Goal: Task Accomplishment & Management: Manage account settings

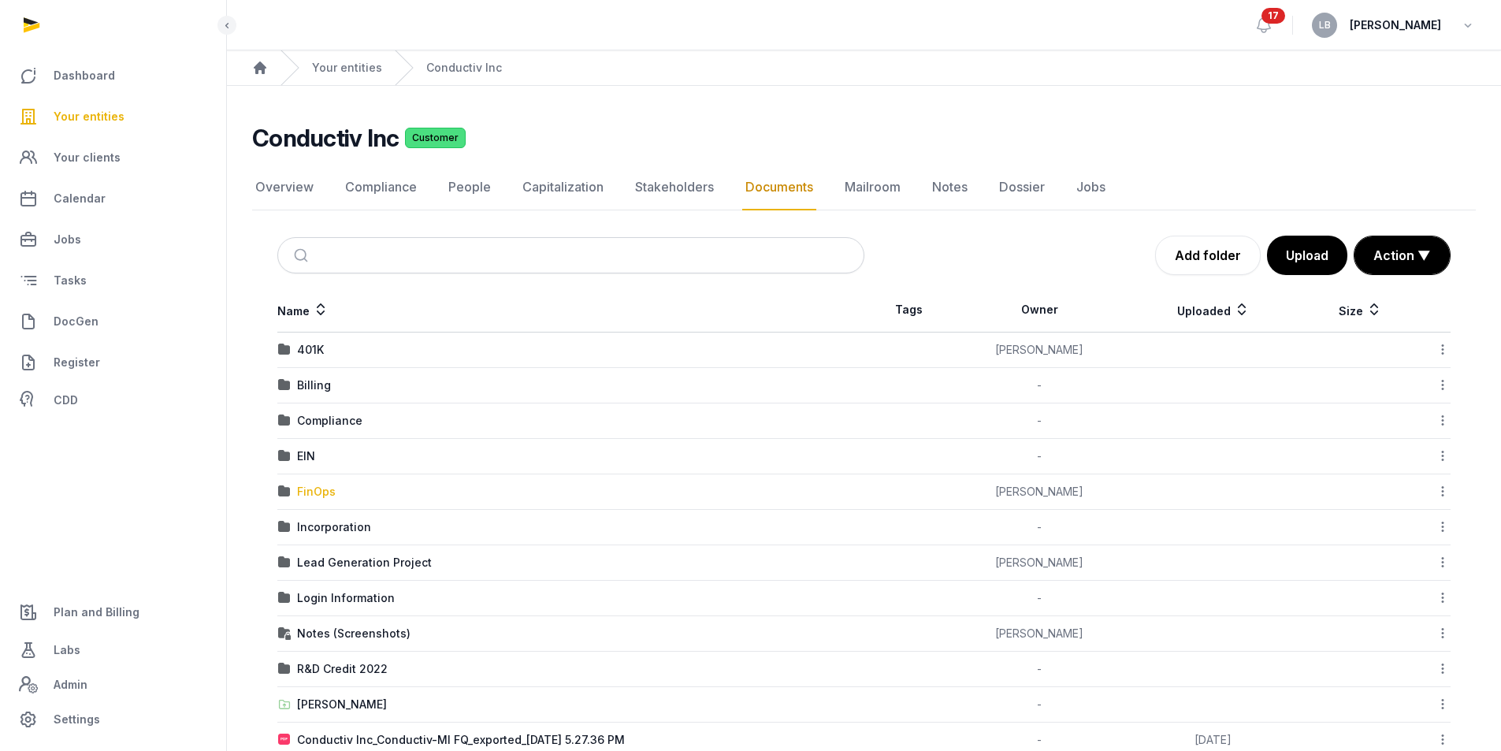
click at [318, 492] on div "FinOps" at bounding box center [316, 492] width 39 height 16
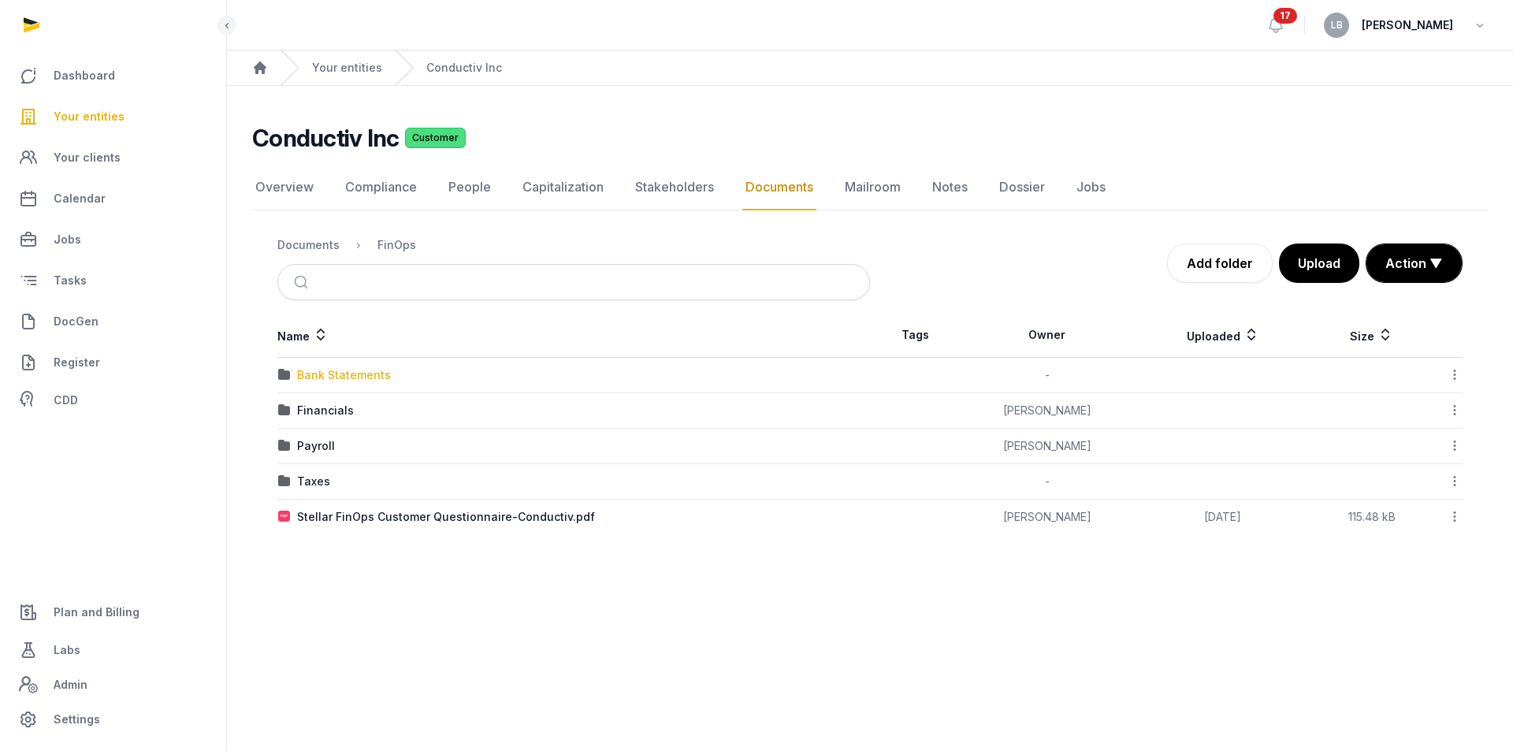
click at [349, 380] on div "Bank Statements" at bounding box center [344, 375] width 94 height 16
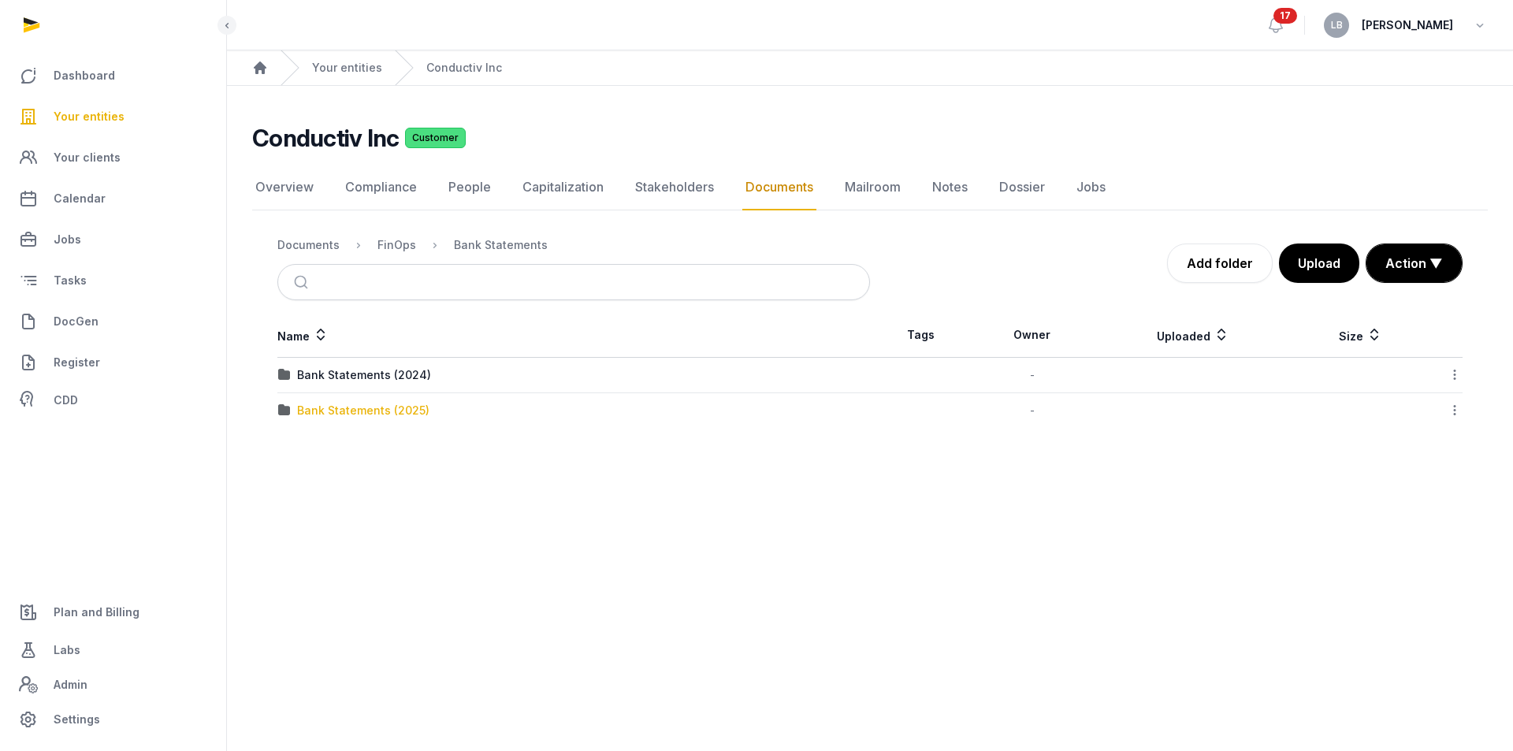
click at [362, 416] on div "Bank Statements (2025)" at bounding box center [363, 411] width 132 height 16
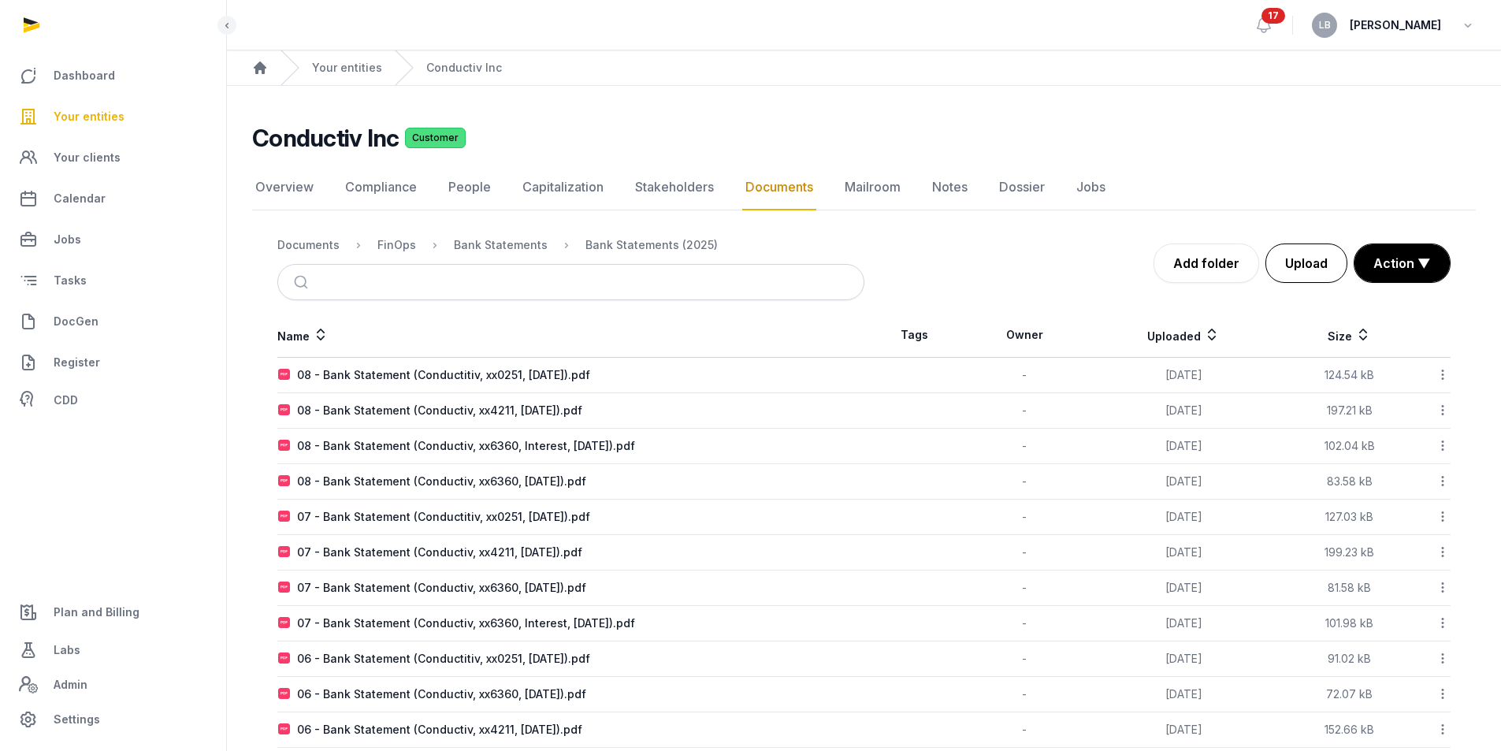
click at [1310, 265] on button "Upload" at bounding box center [1306, 262] width 82 height 39
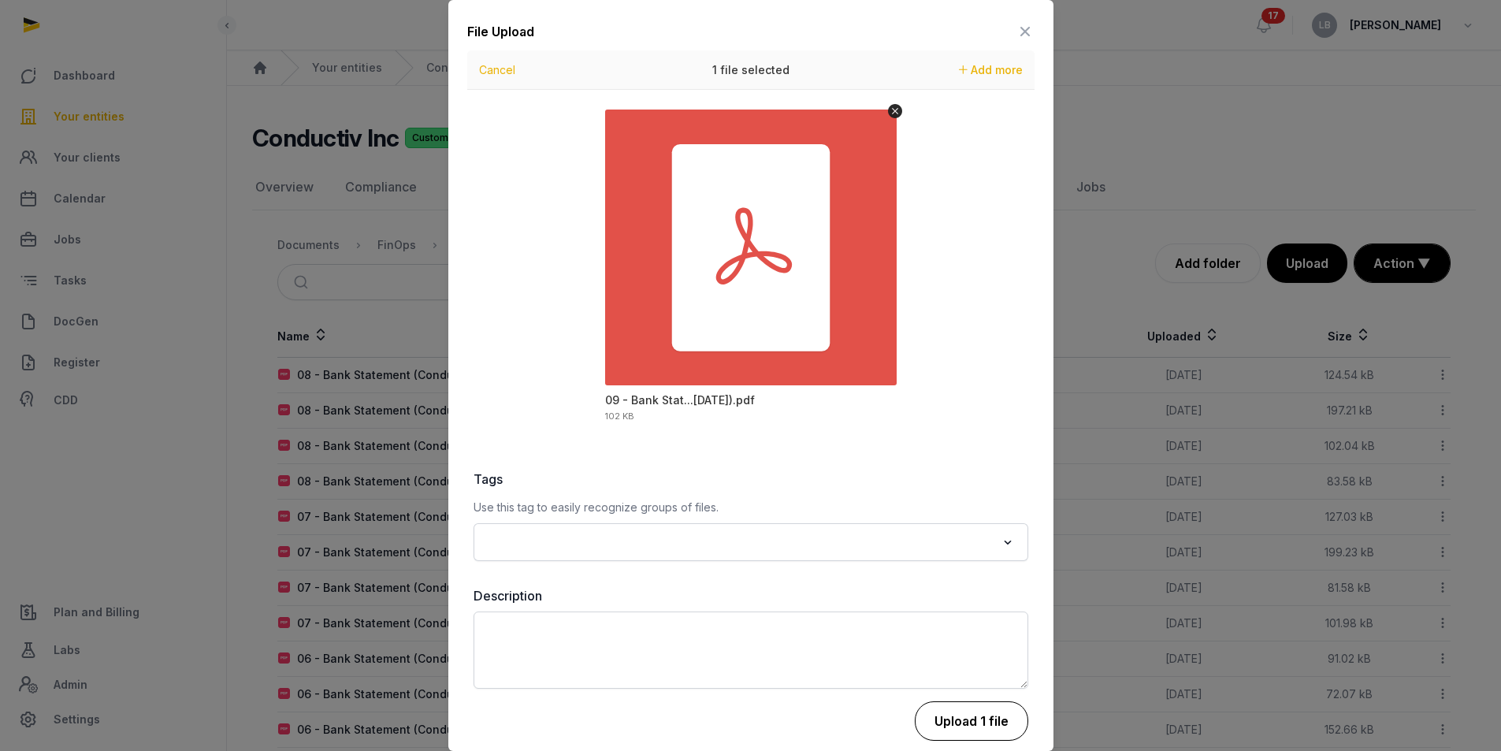
click at [964, 719] on button "Upload 1 file" at bounding box center [971, 720] width 113 height 39
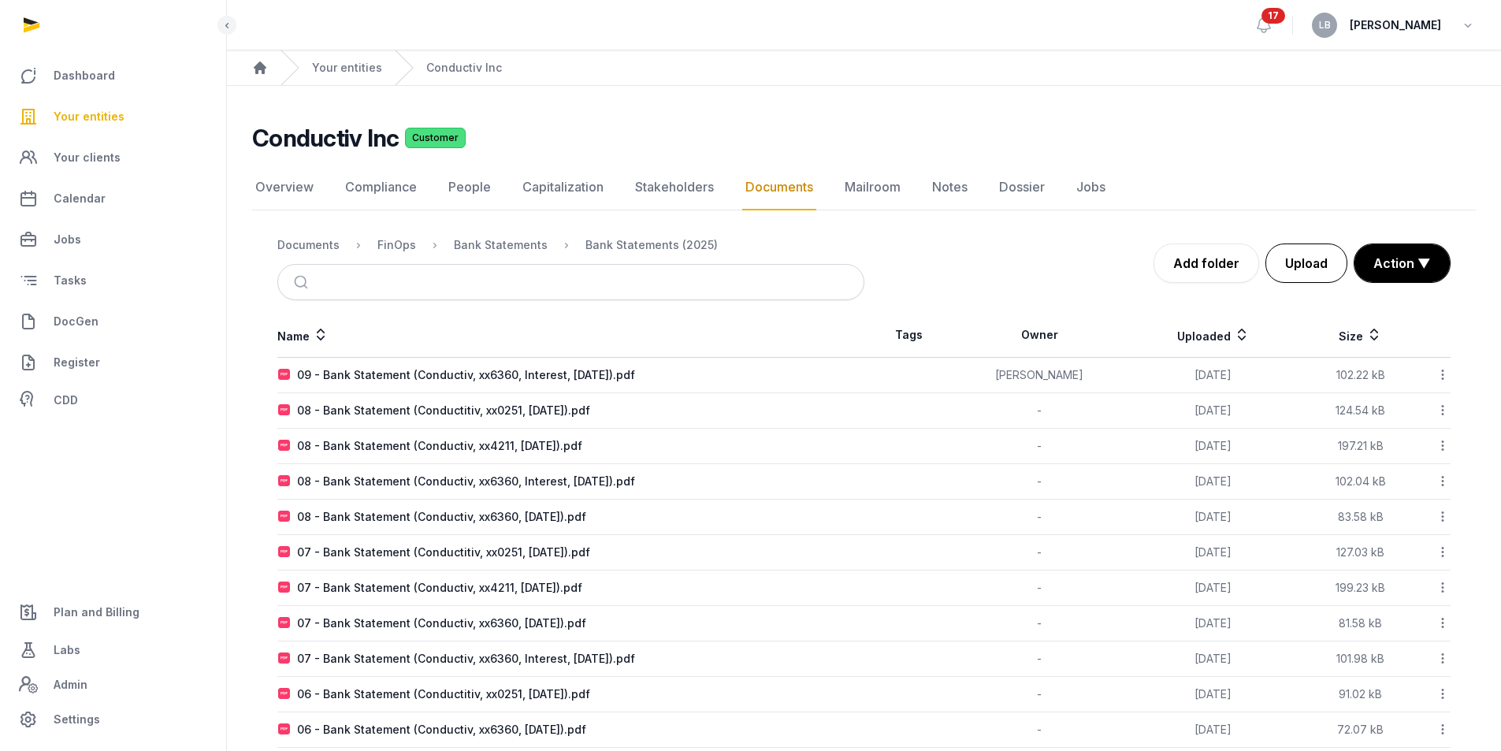
click at [1301, 273] on button "Upload" at bounding box center [1306, 262] width 82 height 39
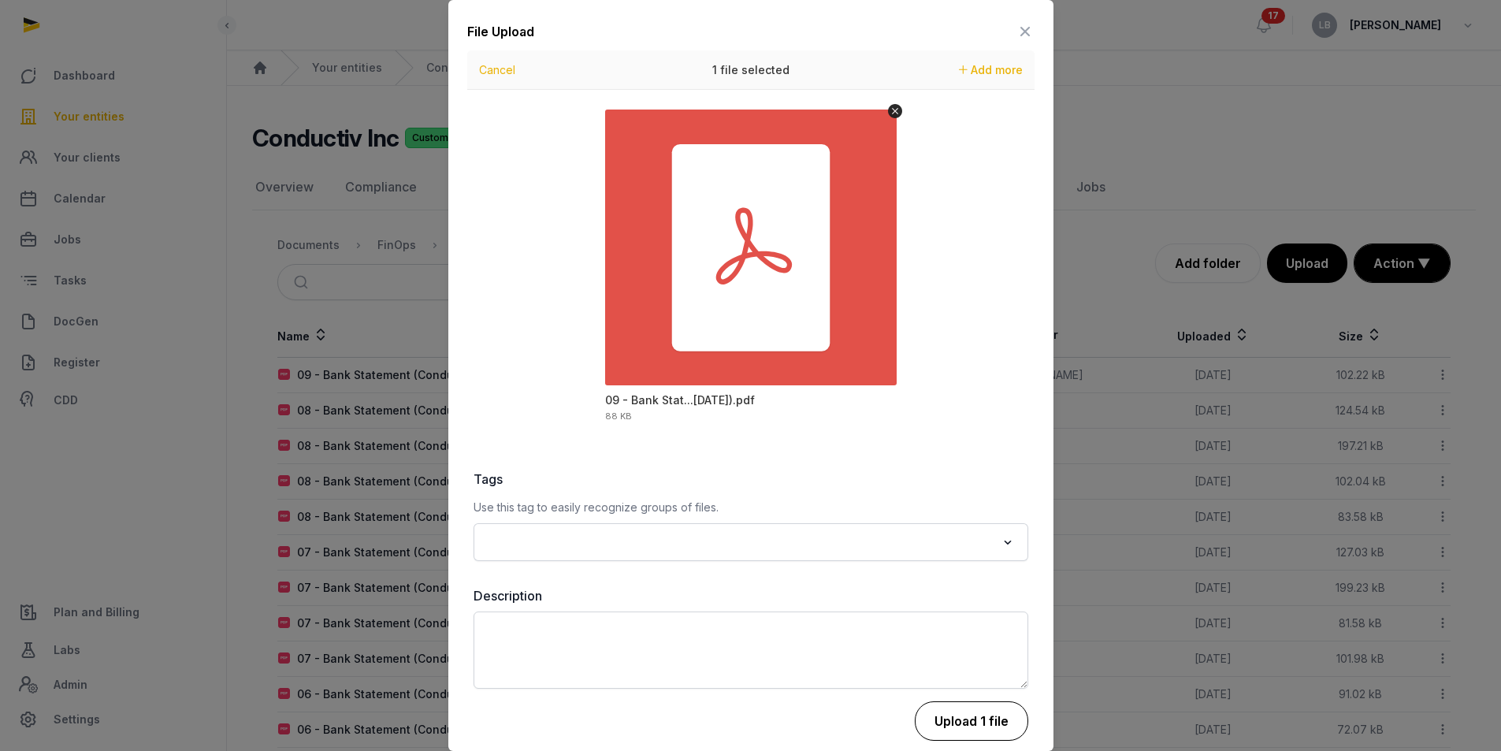
click at [926, 725] on button "Upload 1 file" at bounding box center [971, 720] width 113 height 39
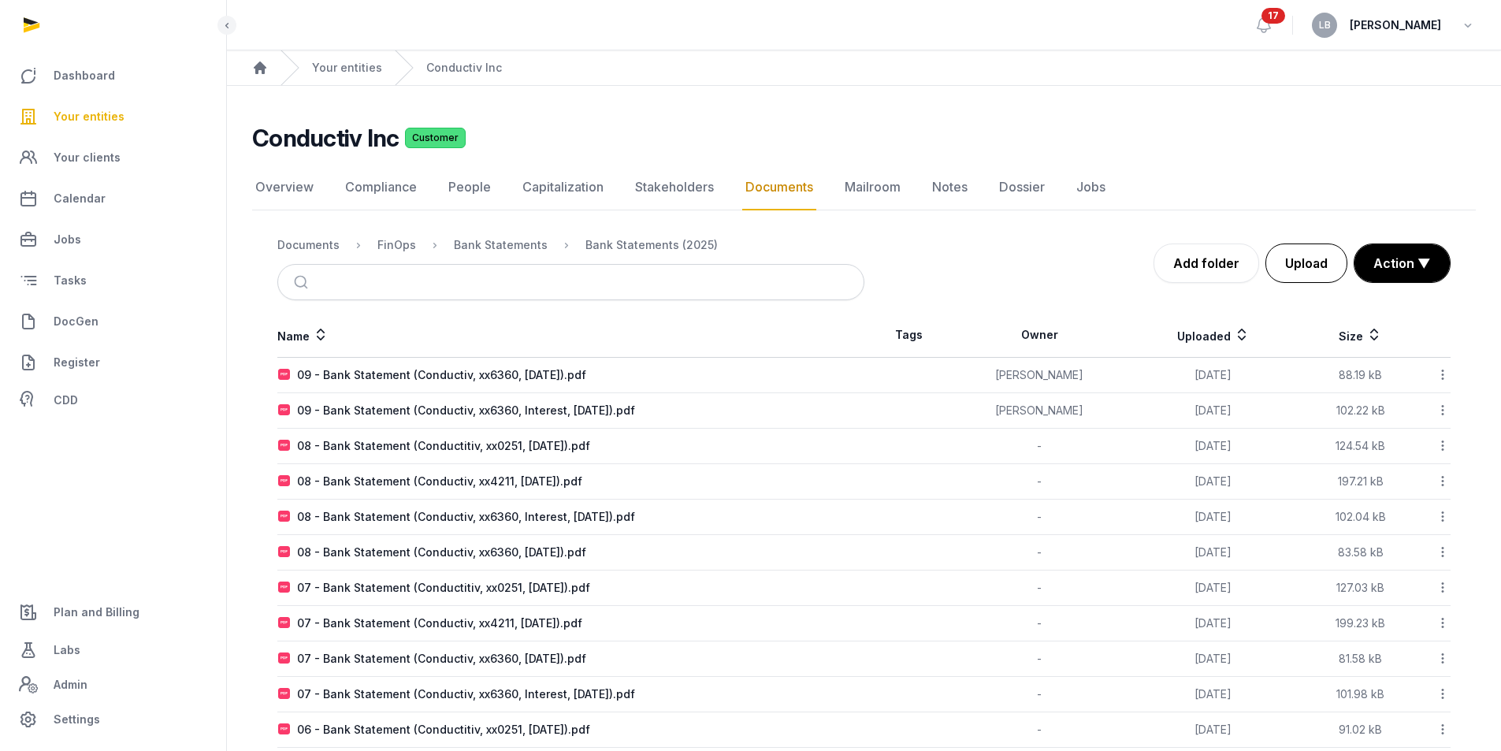
click at [1319, 270] on button "Upload" at bounding box center [1306, 262] width 82 height 39
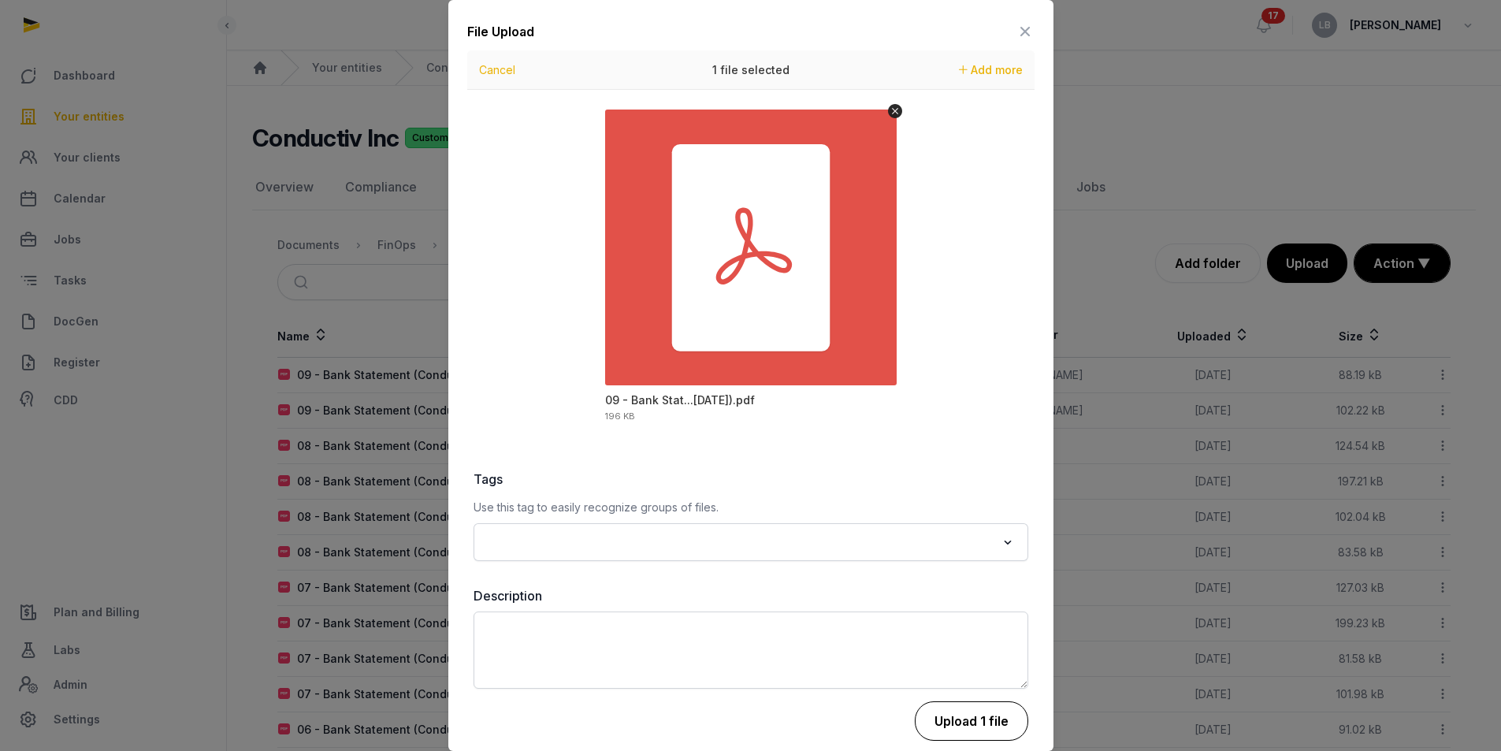
click at [993, 731] on button "Upload 1 file" at bounding box center [971, 720] width 113 height 39
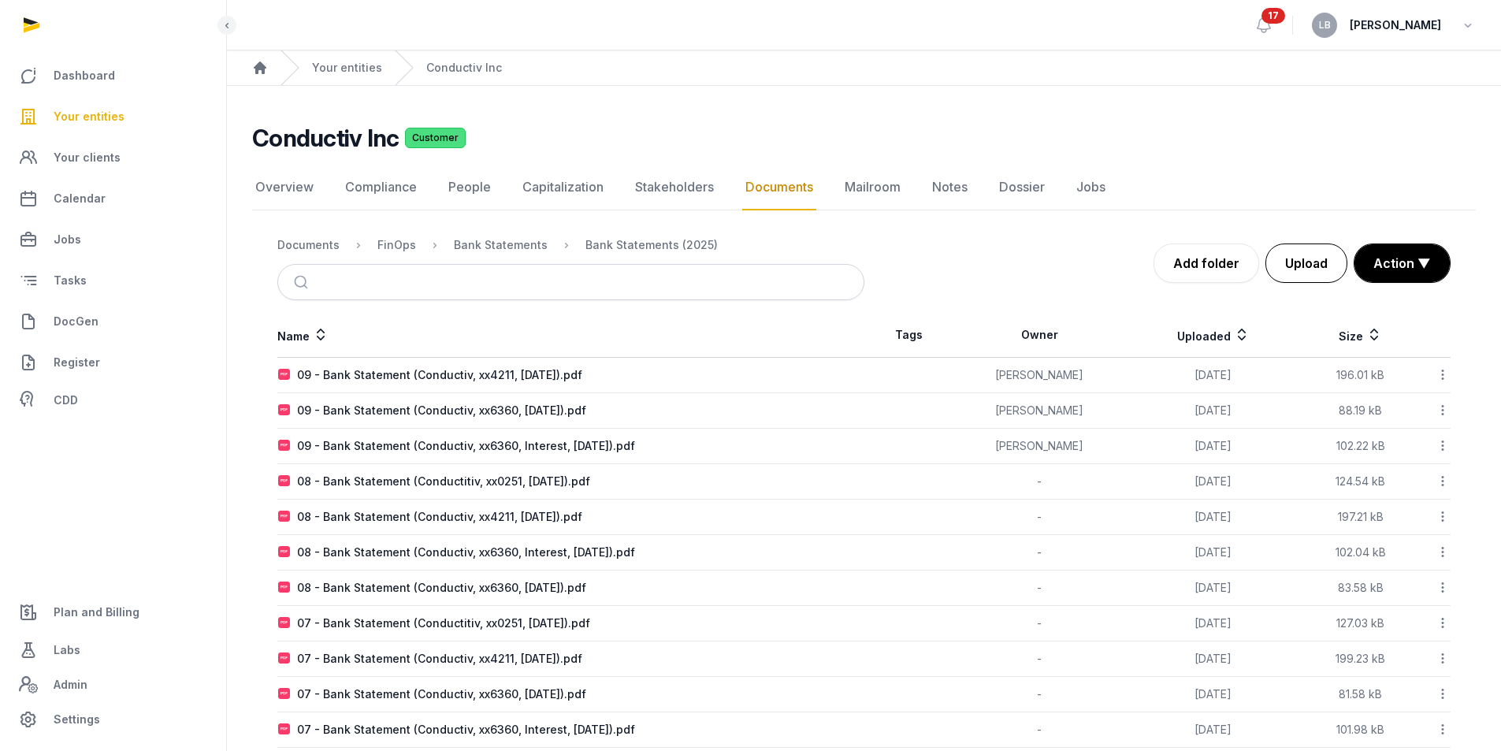
click at [1295, 266] on button "Upload" at bounding box center [1306, 262] width 82 height 39
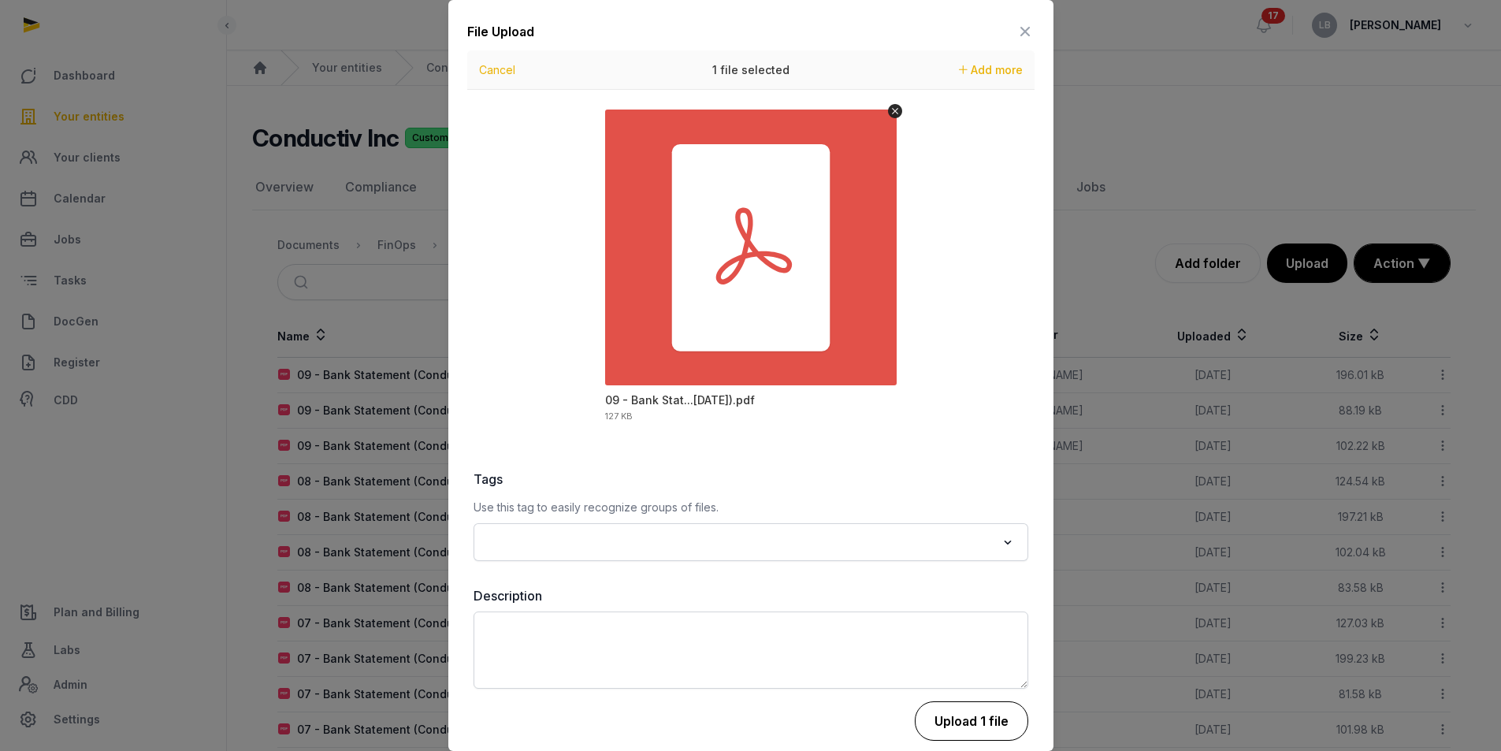
click at [932, 717] on button "Upload 1 file" at bounding box center [971, 720] width 113 height 39
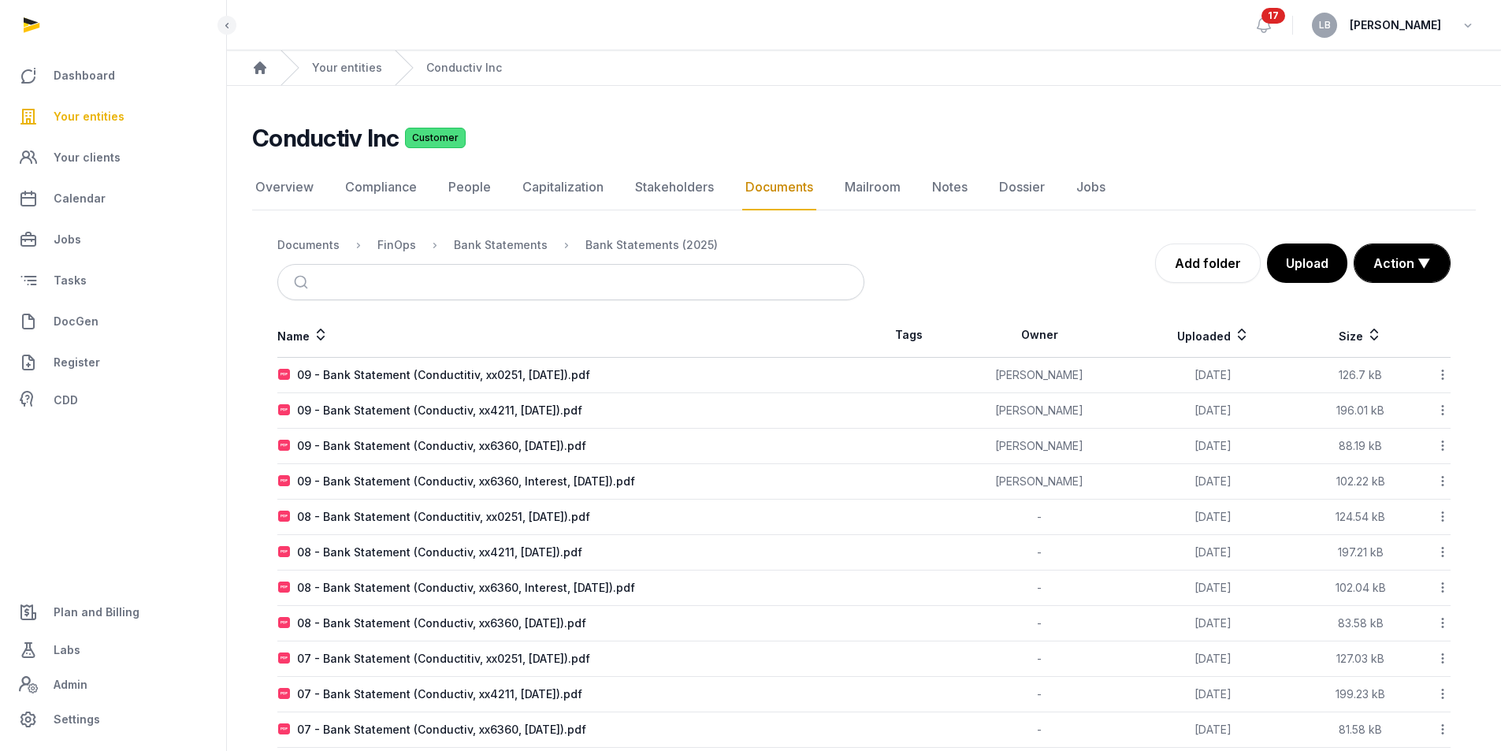
click at [1442, 484] on icon at bounding box center [1443, 481] width 14 height 17
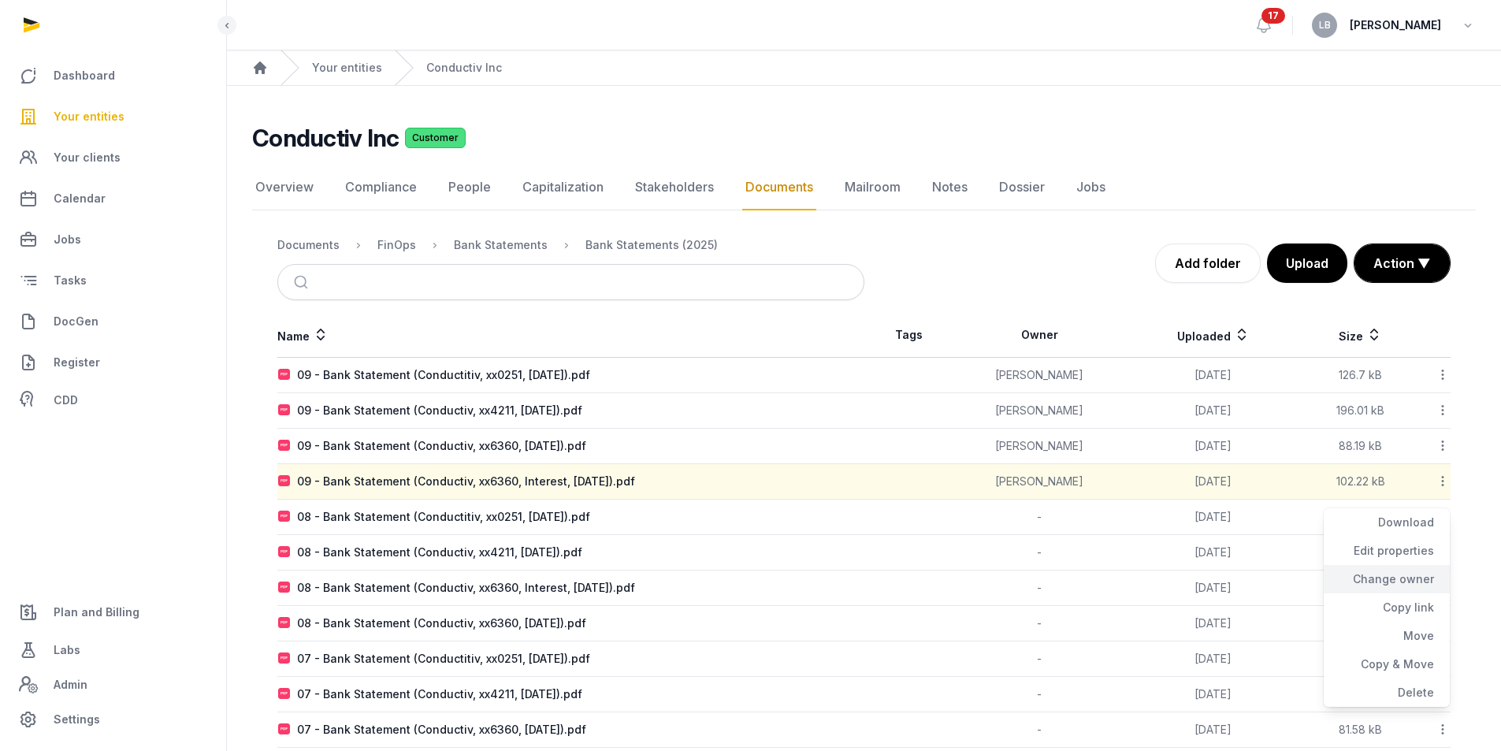
click at [1399, 582] on div "Change owner" at bounding box center [1387, 579] width 126 height 28
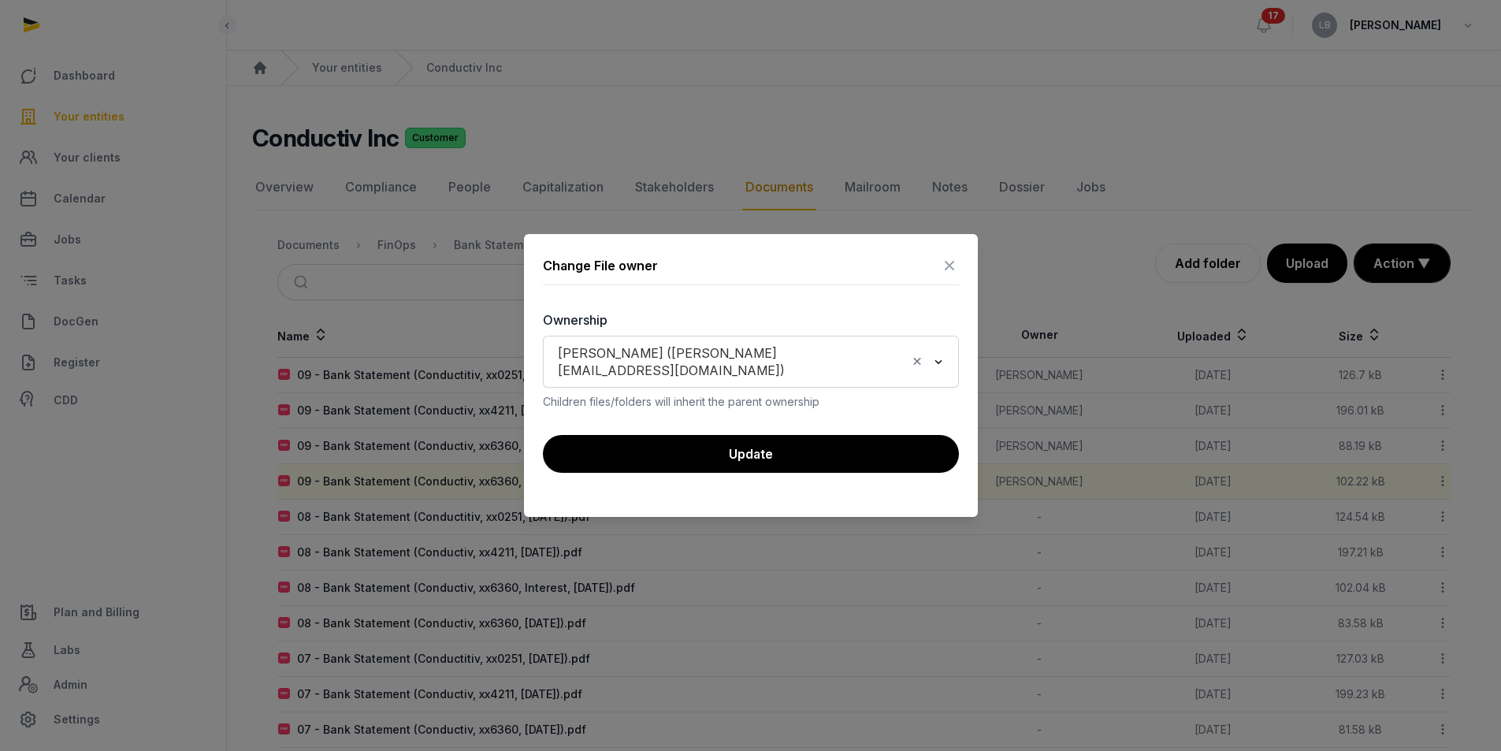
click at [910, 364] on icon "Clear Selected" at bounding box center [917, 361] width 14 height 17
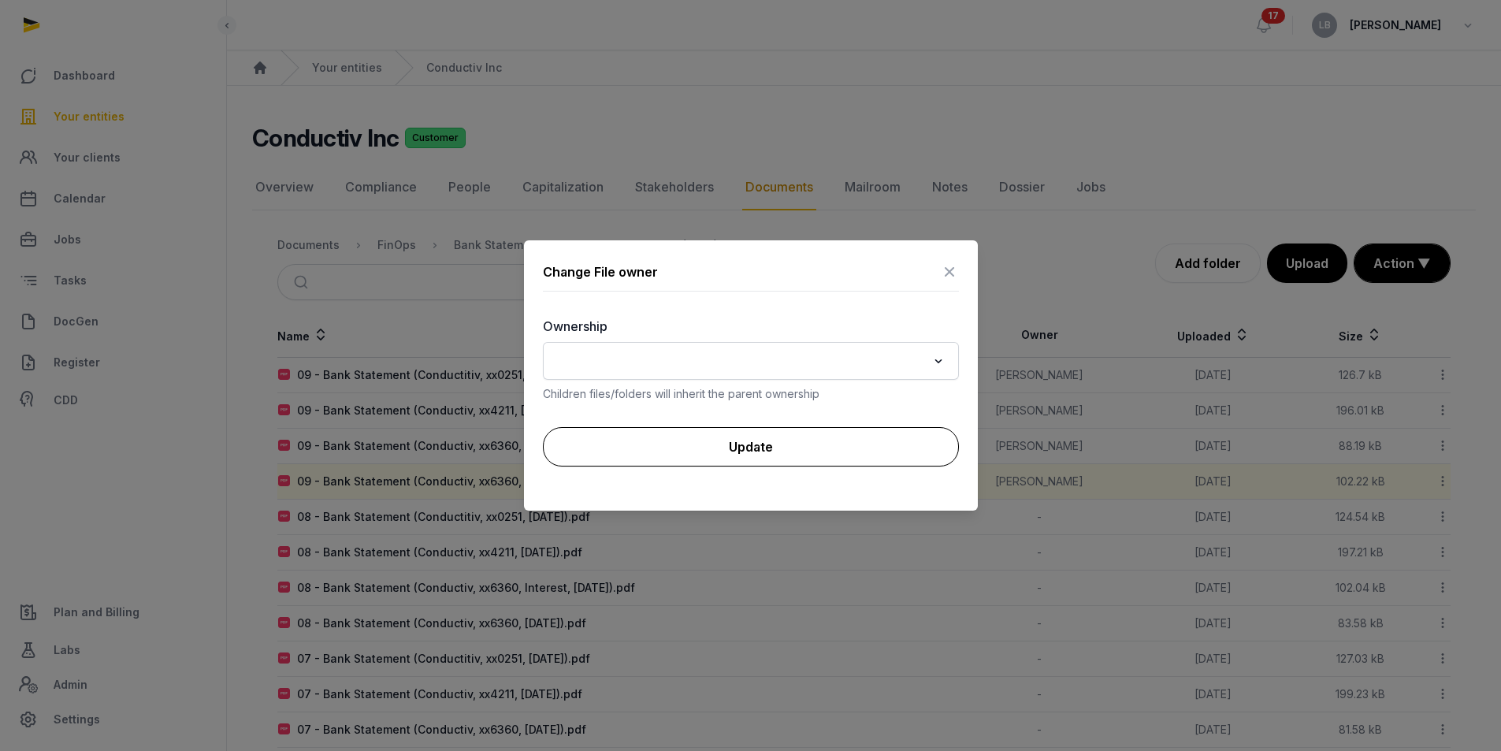
click at [894, 435] on button "Update" at bounding box center [751, 446] width 416 height 39
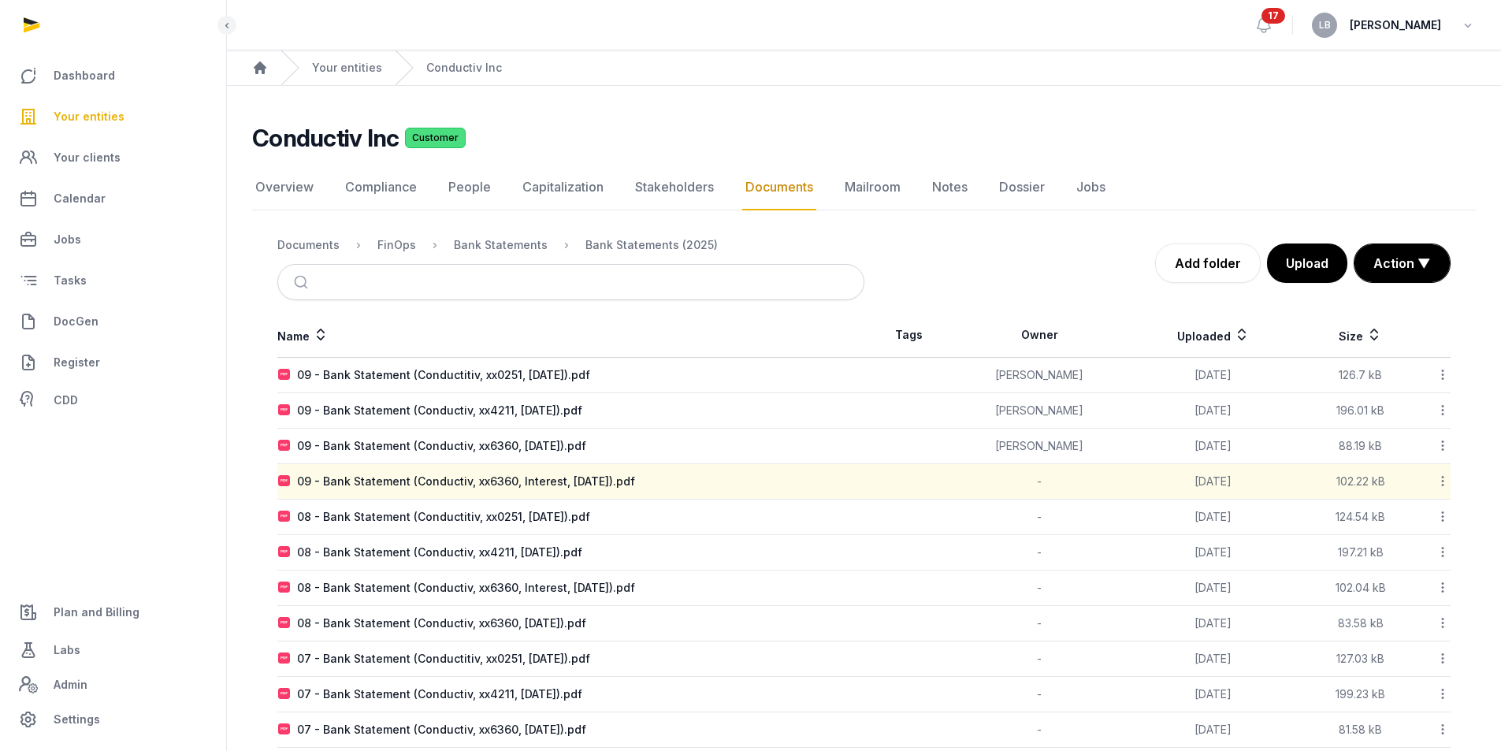
click at [1438, 449] on icon at bounding box center [1443, 445] width 14 height 17
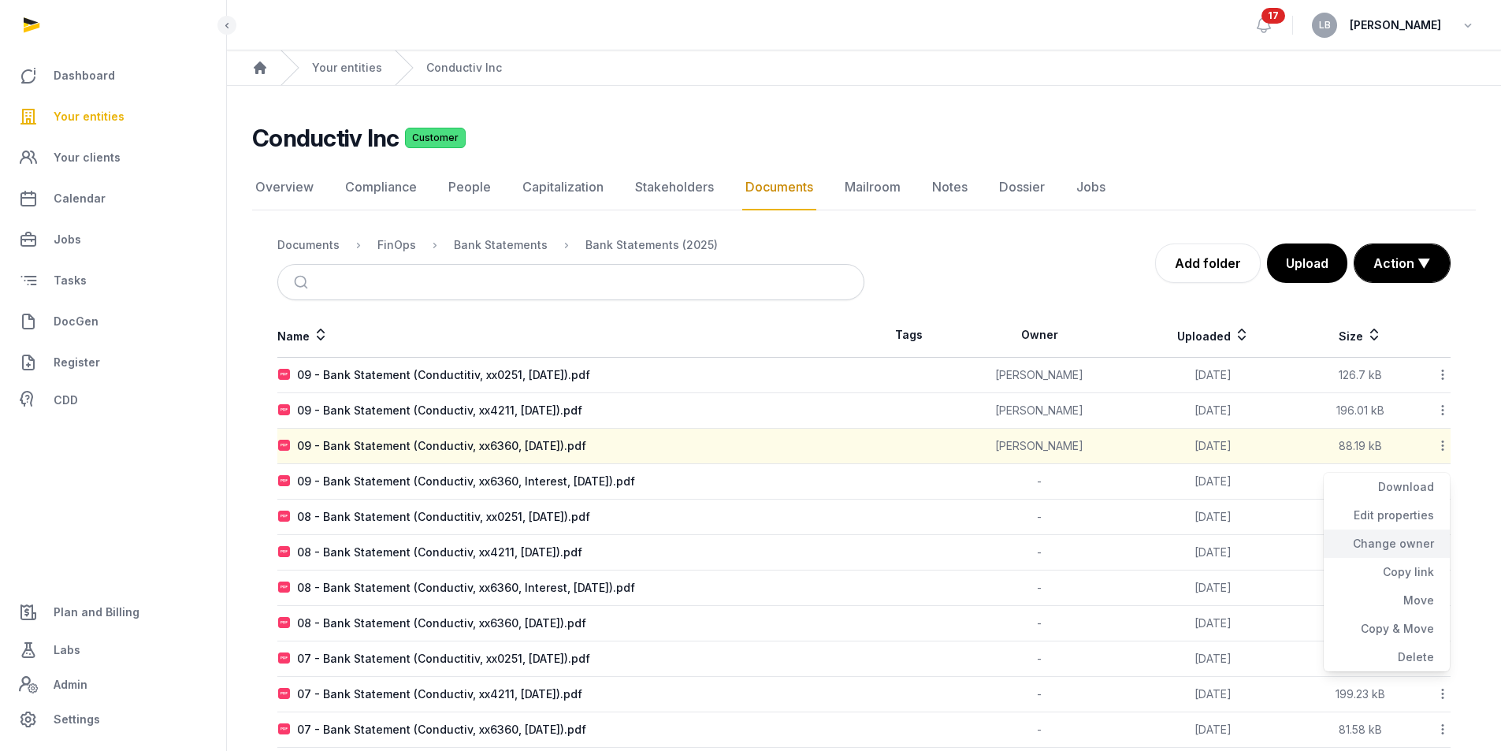
click at [1403, 546] on div "Change owner" at bounding box center [1387, 544] width 126 height 28
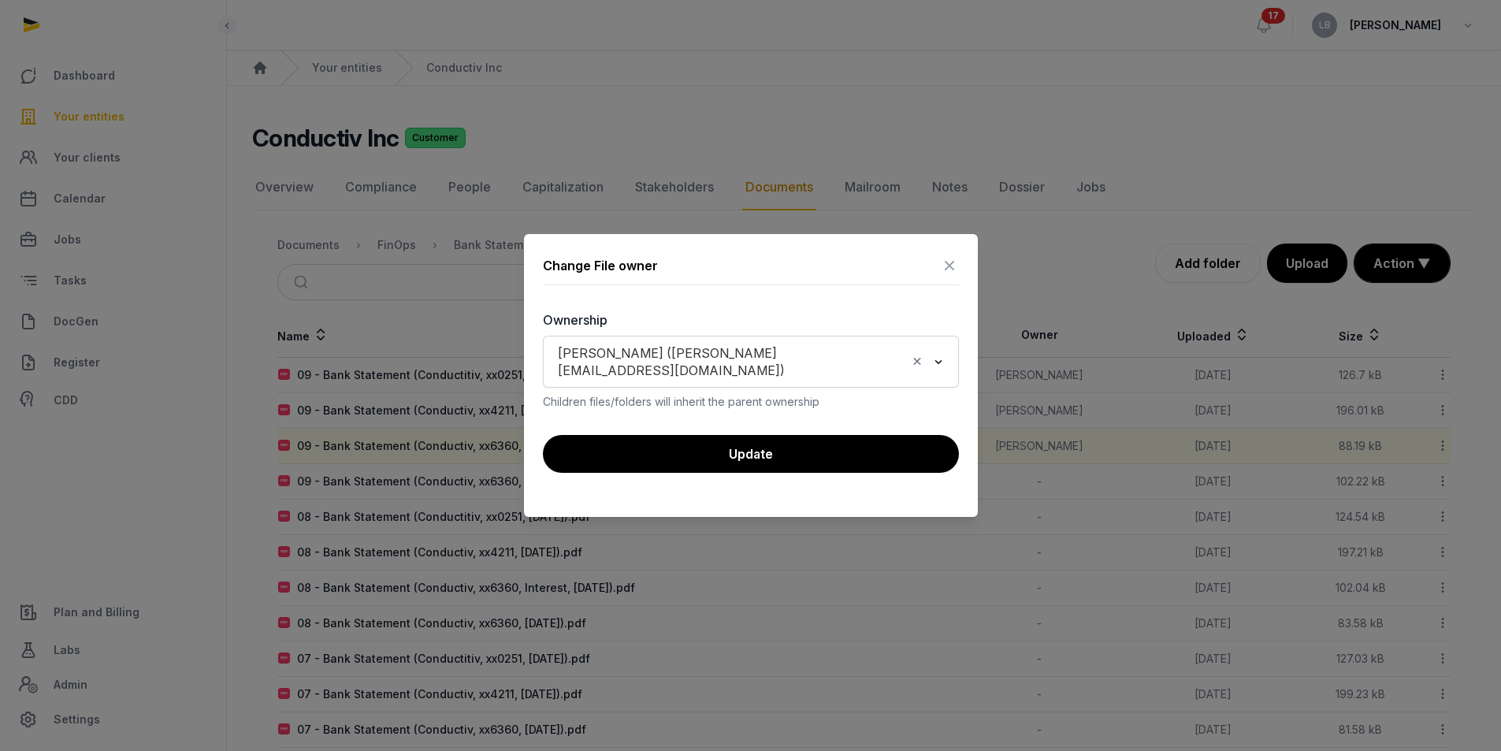
click at [918, 366] on icon "Clear Selected" at bounding box center [917, 361] width 14 height 17
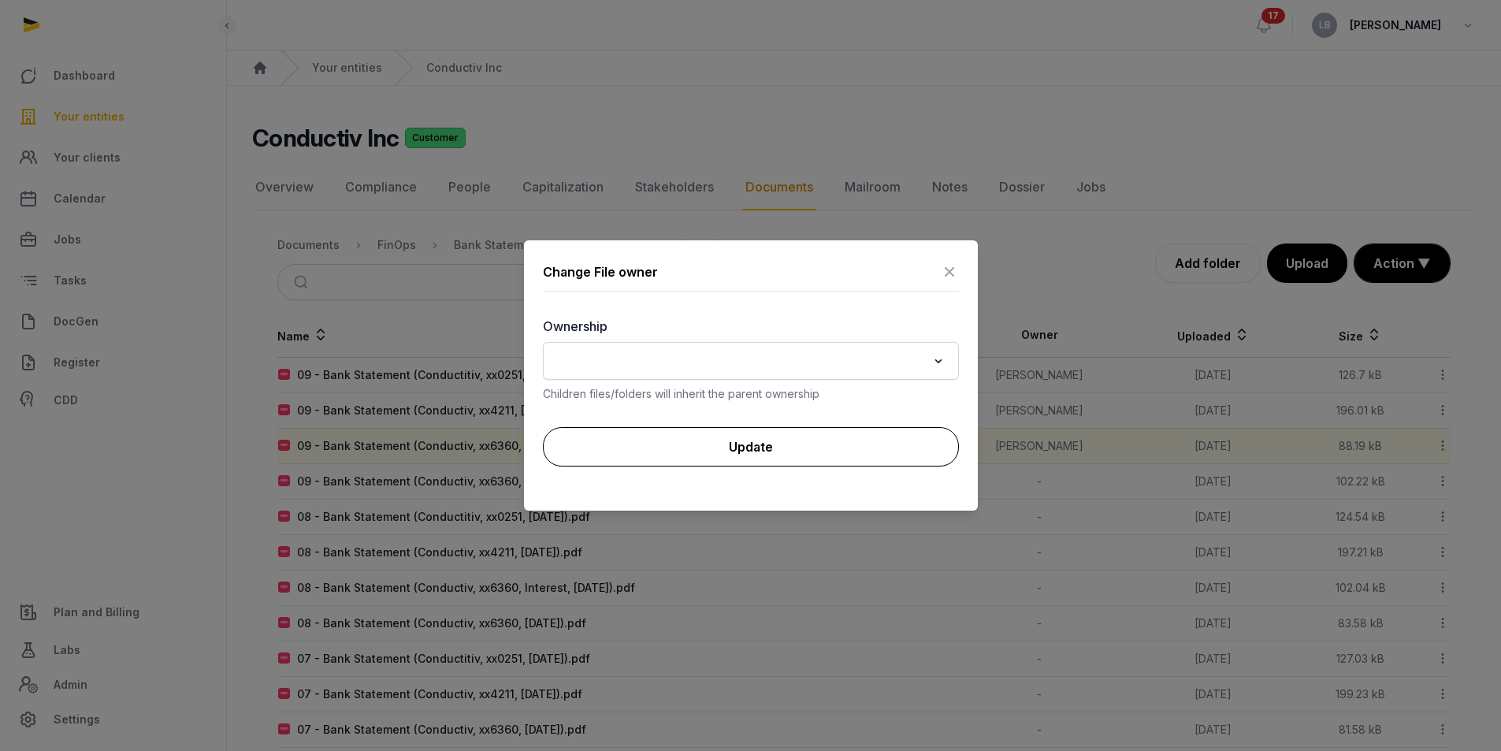
click at [912, 438] on button "Update" at bounding box center [751, 446] width 416 height 39
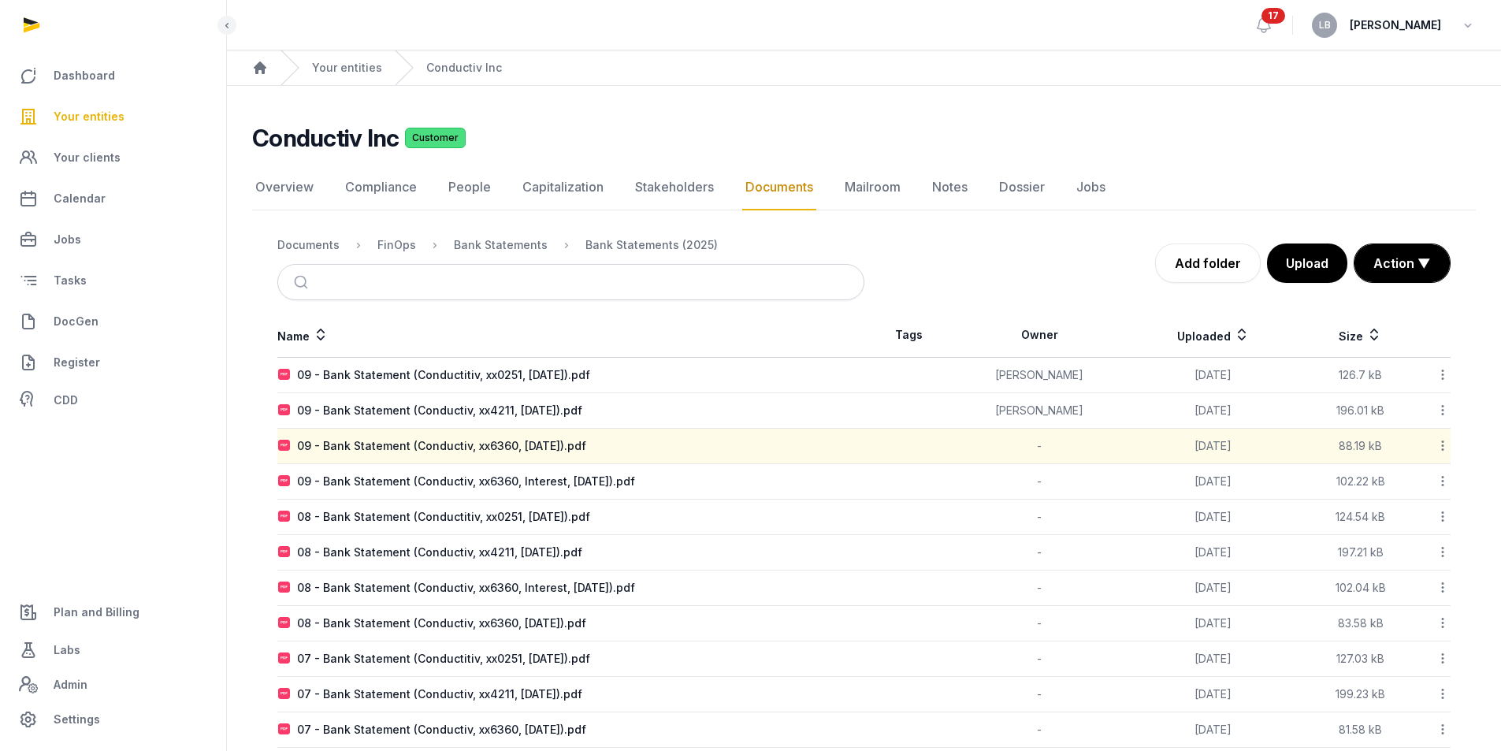
click at [1438, 413] on icon at bounding box center [1443, 410] width 14 height 17
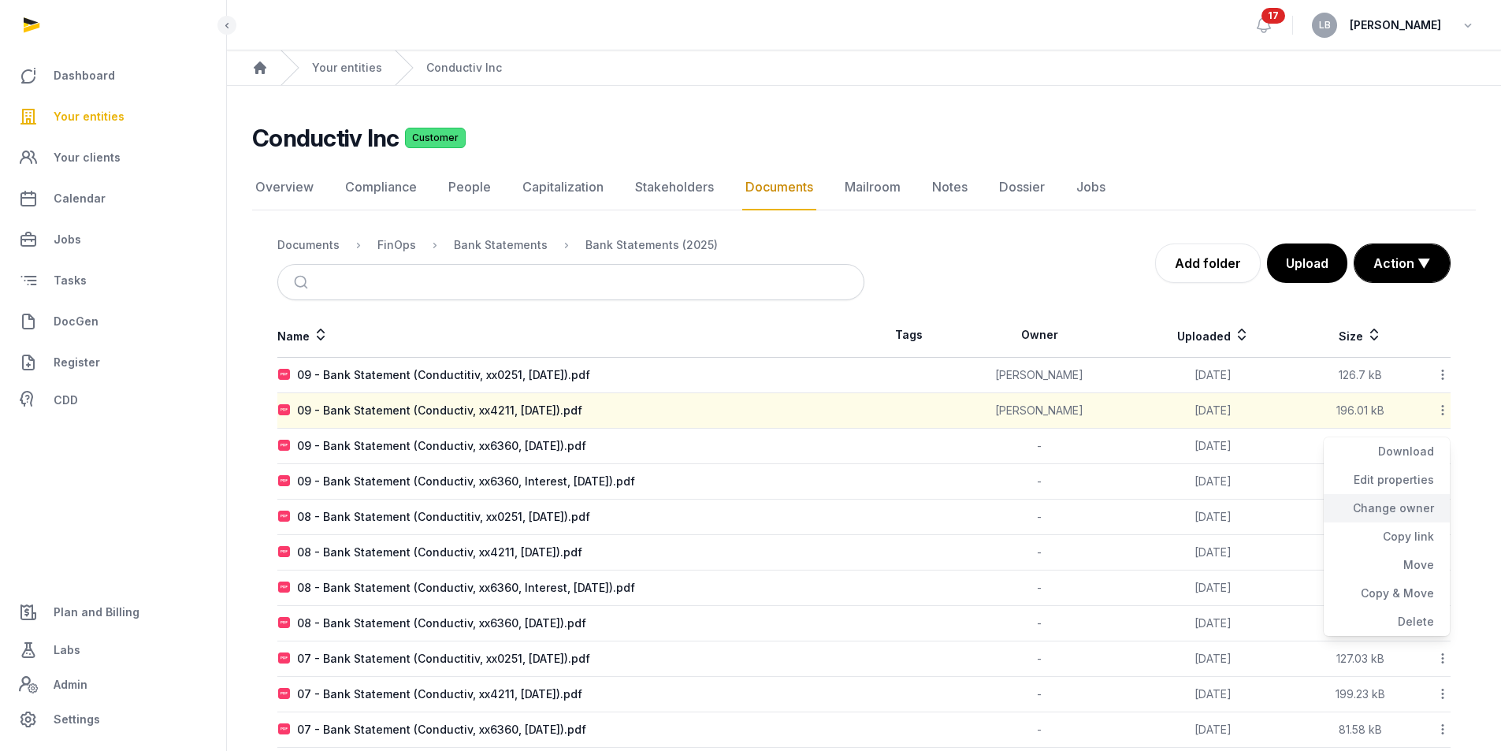
click at [1377, 510] on div "Change owner" at bounding box center [1387, 508] width 126 height 28
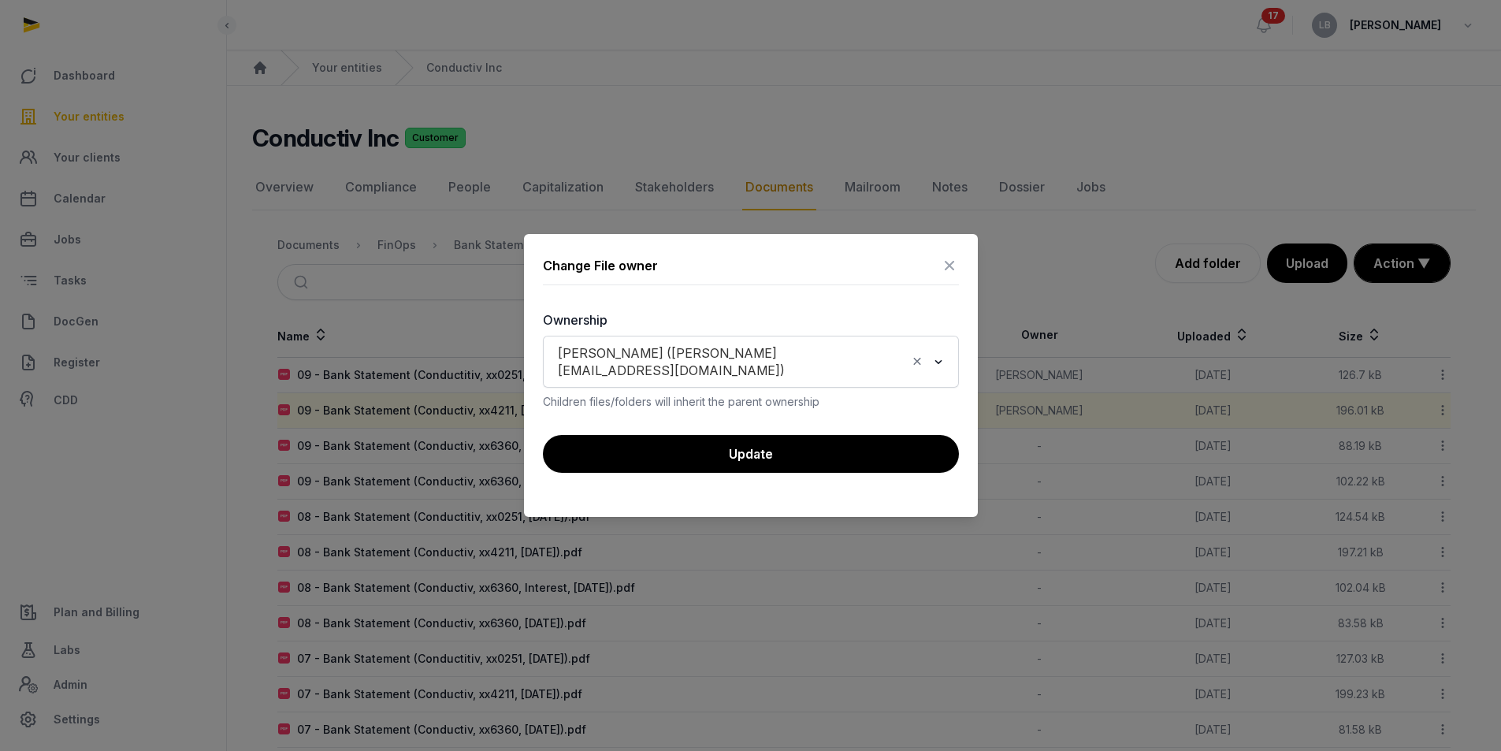
click at [924, 369] on div "Leon Brown (leon@histellar.com) Loading..." at bounding box center [751, 361] width 400 height 43
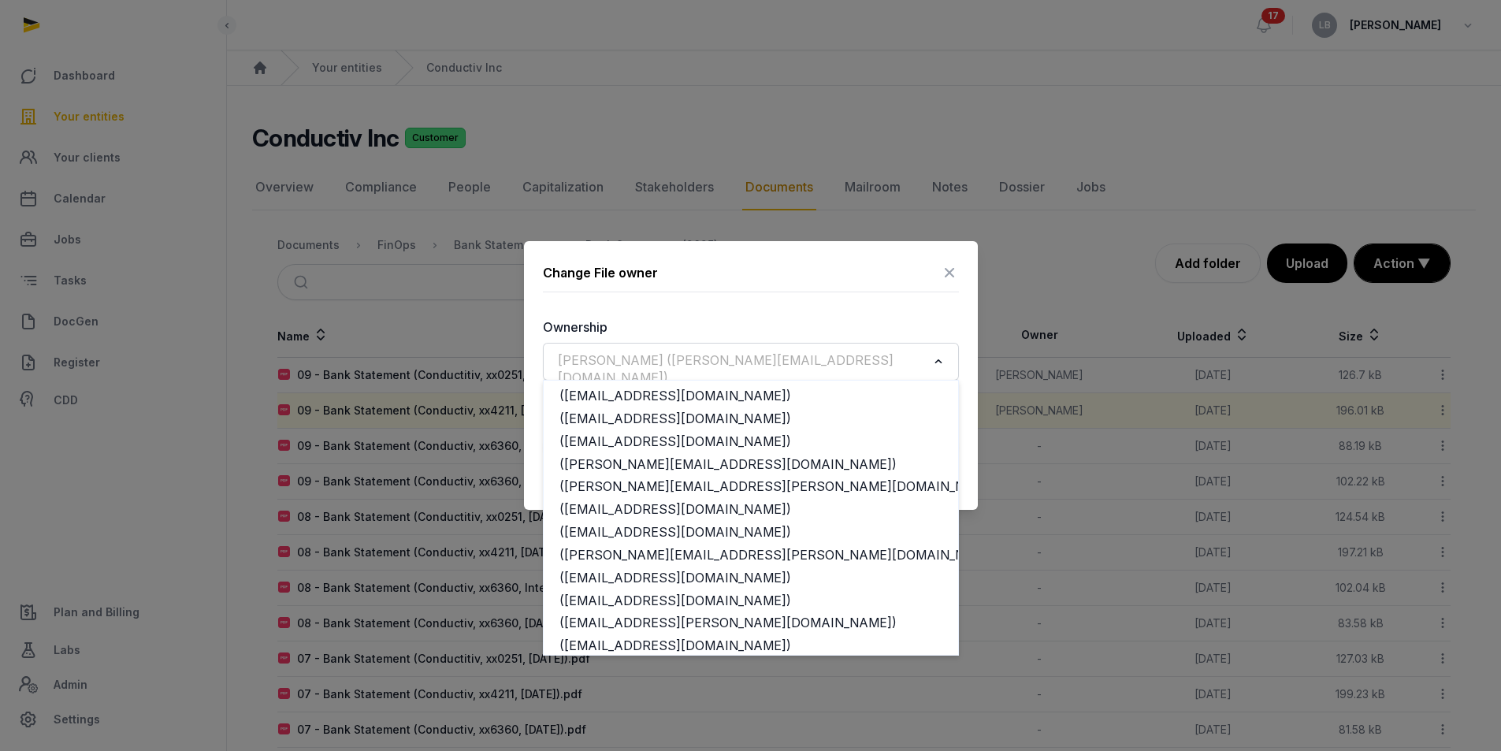
scroll to position [15206, 0]
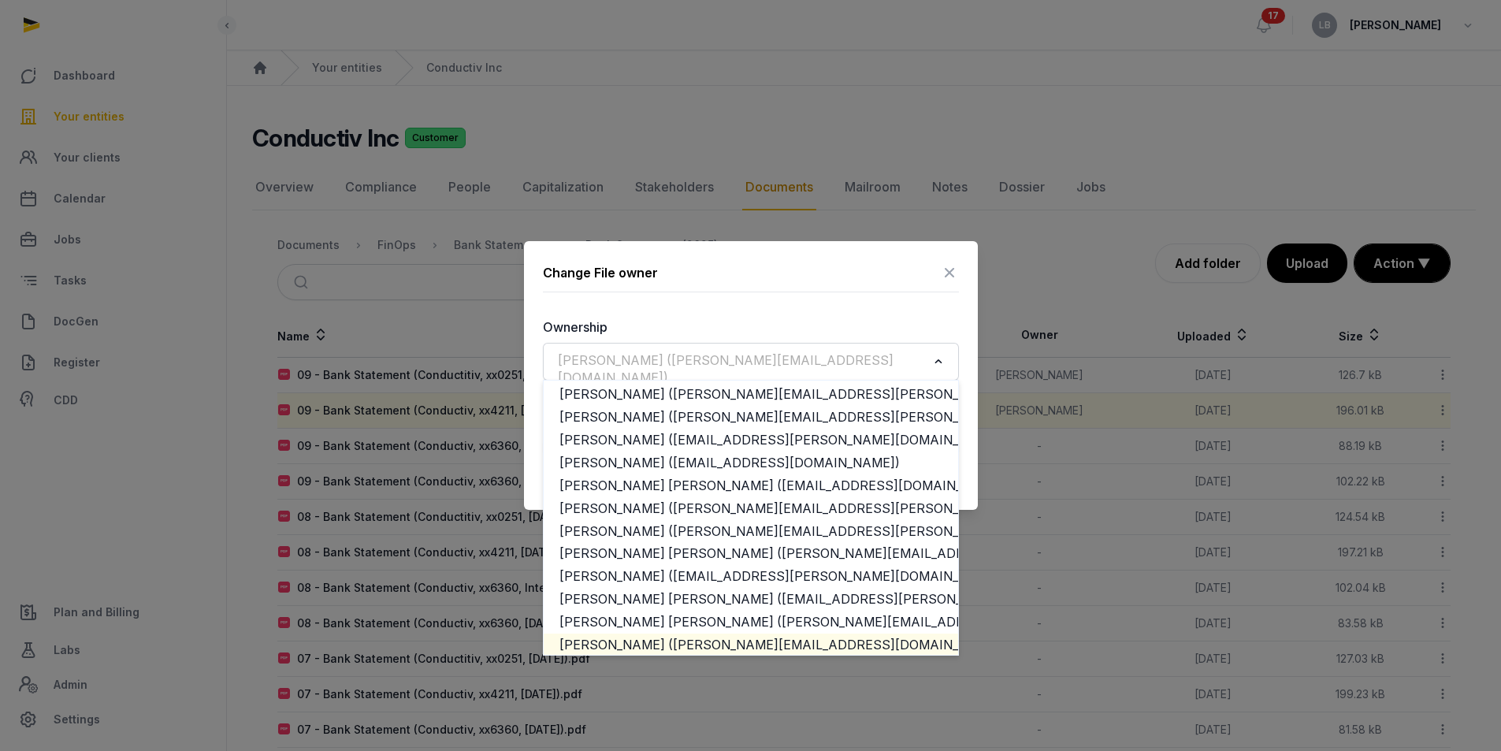
click at [935, 365] on icon "Search for option" at bounding box center [939, 361] width 16 height 19
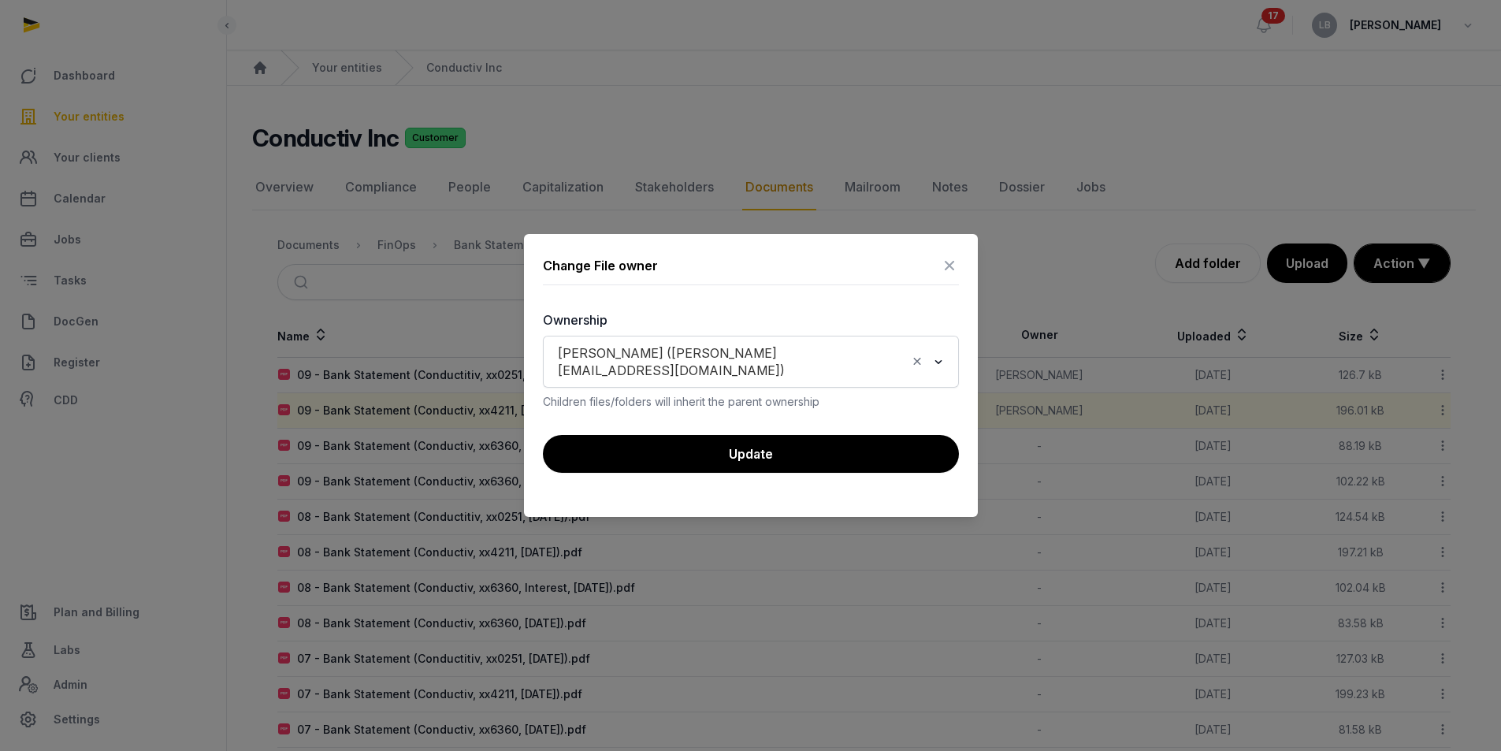
click at [920, 362] on icon "Clear Selected" at bounding box center [917, 361] width 14 height 17
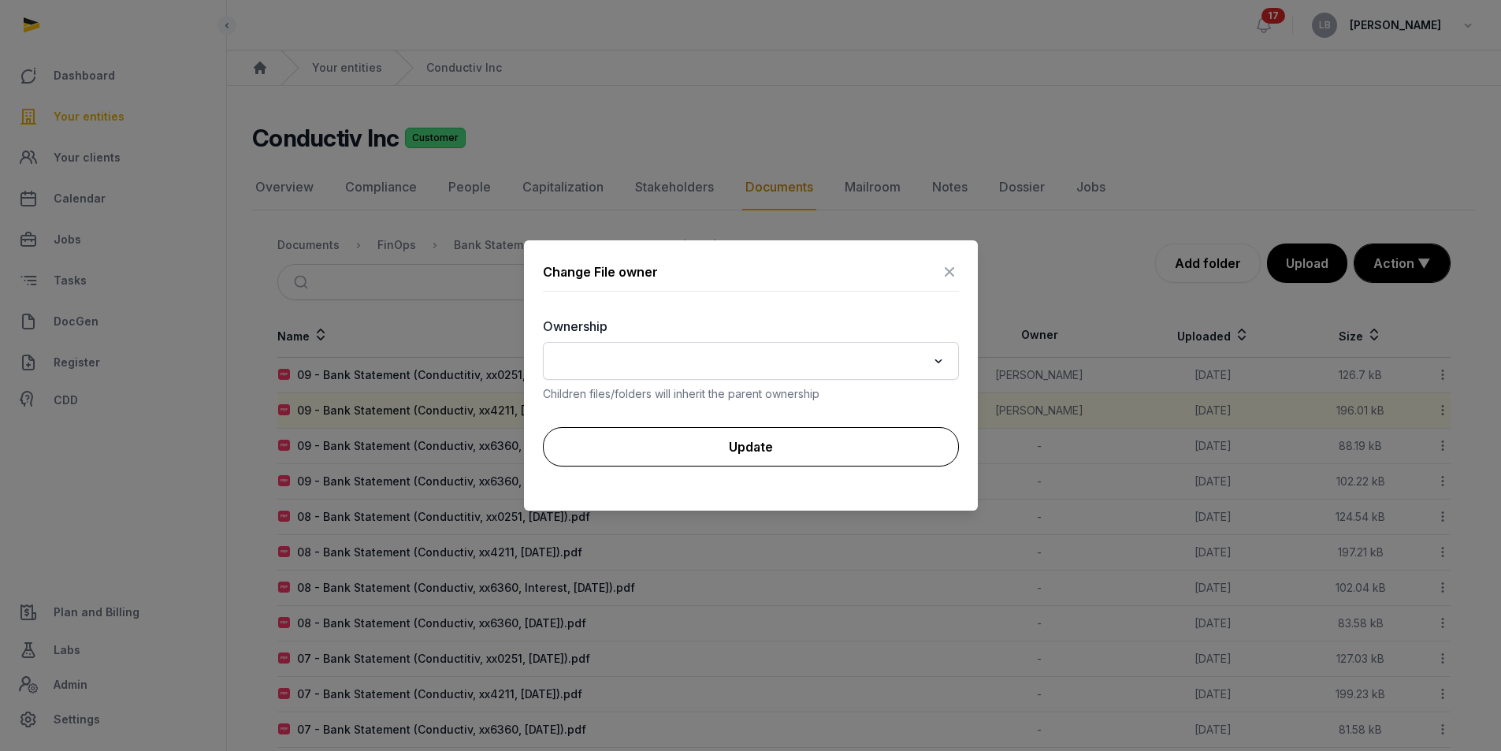
click at [910, 440] on button "Update" at bounding box center [751, 446] width 416 height 39
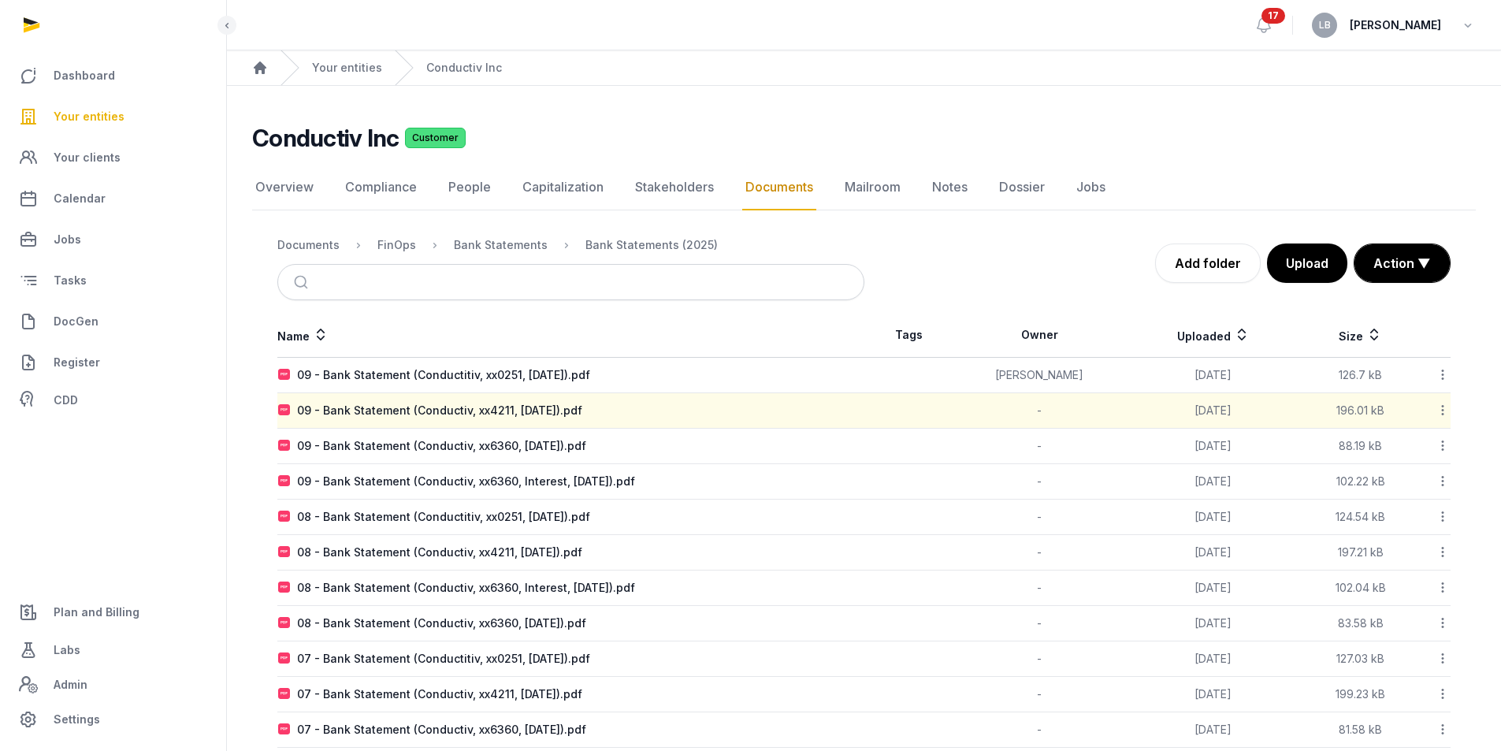
click at [1442, 381] on icon at bounding box center [1443, 374] width 14 height 17
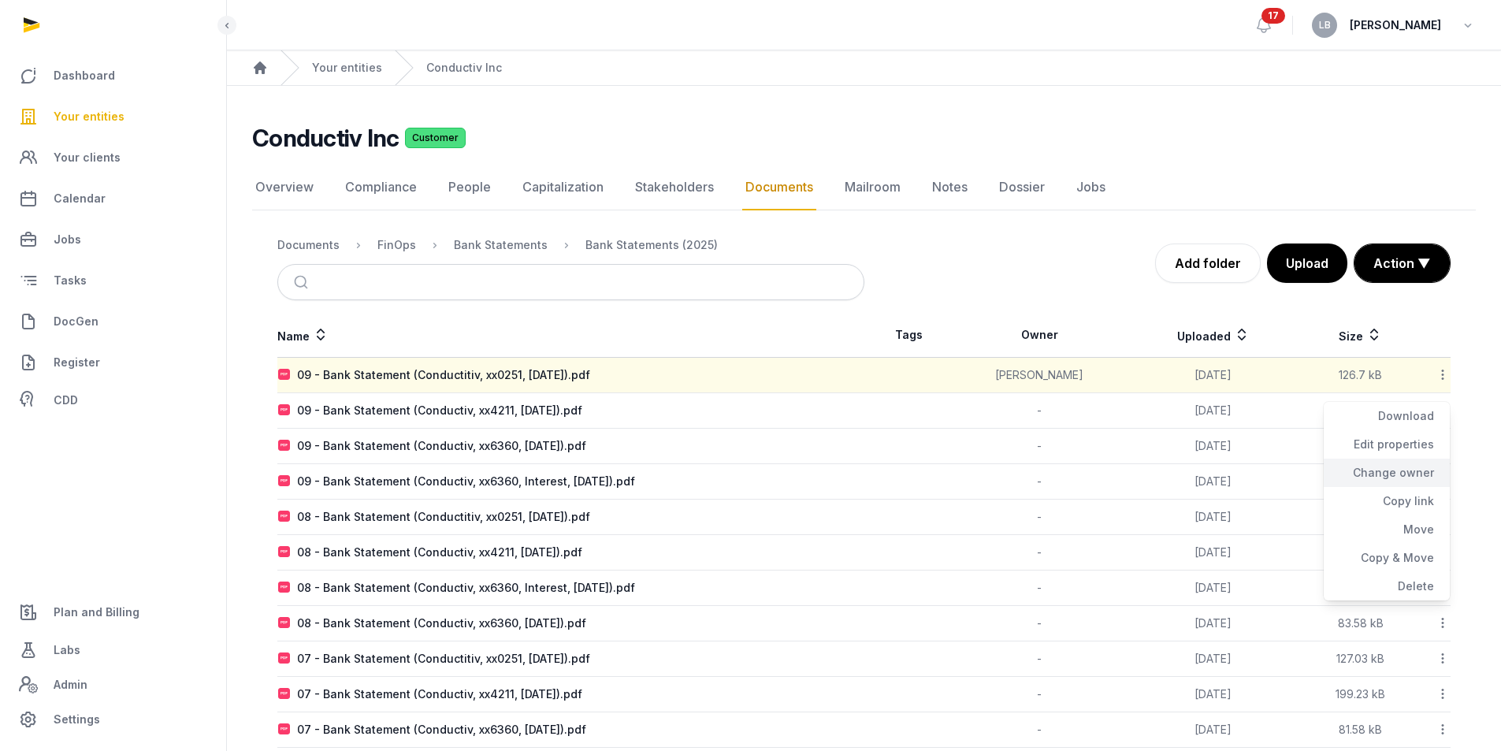
click at [1392, 466] on div "Change owner" at bounding box center [1387, 473] width 126 height 28
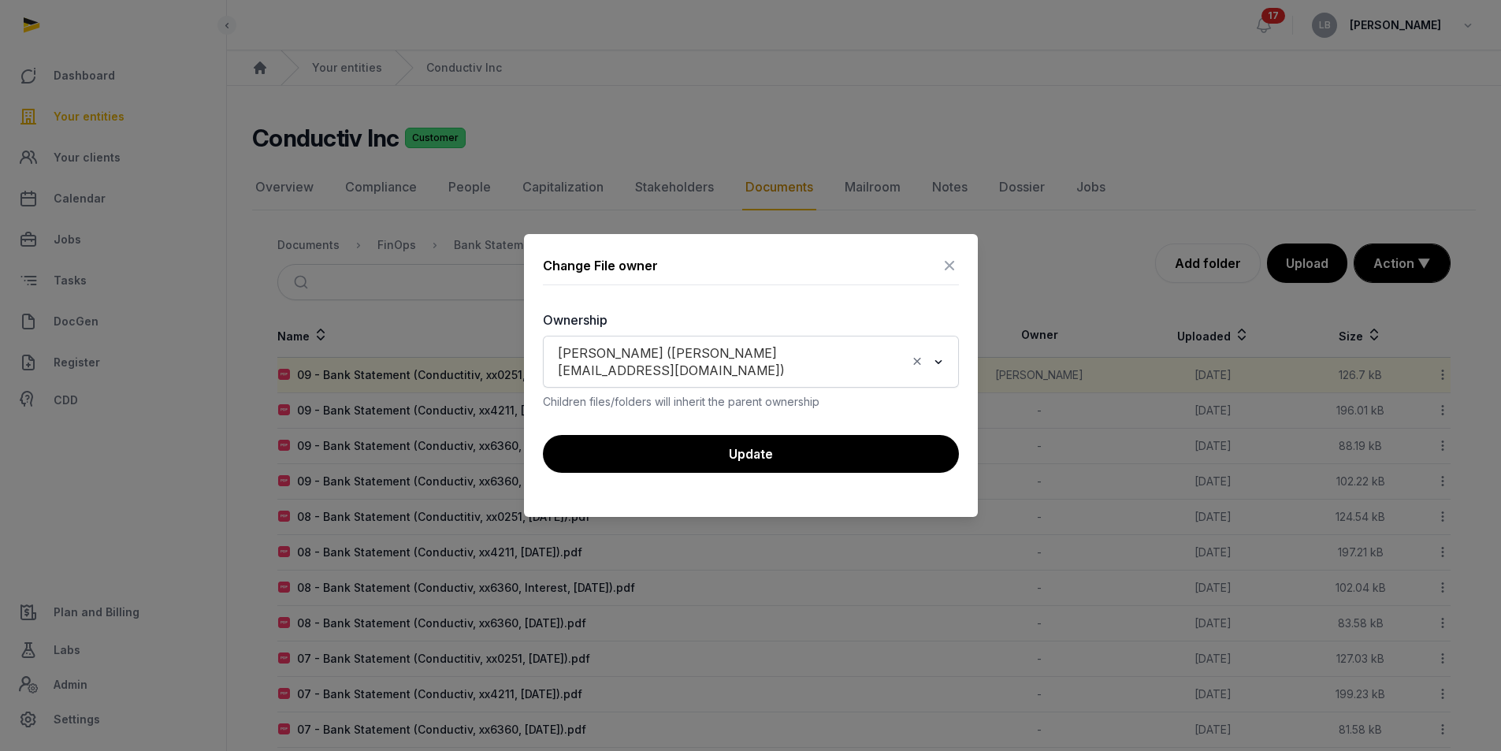
click at [920, 354] on icon "Clear Selected" at bounding box center [917, 361] width 14 height 17
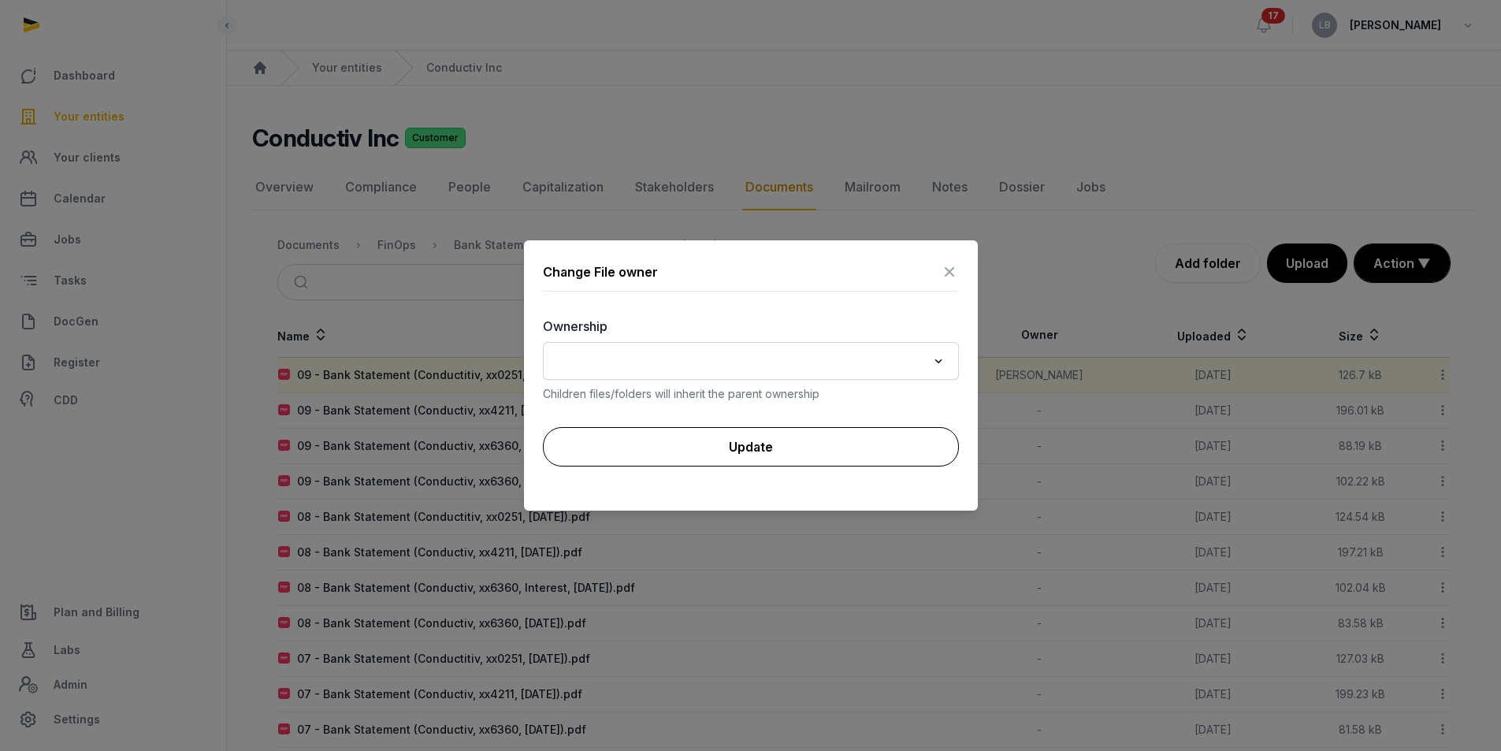
click at [877, 441] on button "Update" at bounding box center [751, 446] width 416 height 39
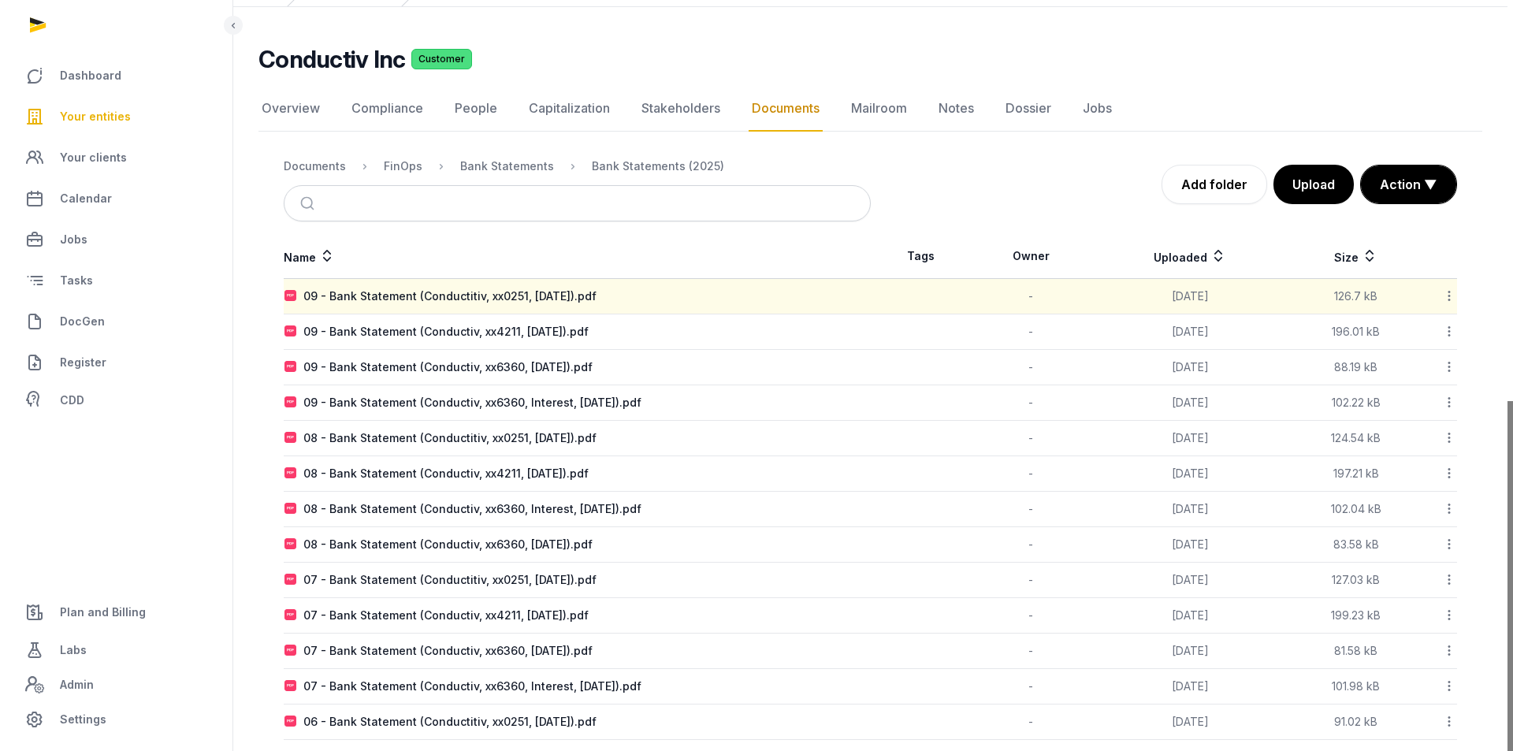
scroll to position [0, 0]
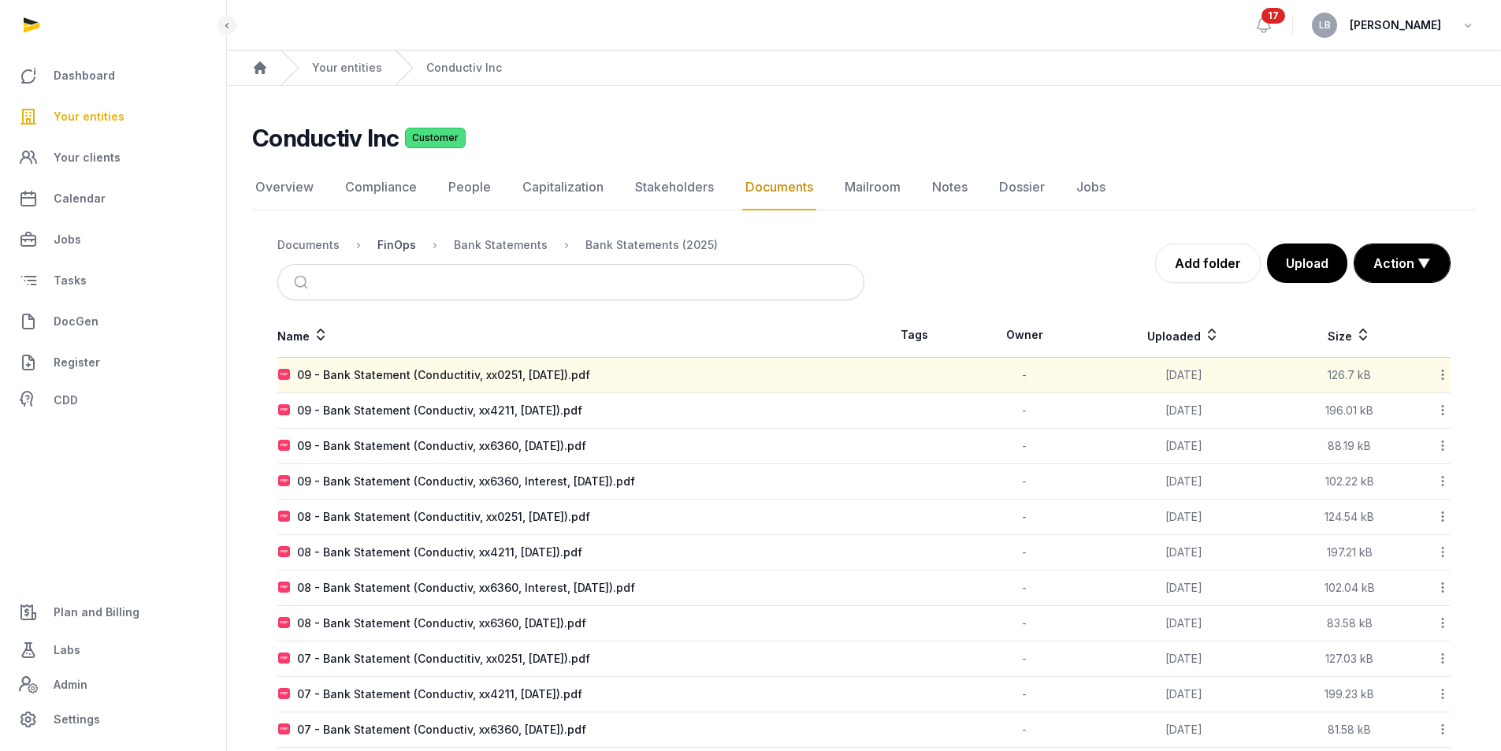
click at [407, 243] on div "FinOps" at bounding box center [396, 245] width 39 height 16
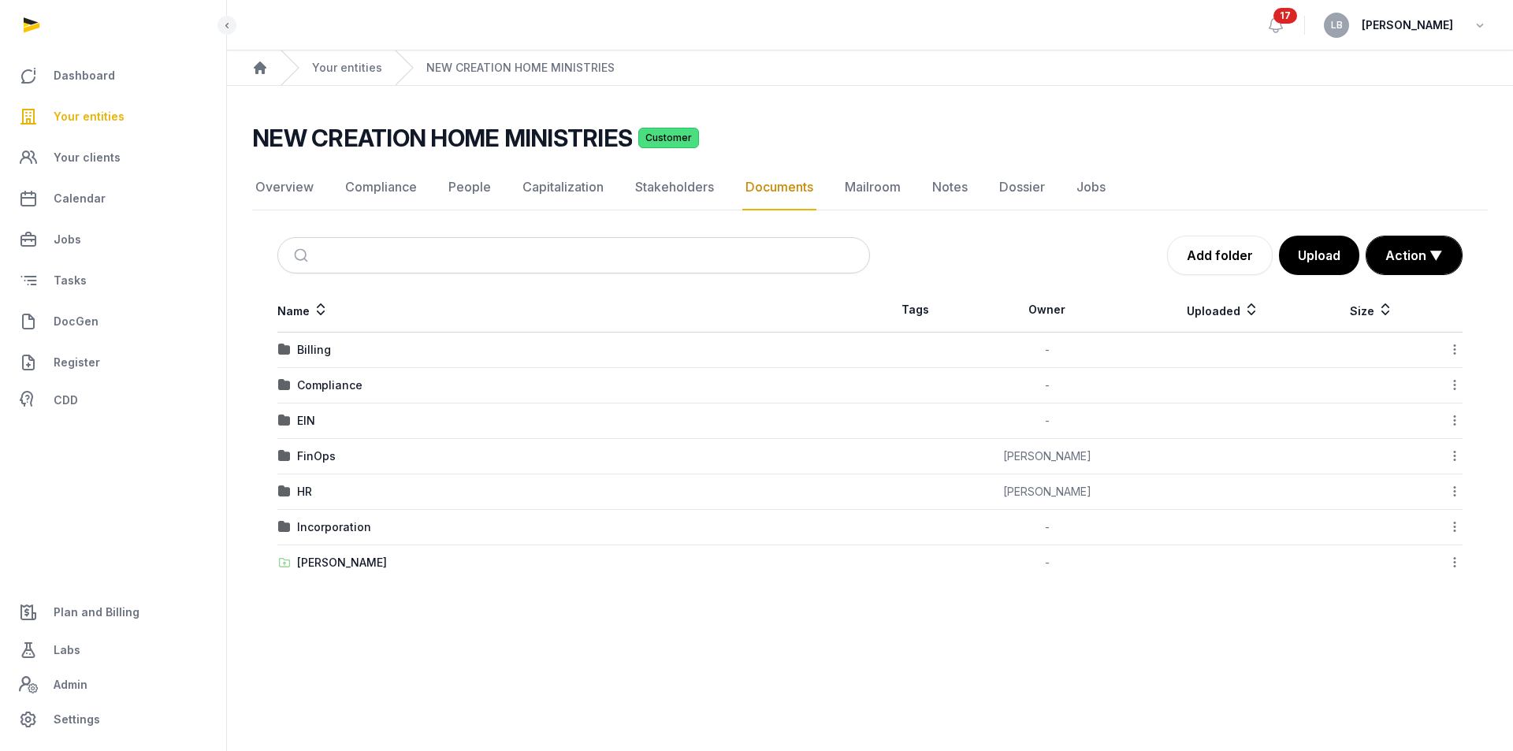
click at [292, 571] on td "[PERSON_NAME]" at bounding box center [573, 562] width 593 height 35
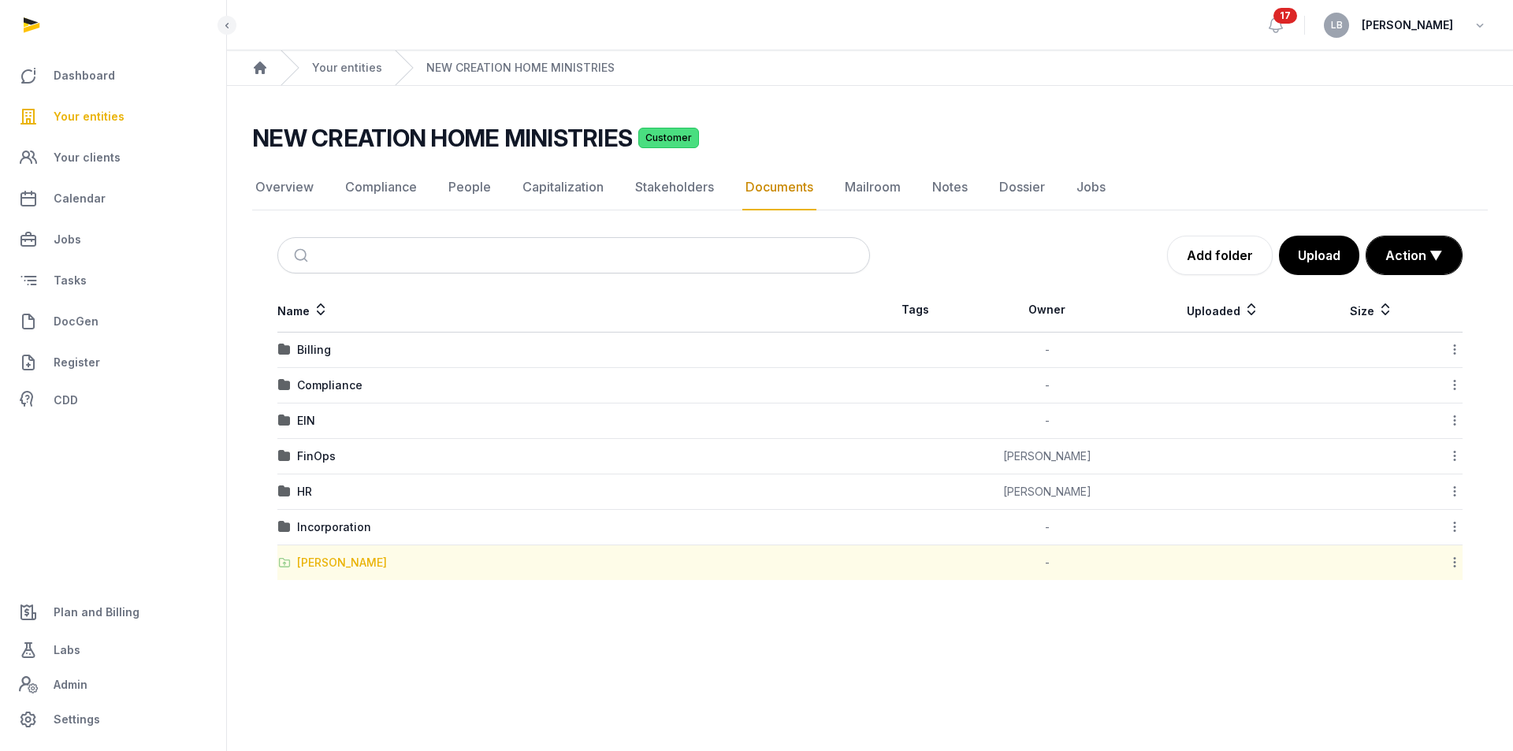
click at [298, 564] on div "[PERSON_NAME]" at bounding box center [342, 563] width 90 height 16
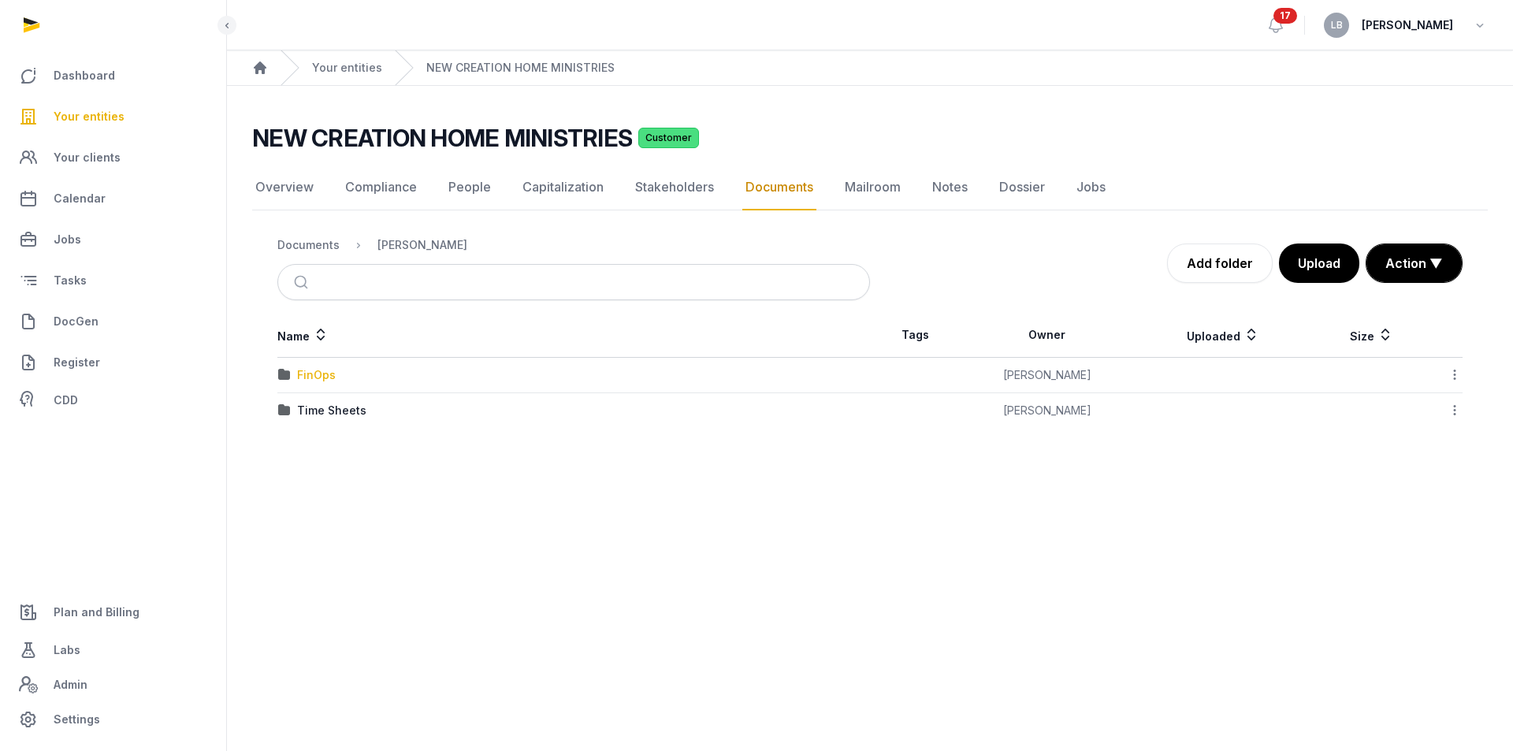
click at [322, 375] on div "FinOps" at bounding box center [316, 375] width 39 height 16
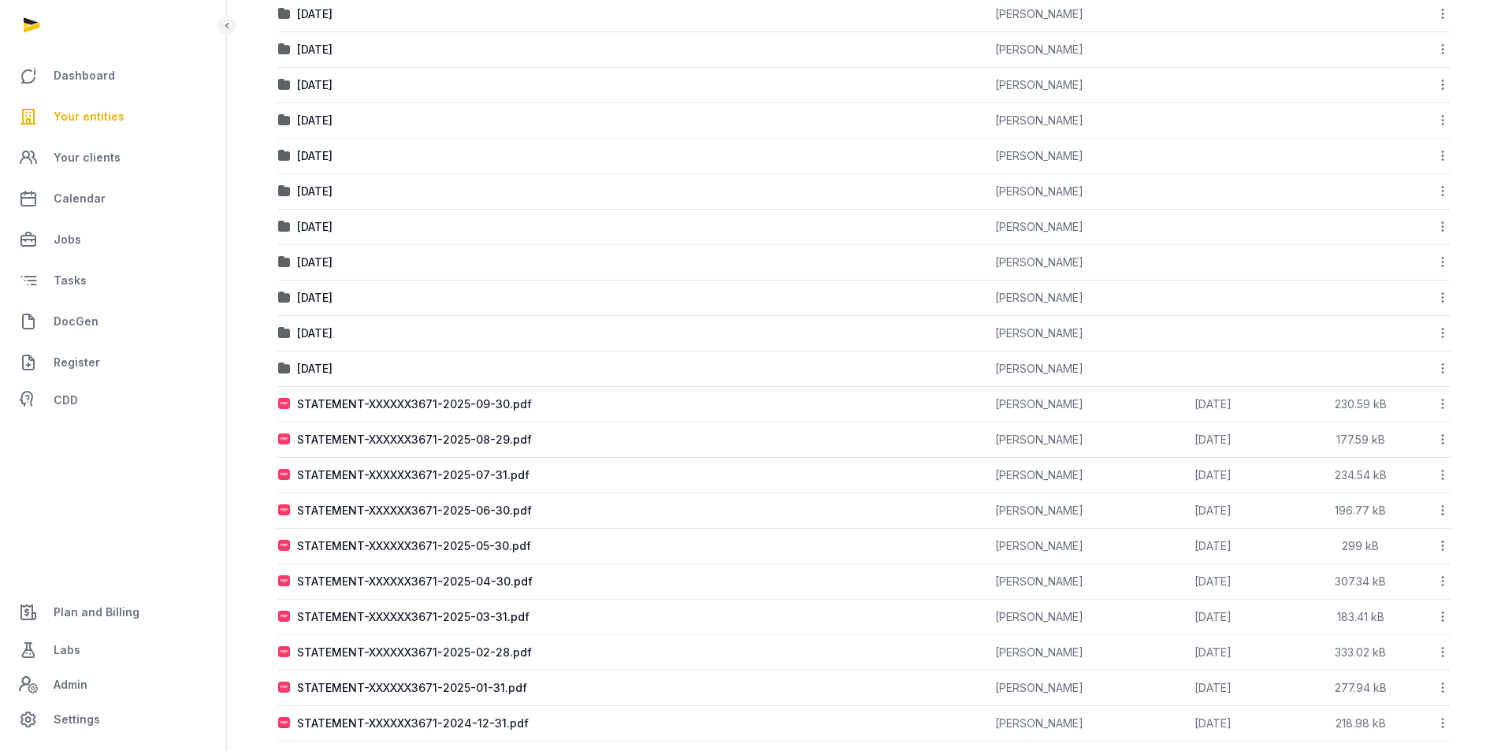
scroll to position [473, 0]
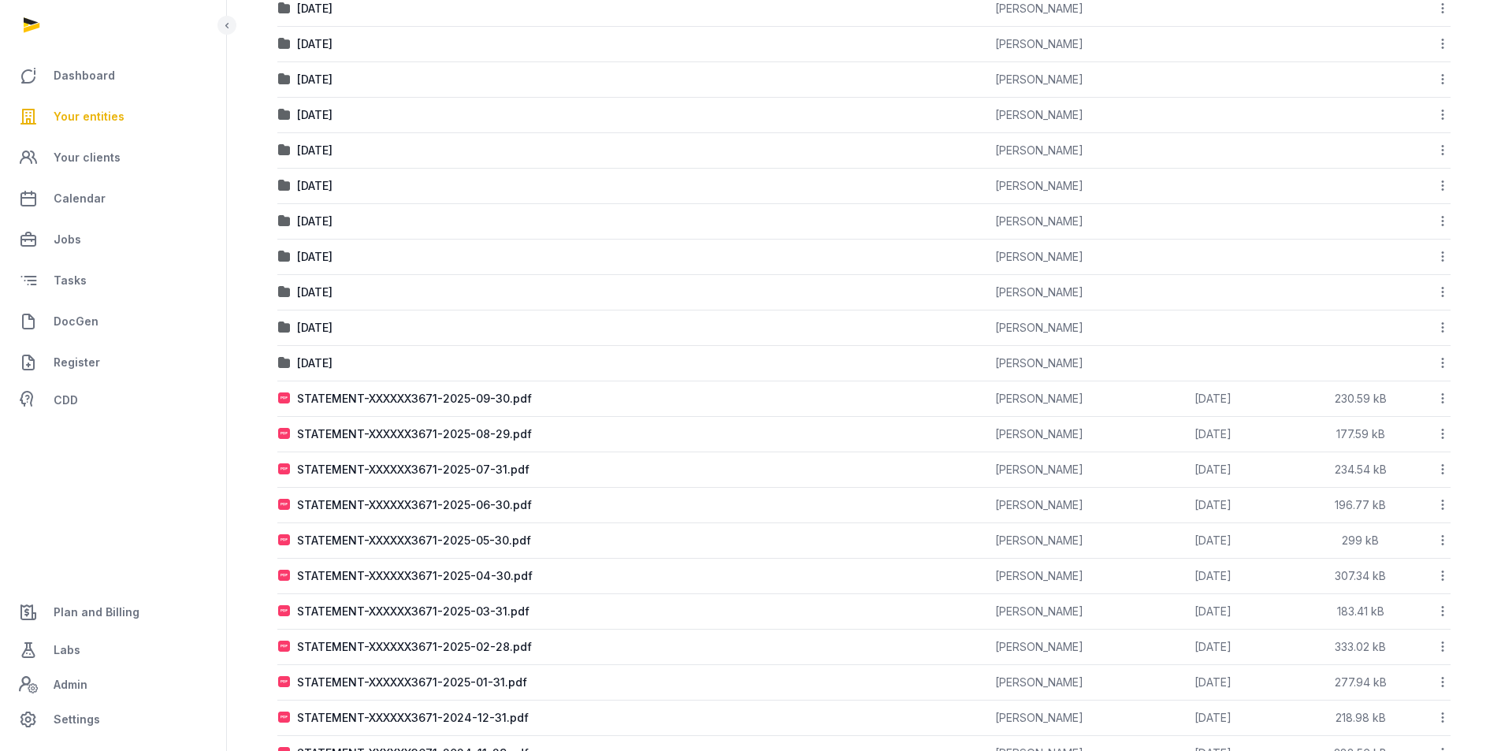
click at [1440, 399] on icon at bounding box center [1443, 398] width 14 height 17
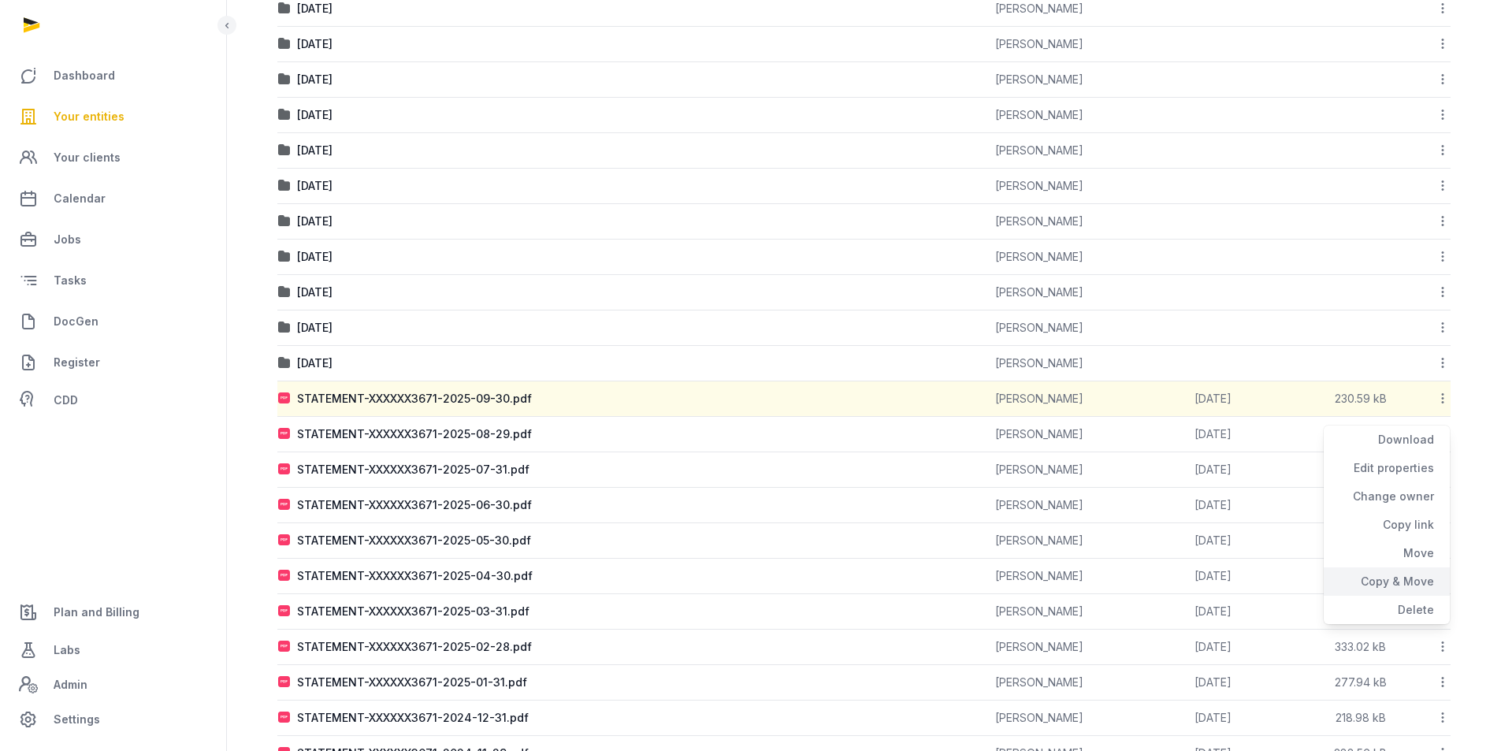
click at [1411, 582] on div "Copy & Move" at bounding box center [1387, 581] width 126 height 28
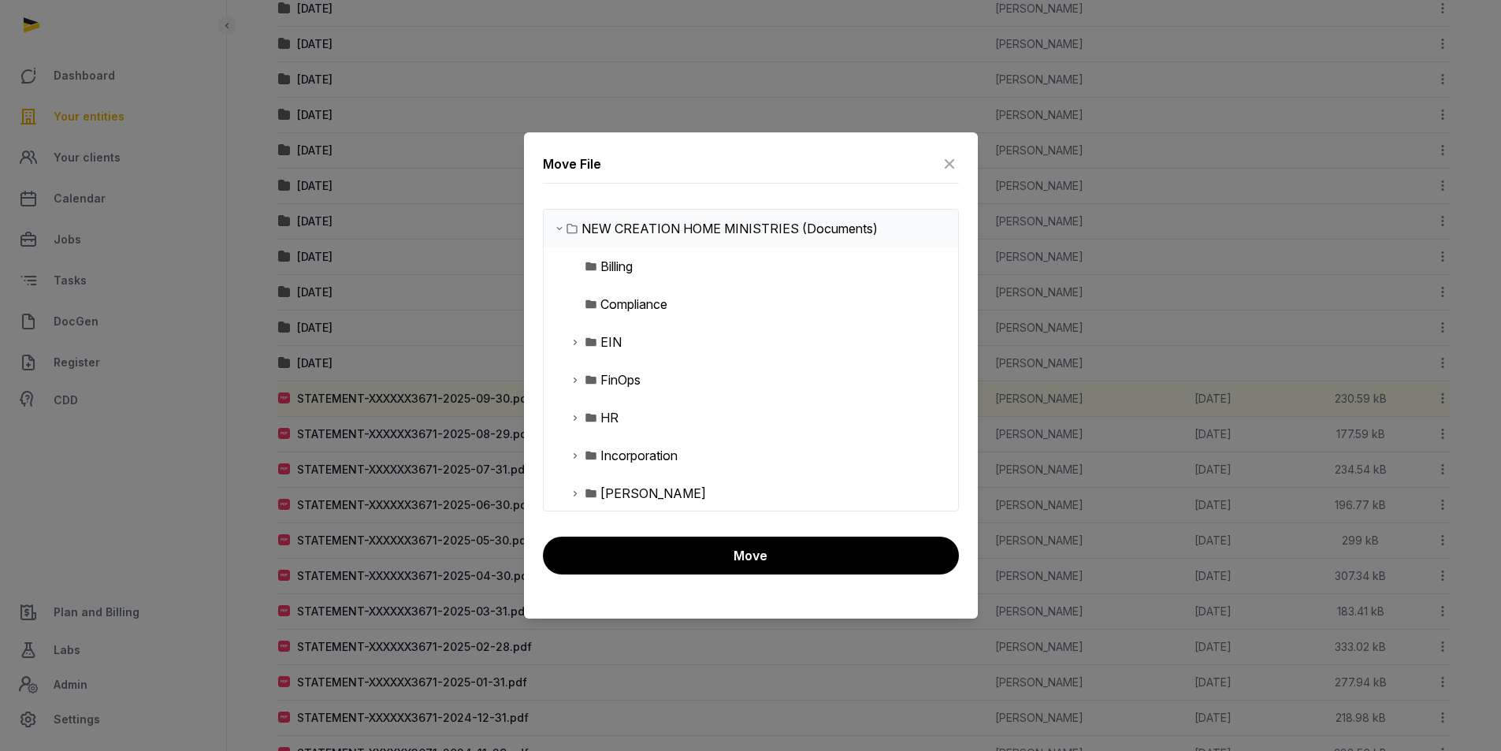
click at [578, 381] on icon at bounding box center [575, 379] width 13 height 19
click at [587, 495] on icon at bounding box center [588, 493] width 13 height 19
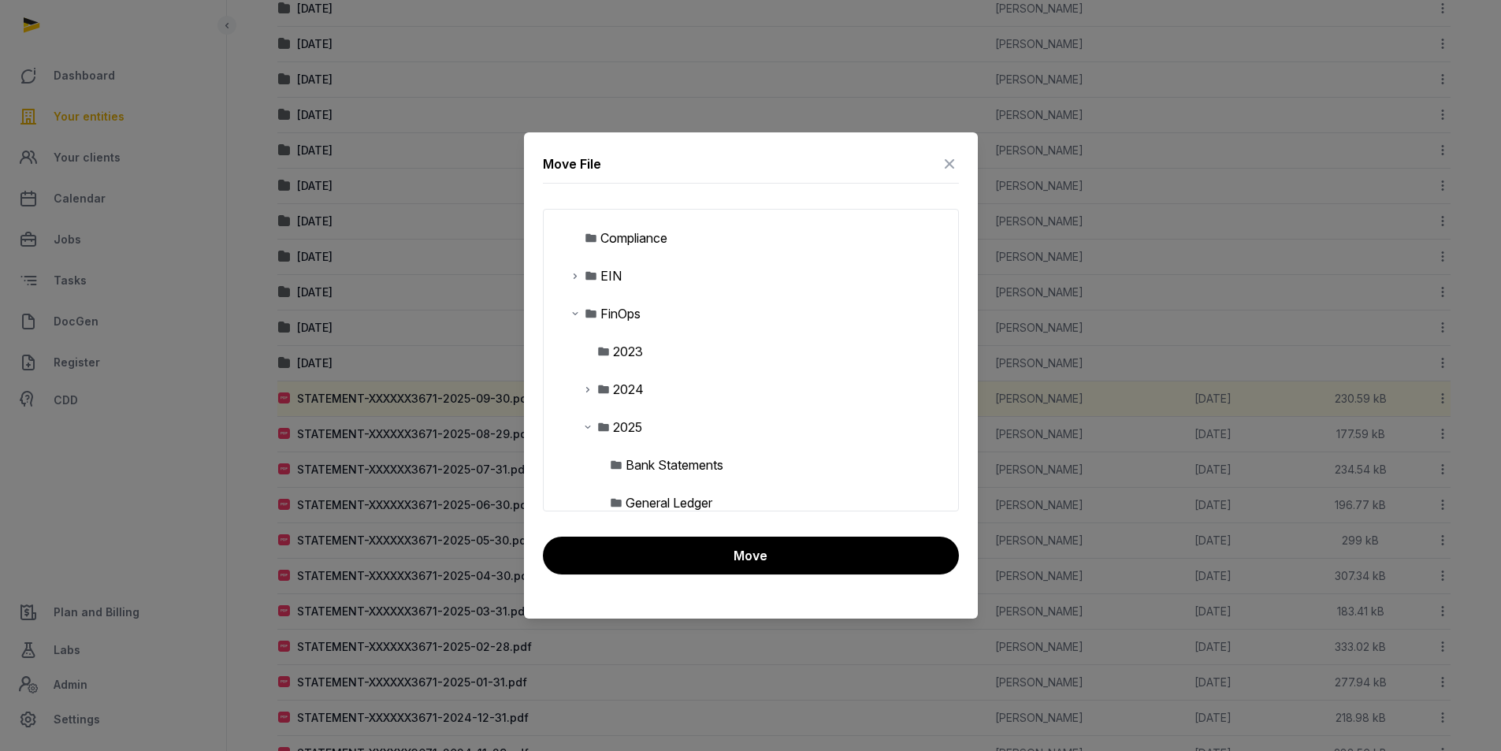
scroll to position [236, 0]
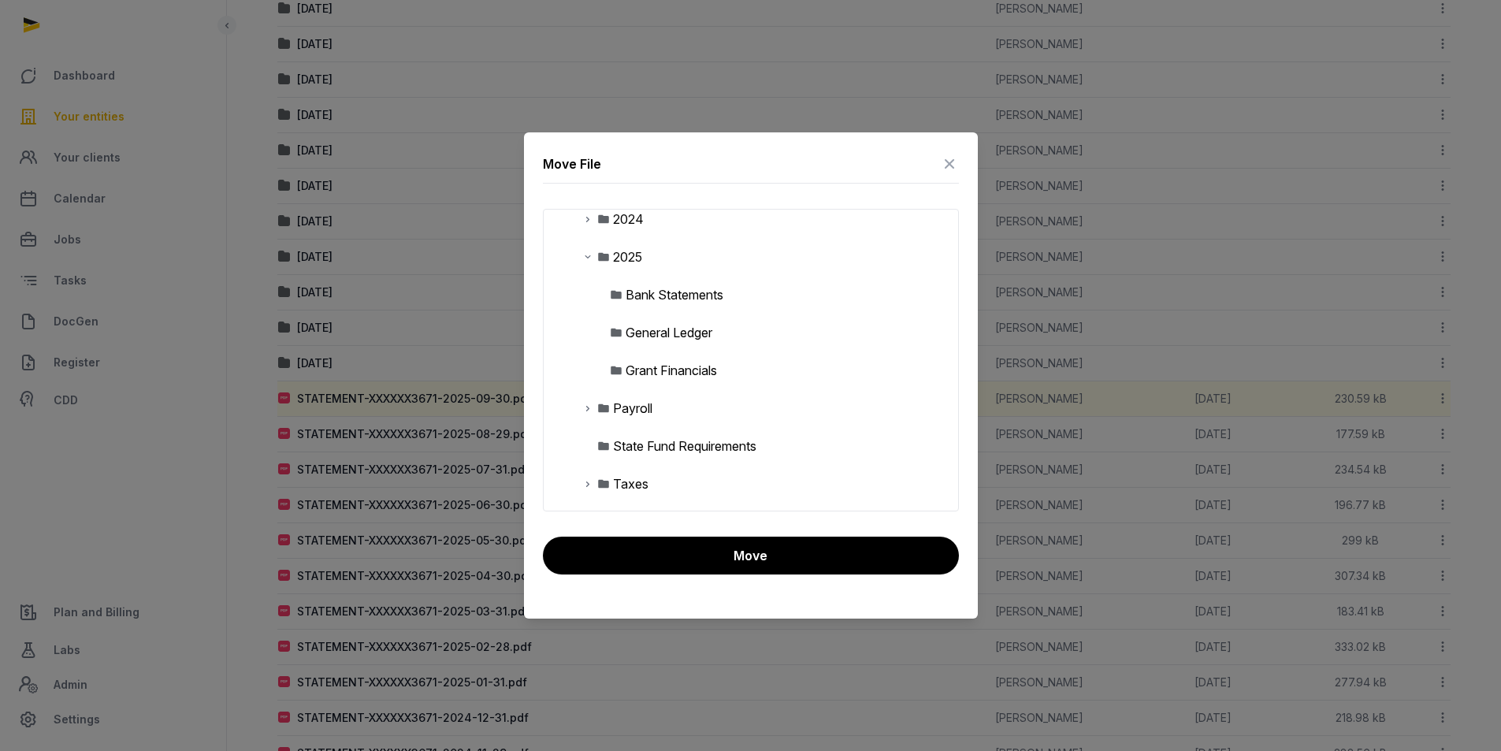
click at [663, 295] on div "Bank Statements" at bounding box center [675, 294] width 98 height 19
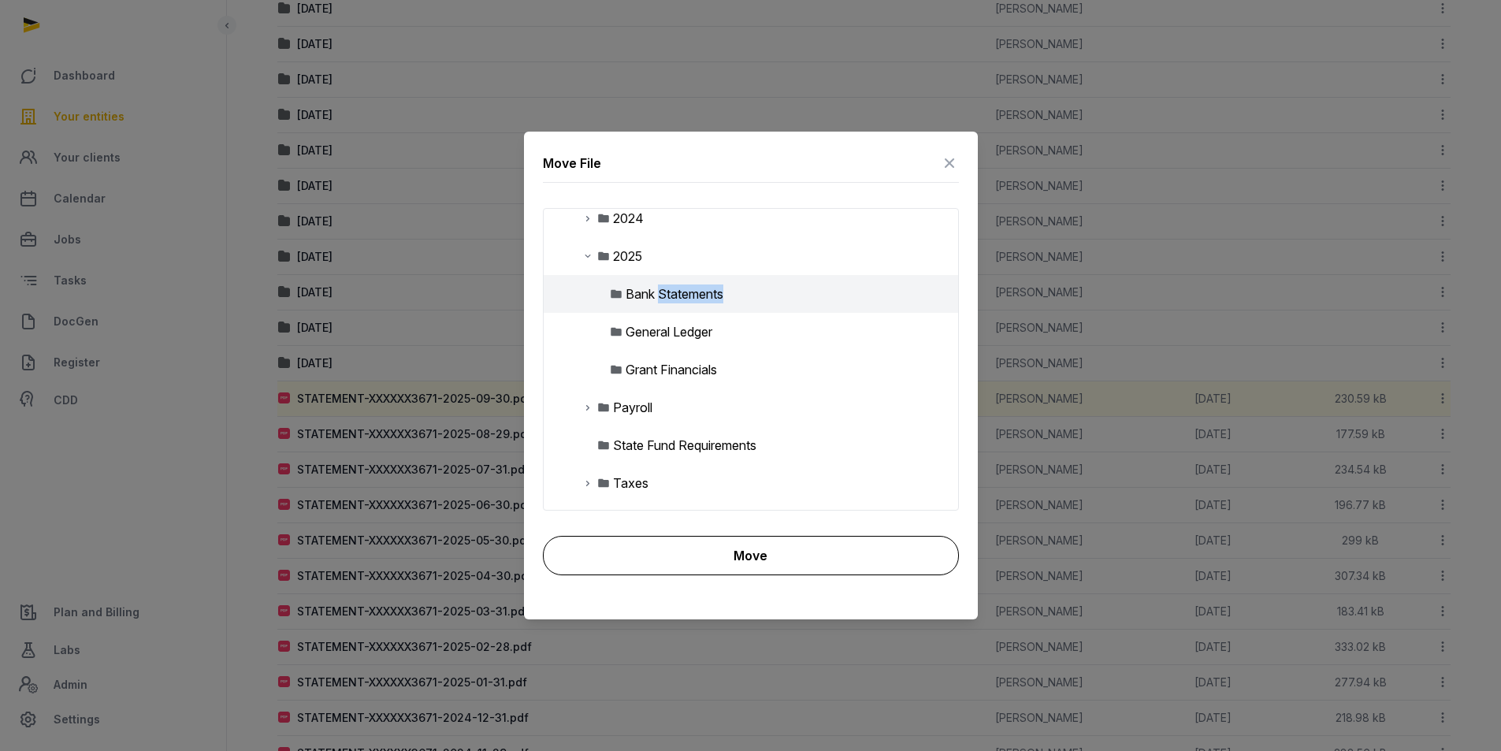
click at [704, 544] on button "Move" at bounding box center [751, 555] width 416 height 39
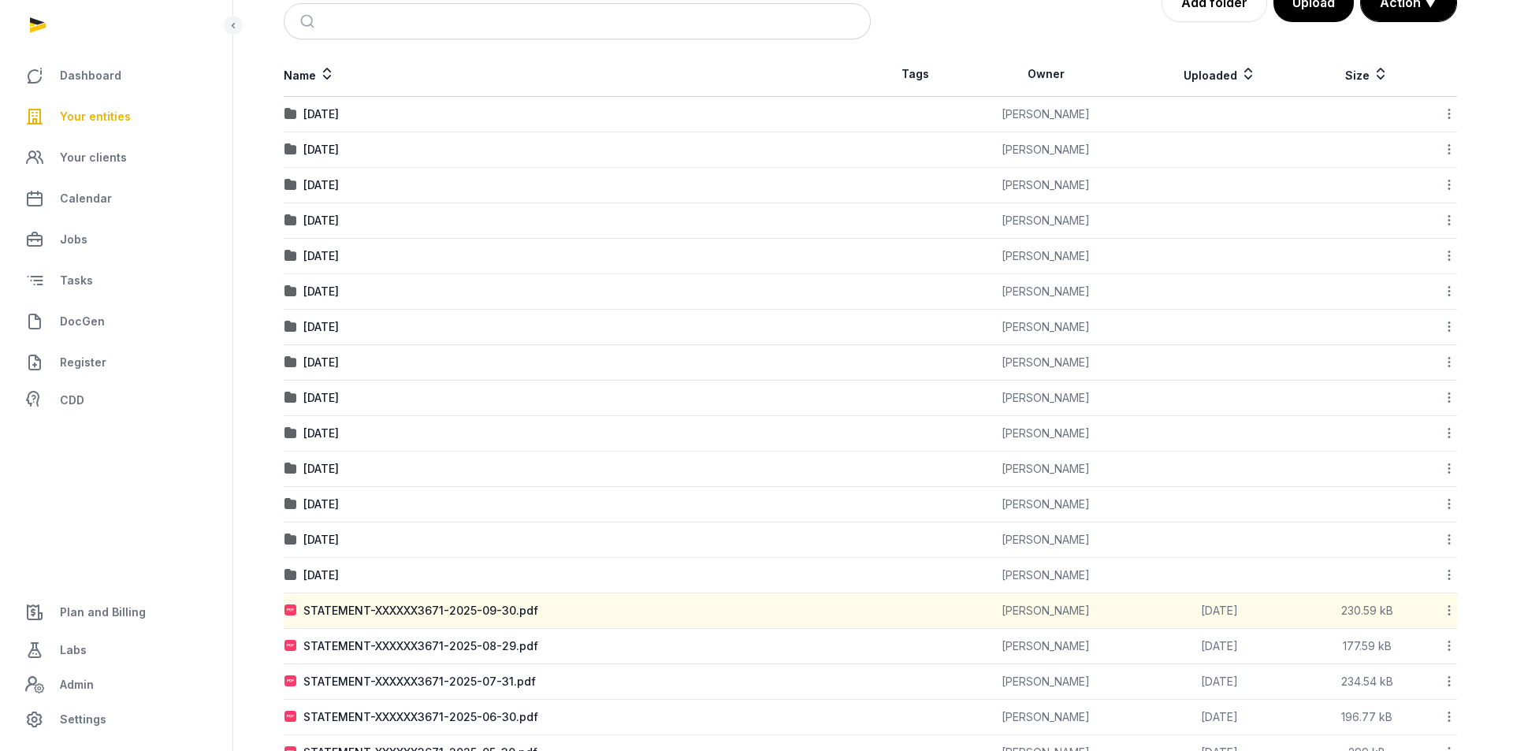
scroll to position [0, 0]
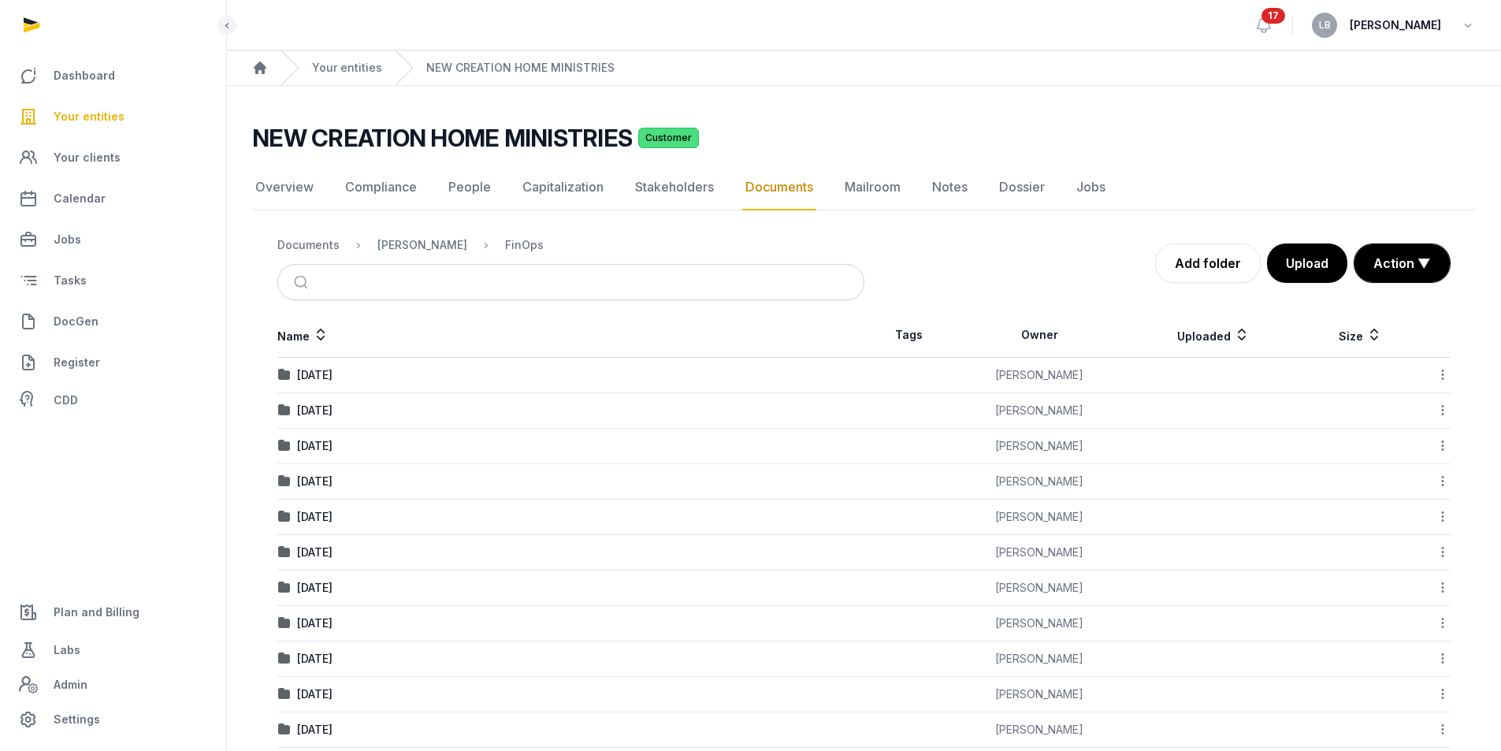
click at [303, 257] on nav "Documents Shared Folder FinOps" at bounding box center [570, 245] width 587 height 38
click at [302, 251] on div "Documents" at bounding box center [308, 245] width 62 height 16
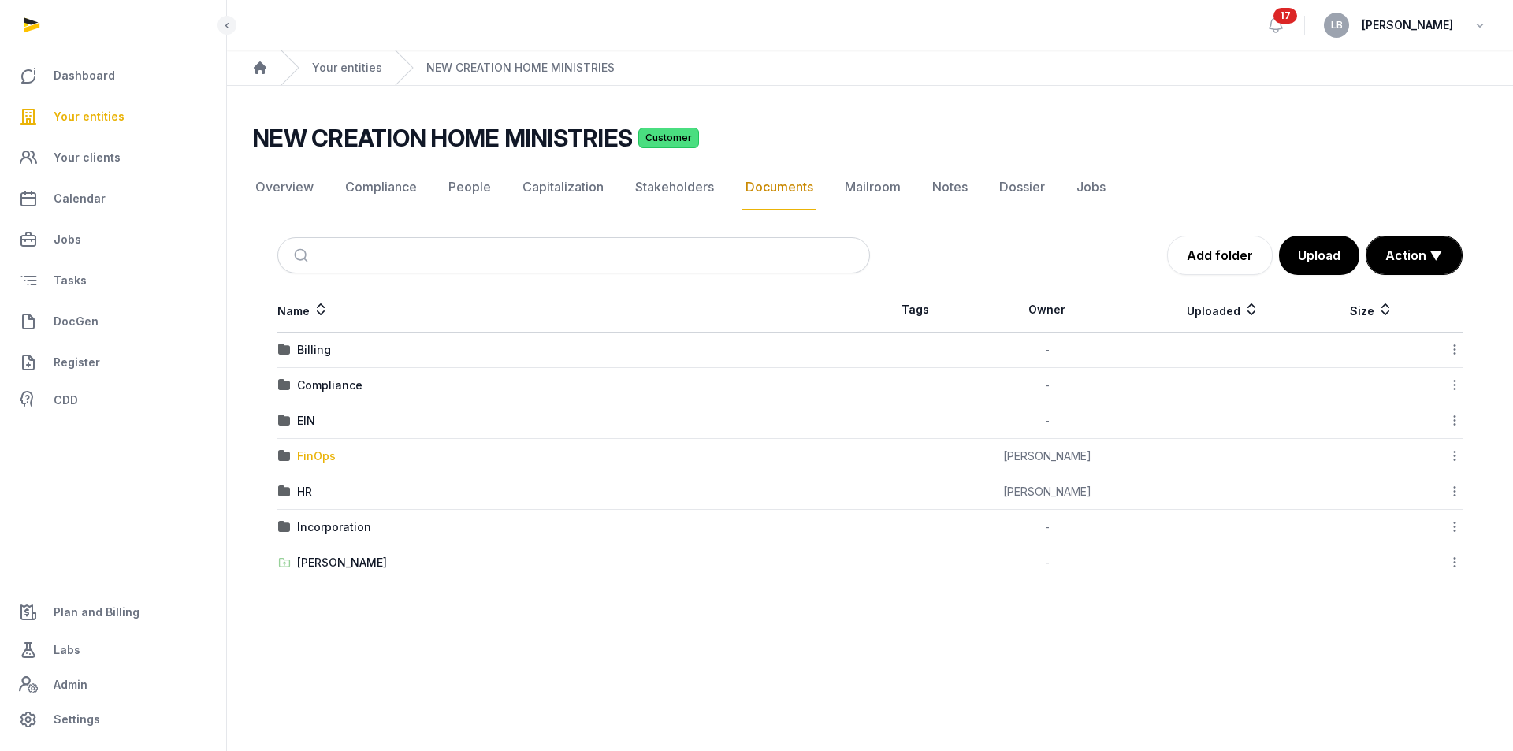
click at [314, 457] on div "FinOps" at bounding box center [316, 456] width 39 height 16
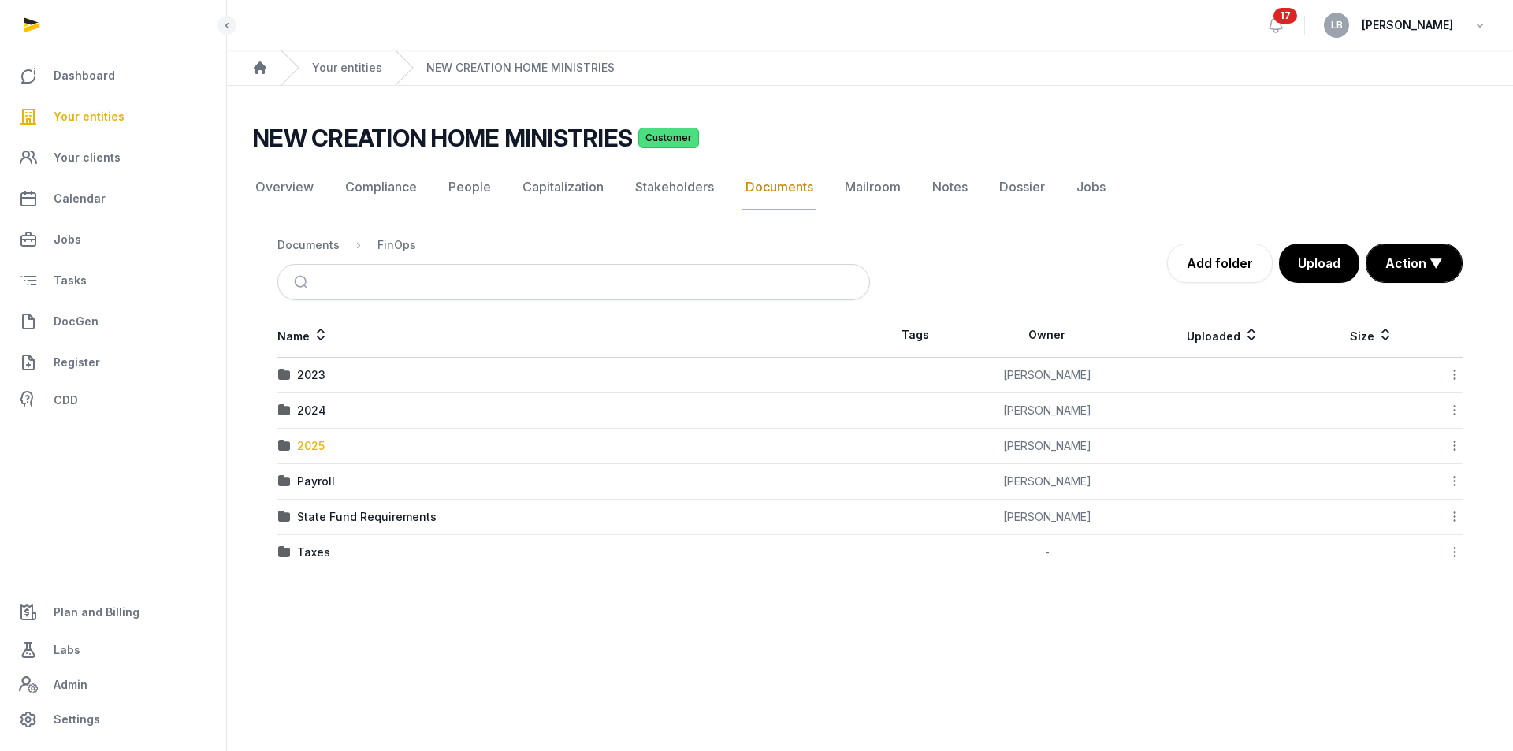
click at [310, 443] on div "2025" at bounding box center [311, 446] width 28 height 16
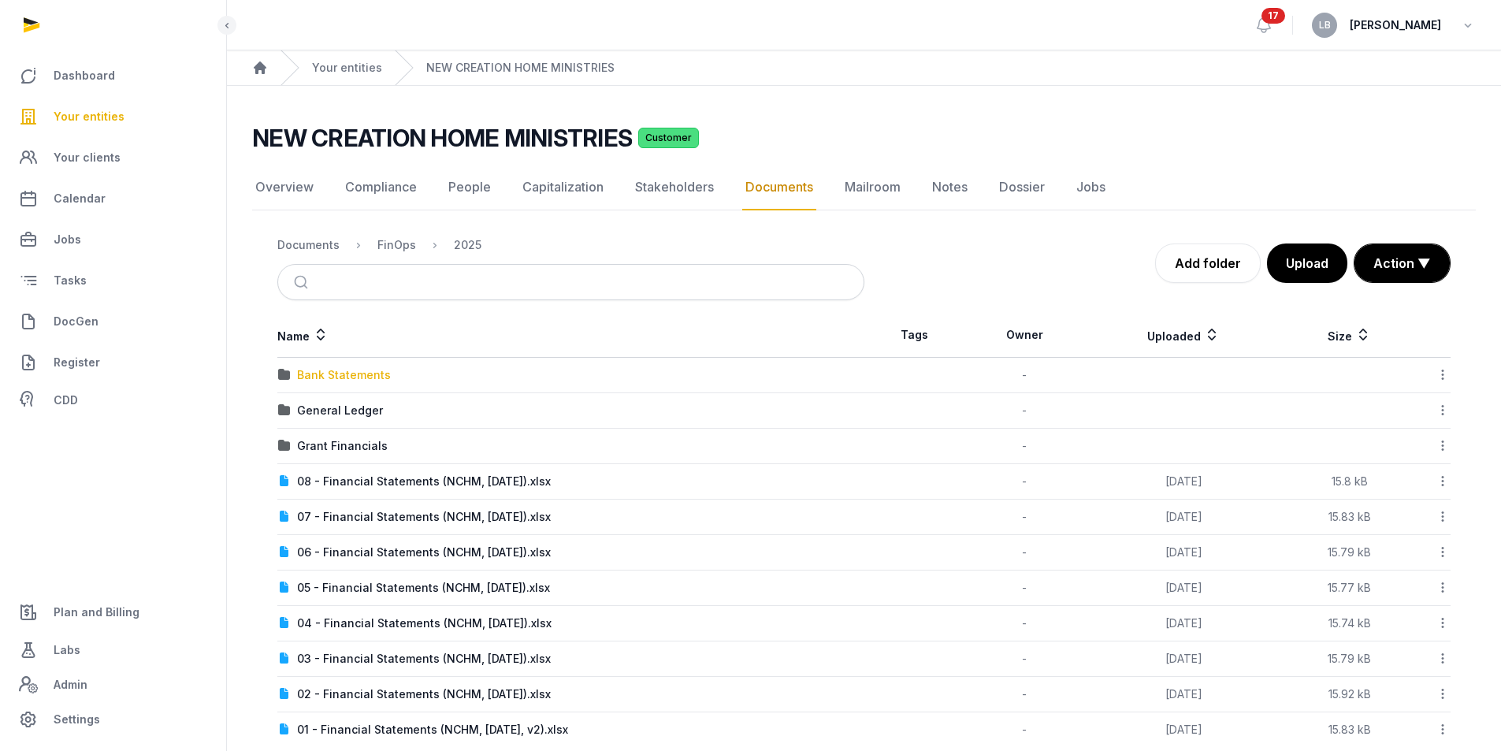
click at [353, 380] on div "Bank Statements" at bounding box center [344, 375] width 94 height 16
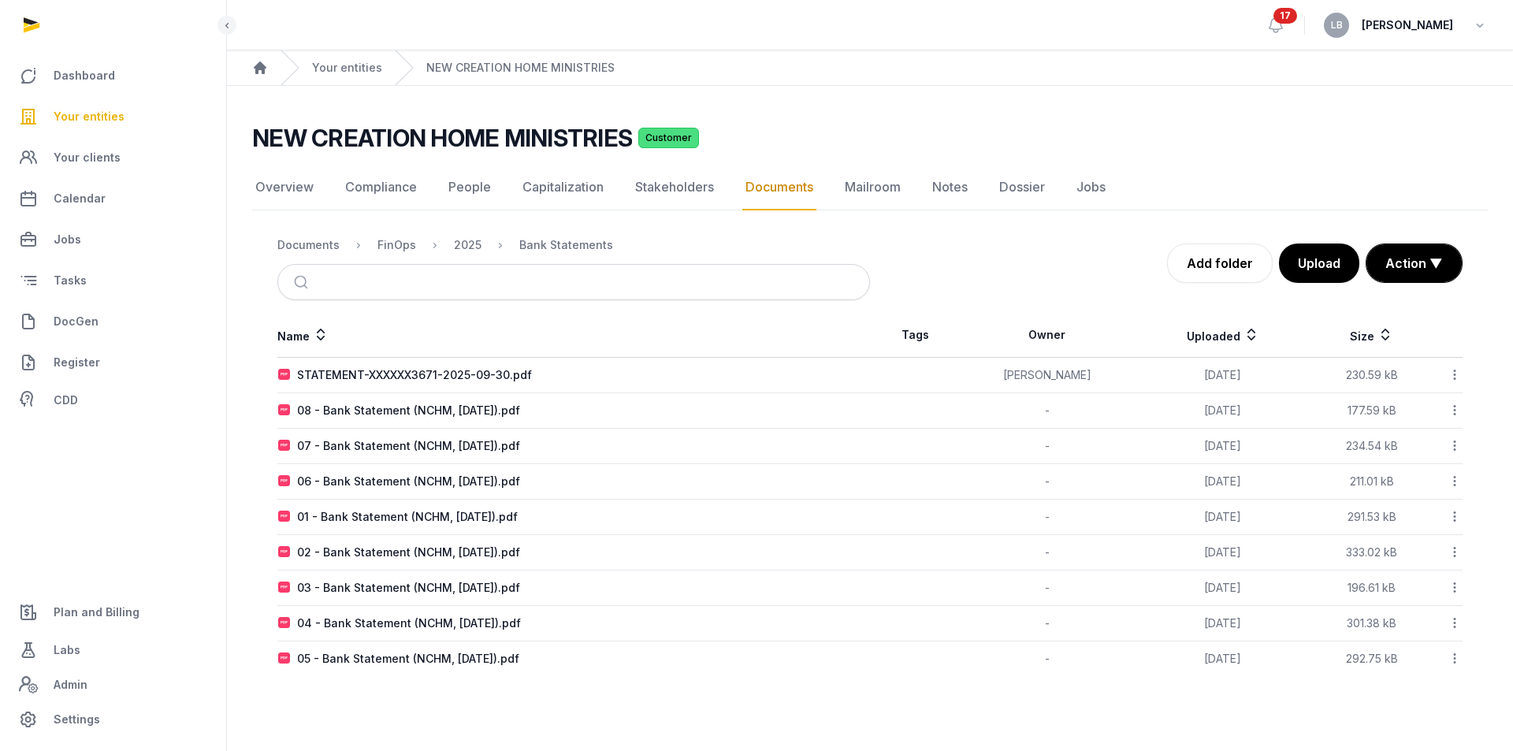
drag, startPoint x: 1462, startPoint y: 372, endPoint x: 1454, endPoint y: 373, distance: 8.0
click at [1455, 373] on td "Download Edit properties Change owner Copy link Move Copy & Move Delete" at bounding box center [1447, 375] width 31 height 35
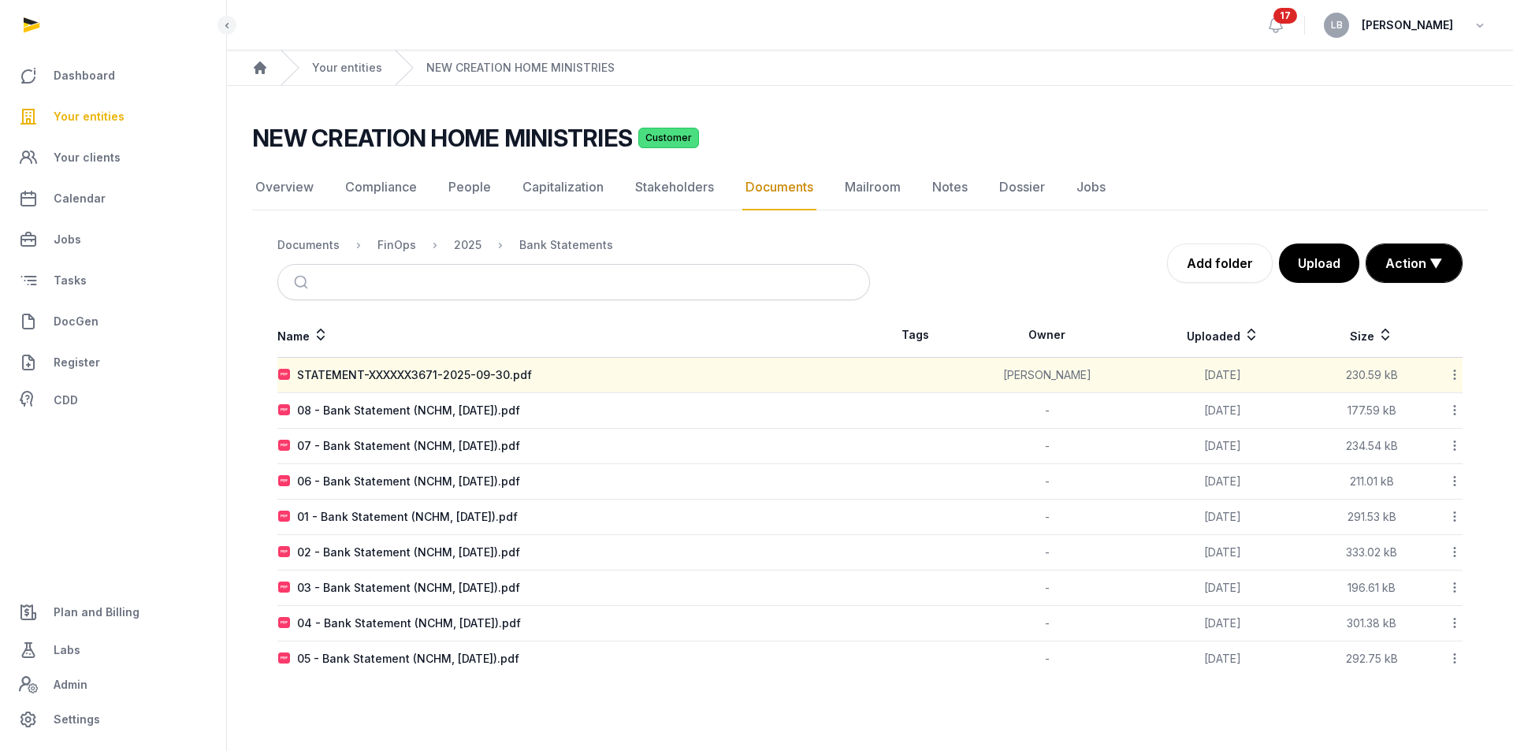
click at [1449, 374] on icon at bounding box center [1454, 374] width 14 height 17
click at [1403, 470] on div "Change owner" at bounding box center [1399, 473] width 126 height 28
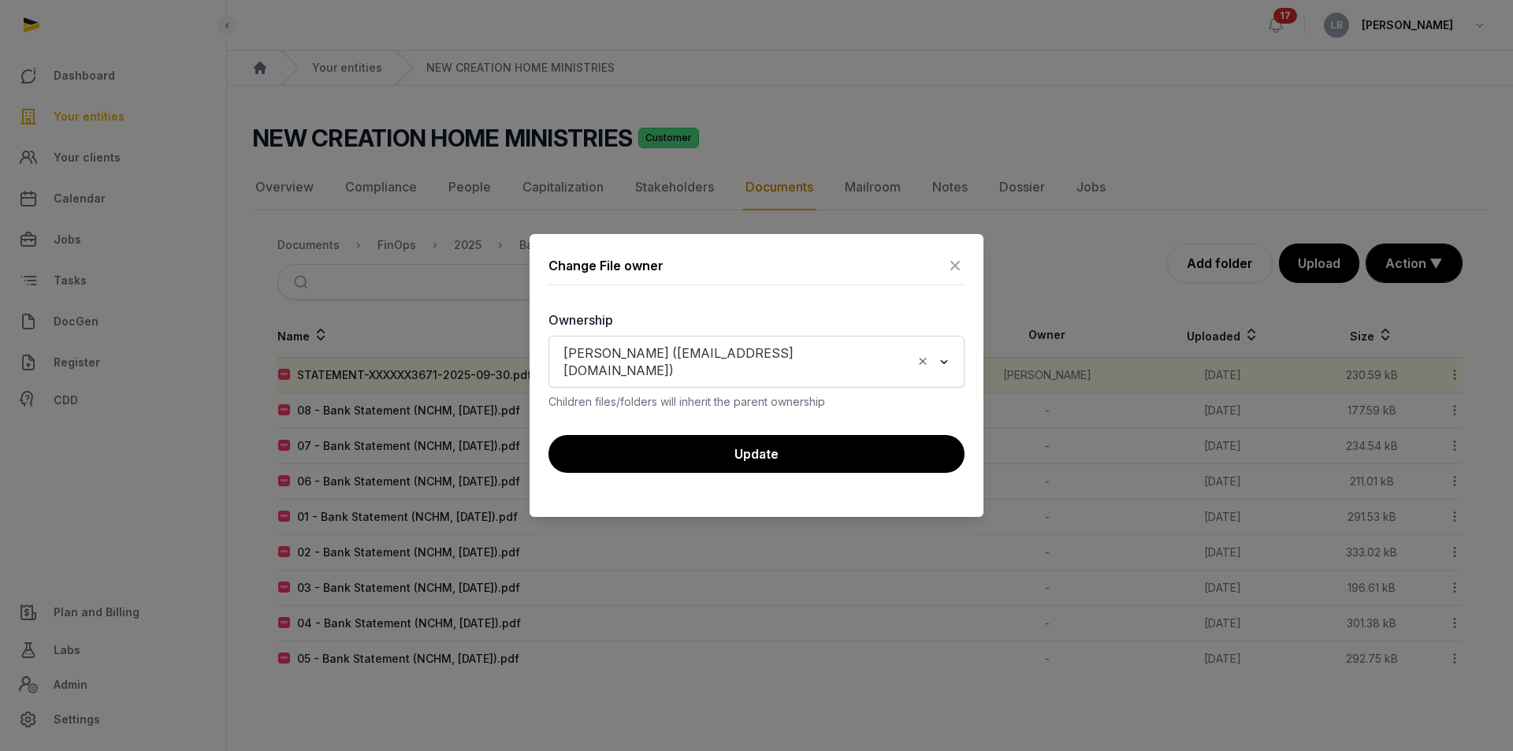
click at [927, 363] on icon "Clear Selected" at bounding box center [923, 361] width 14 height 17
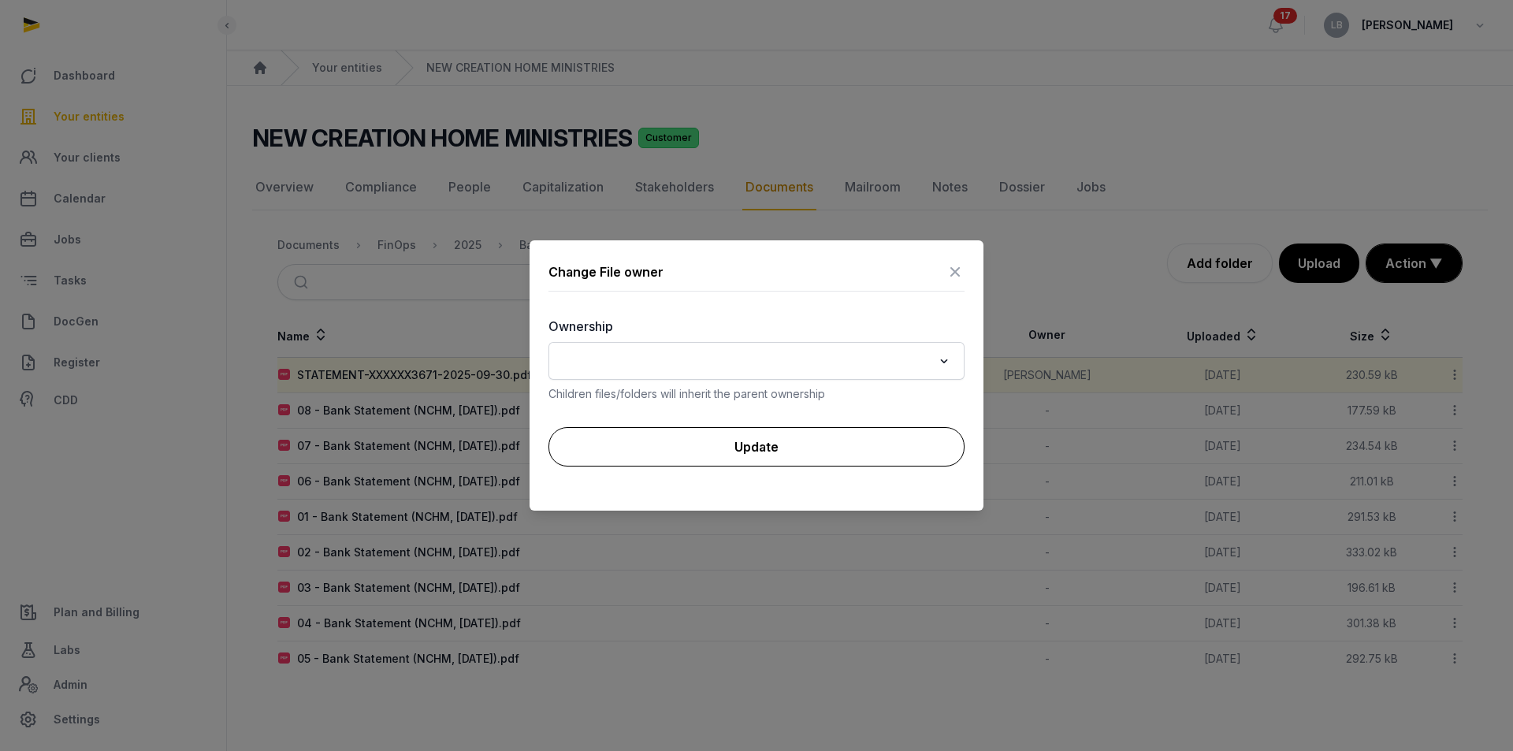
click at [895, 434] on button "Update" at bounding box center [756, 446] width 416 height 39
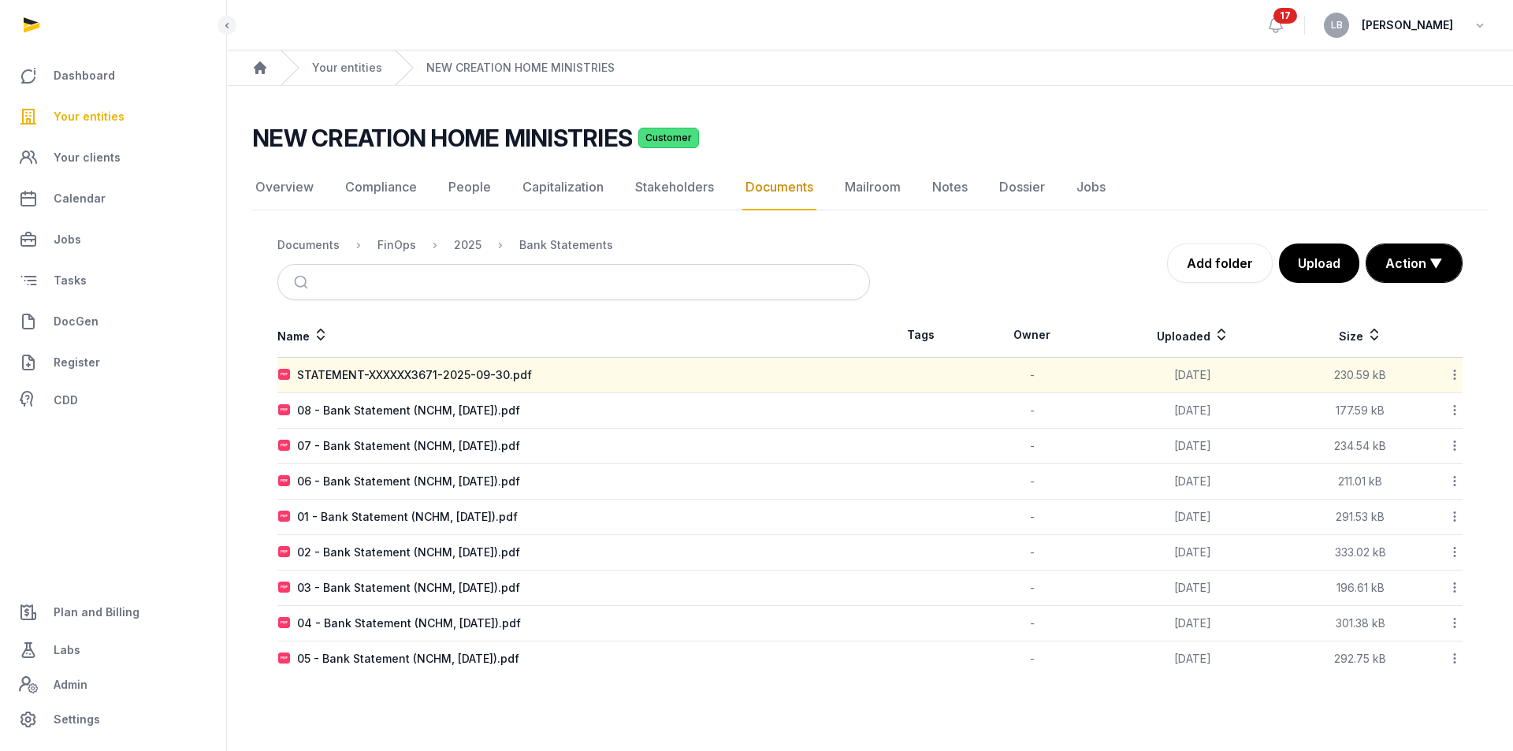
click at [1452, 375] on icon at bounding box center [1454, 374] width 14 height 17
click at [1405, 448] on div "Edit properties" at bounding box center [1399, 444] width 126 height 28
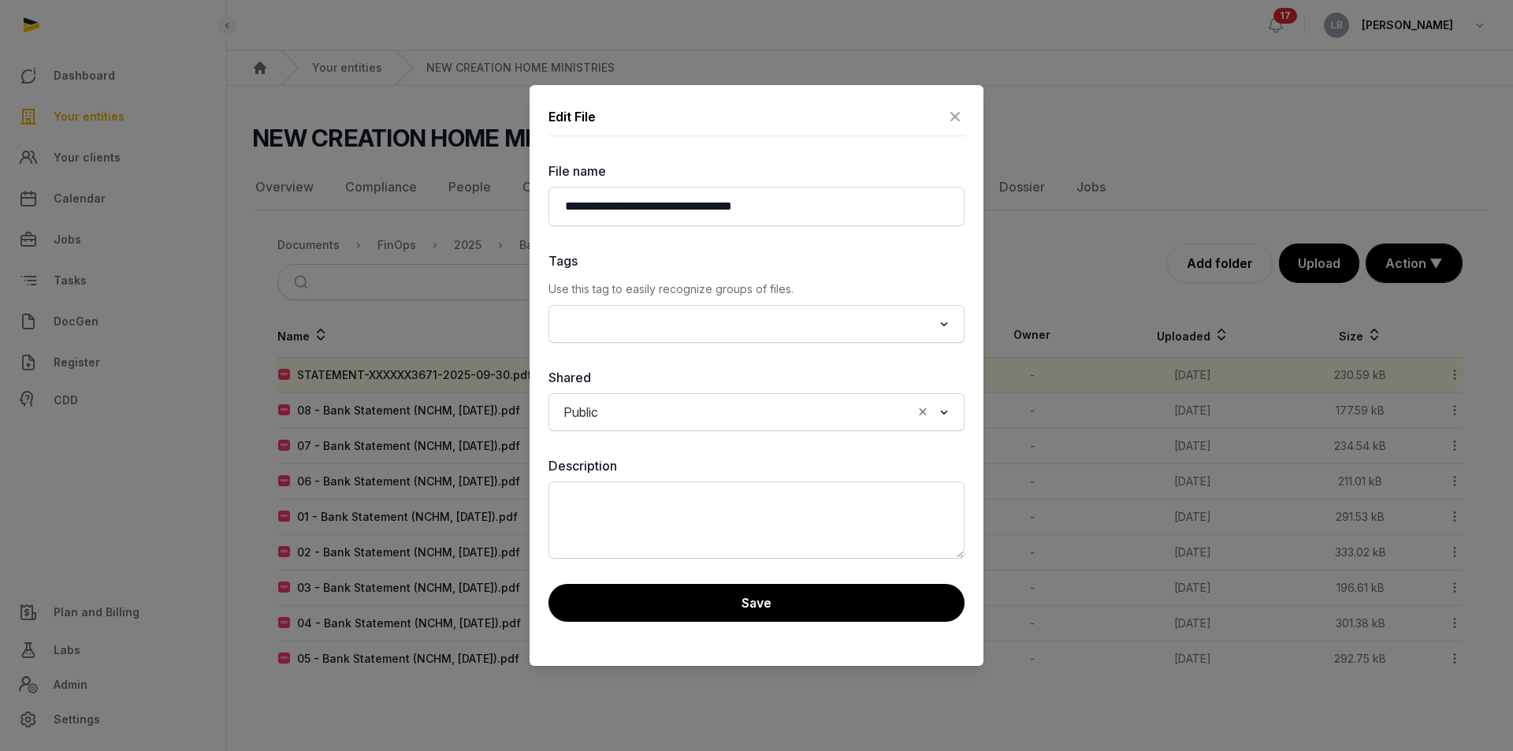
click at [584, 330] on input "Search for option" at bounding box center [745, 324] width 374 height 22
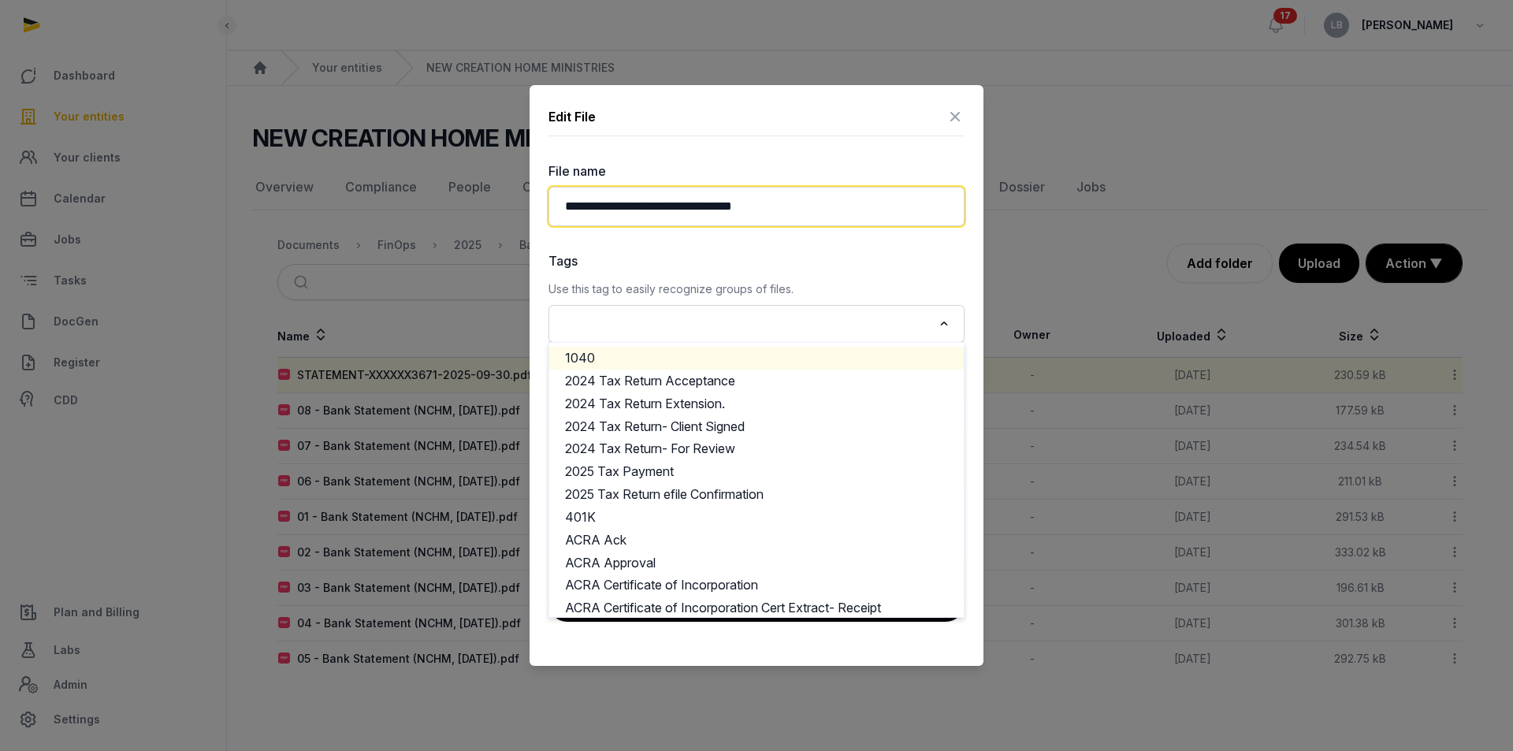
click at [685, 205] on input "**********" at bounding box center [756, 206] width 416 height 39
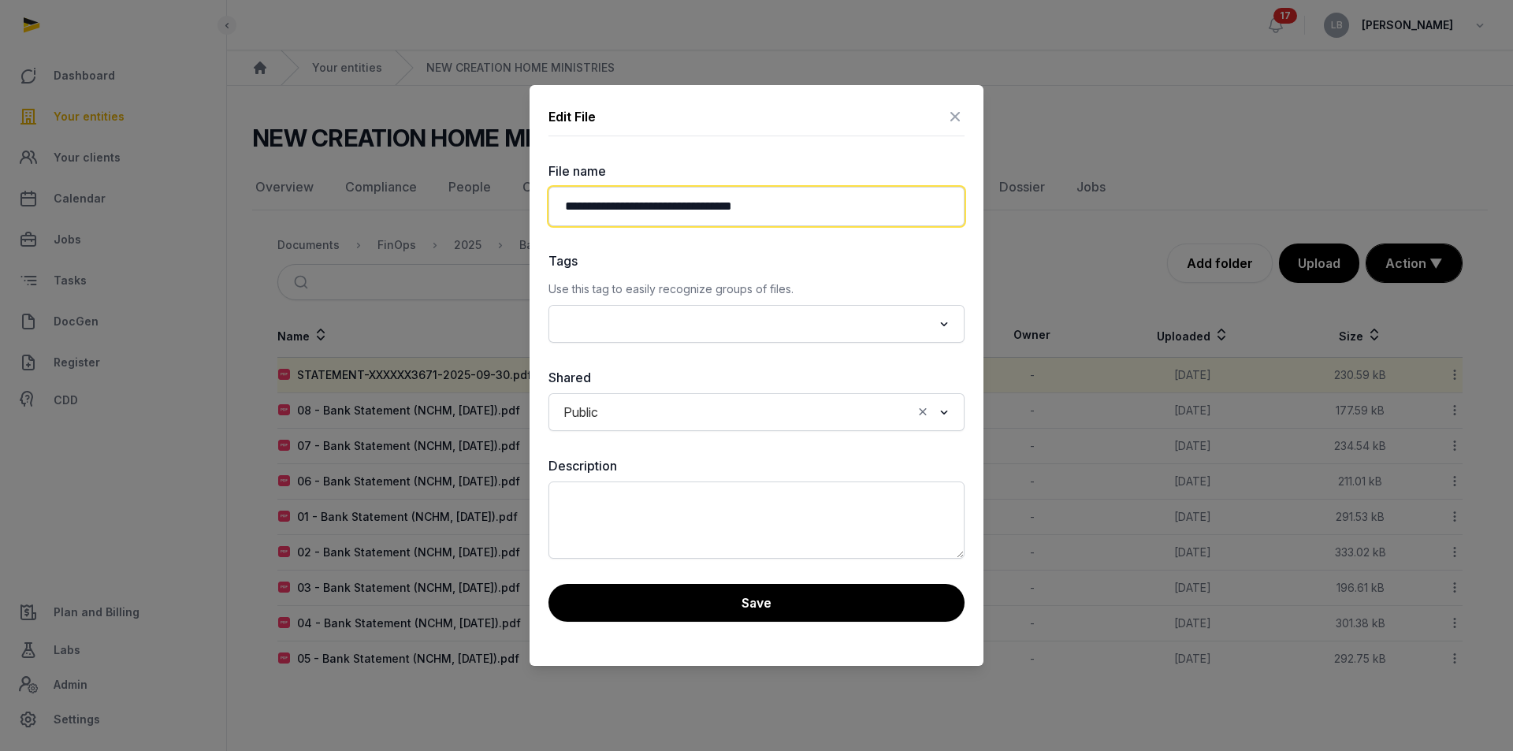
drag, startPoint x: 799, startPoint y: 210, endPoint x: 550, endPoint y: 232, distance: 250.0
click at [550, 232] on div "**********" at bounding box center [756, 360] width 416 height 397
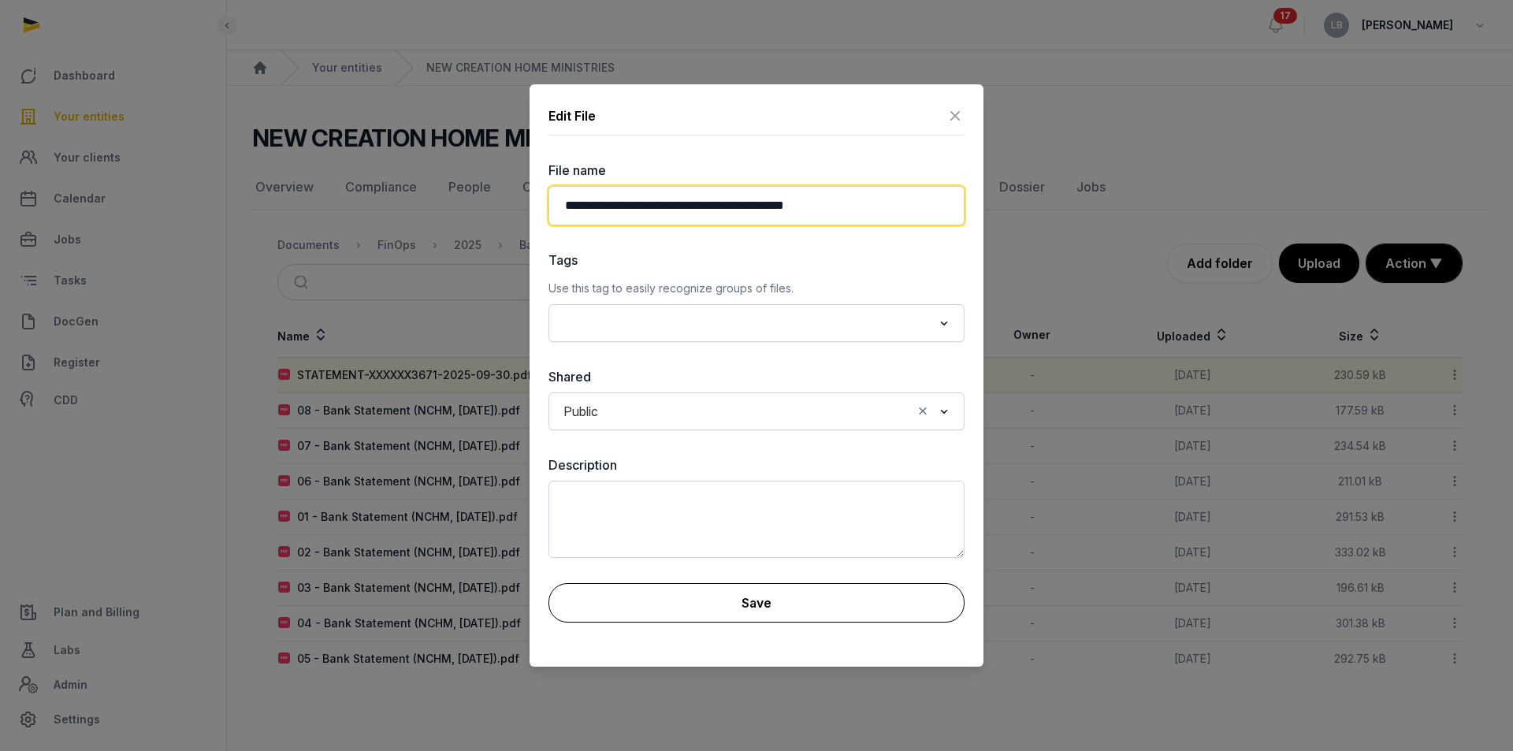
type input "**********"
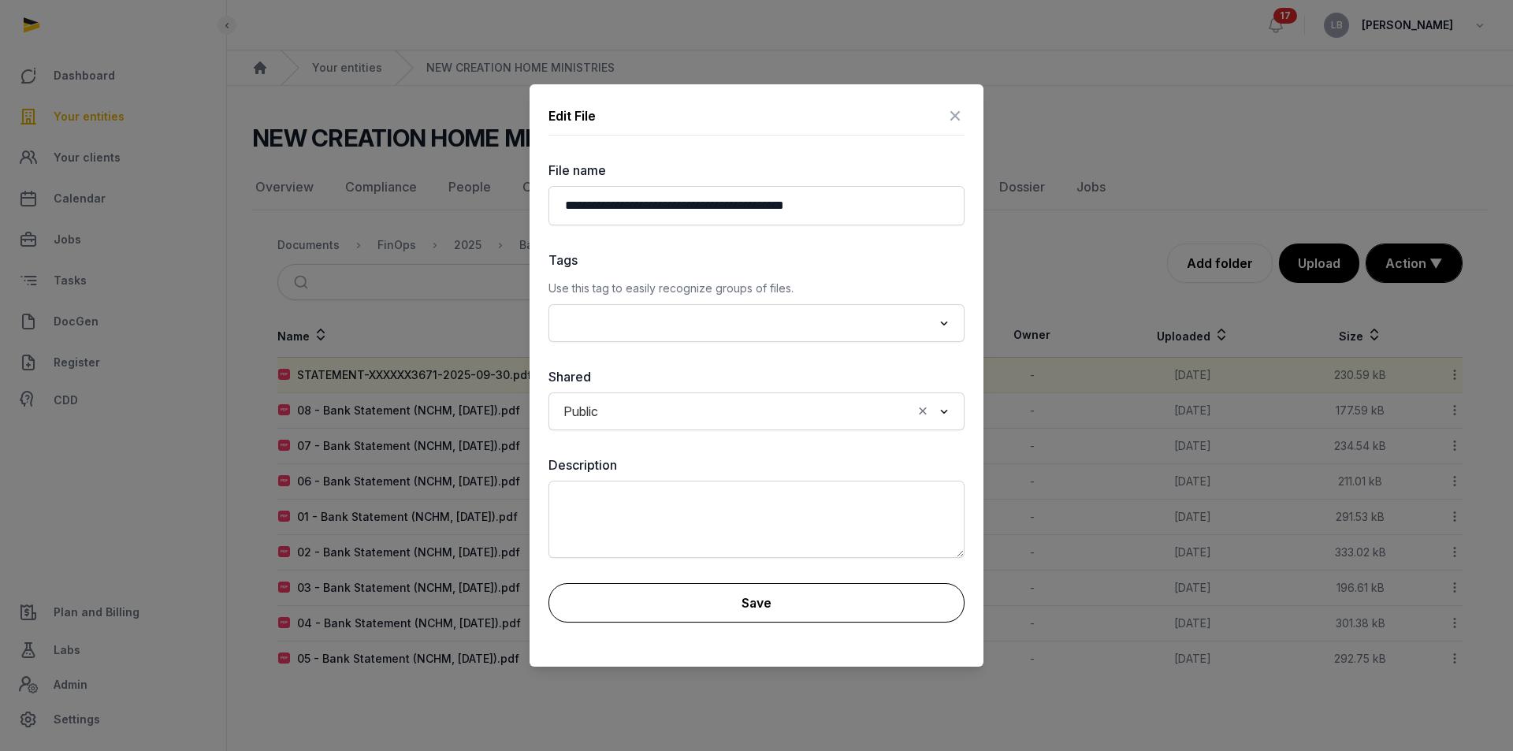
click at [829, 612] on button "Save" at bounding box center [756, 602] width 416 height 39
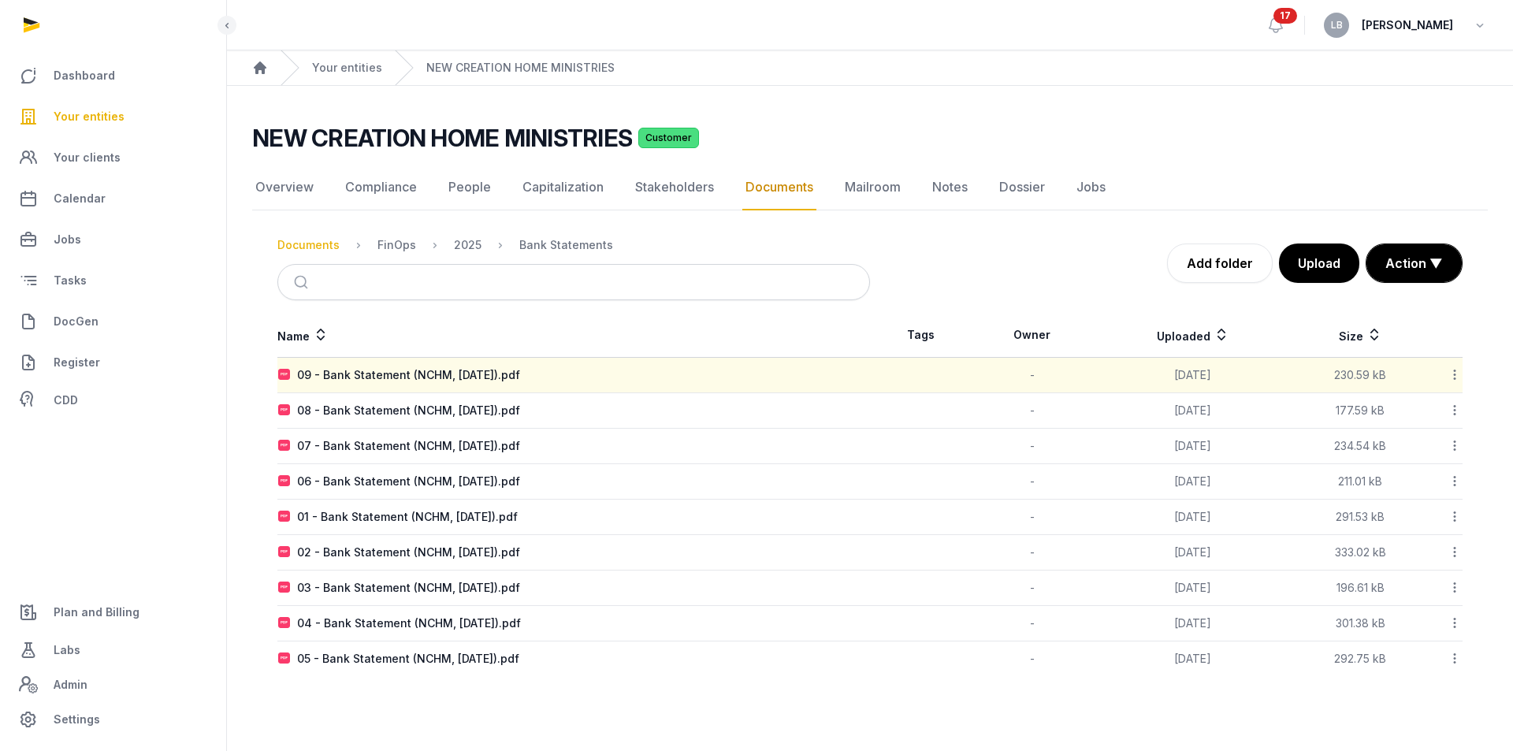
click at [316, 243] on div "Documents" at bounding box center [308, 245] width 62 height 16
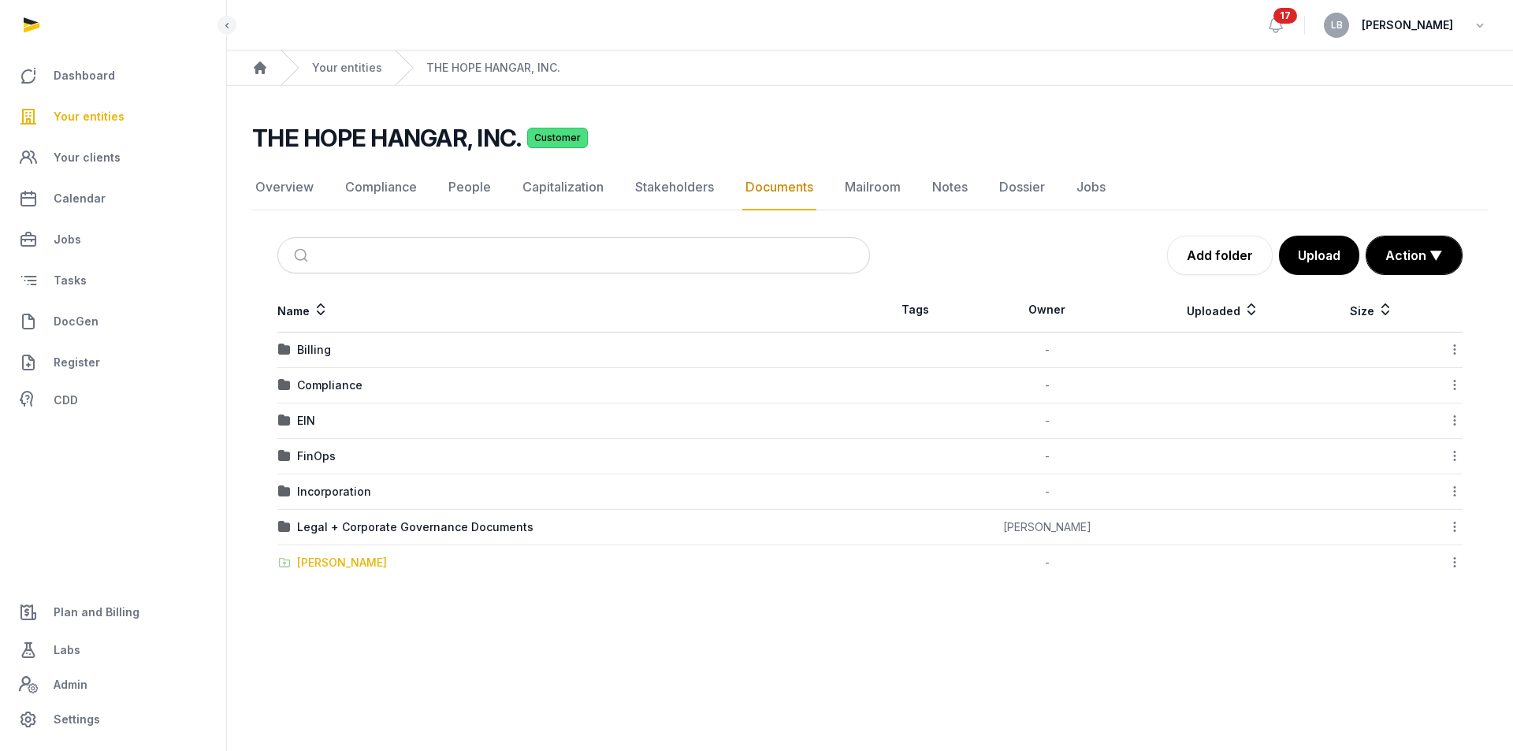
click at [329, 561] on div "[PERSON_NAME]" at bounding box center [342, 563] width 90 height 16
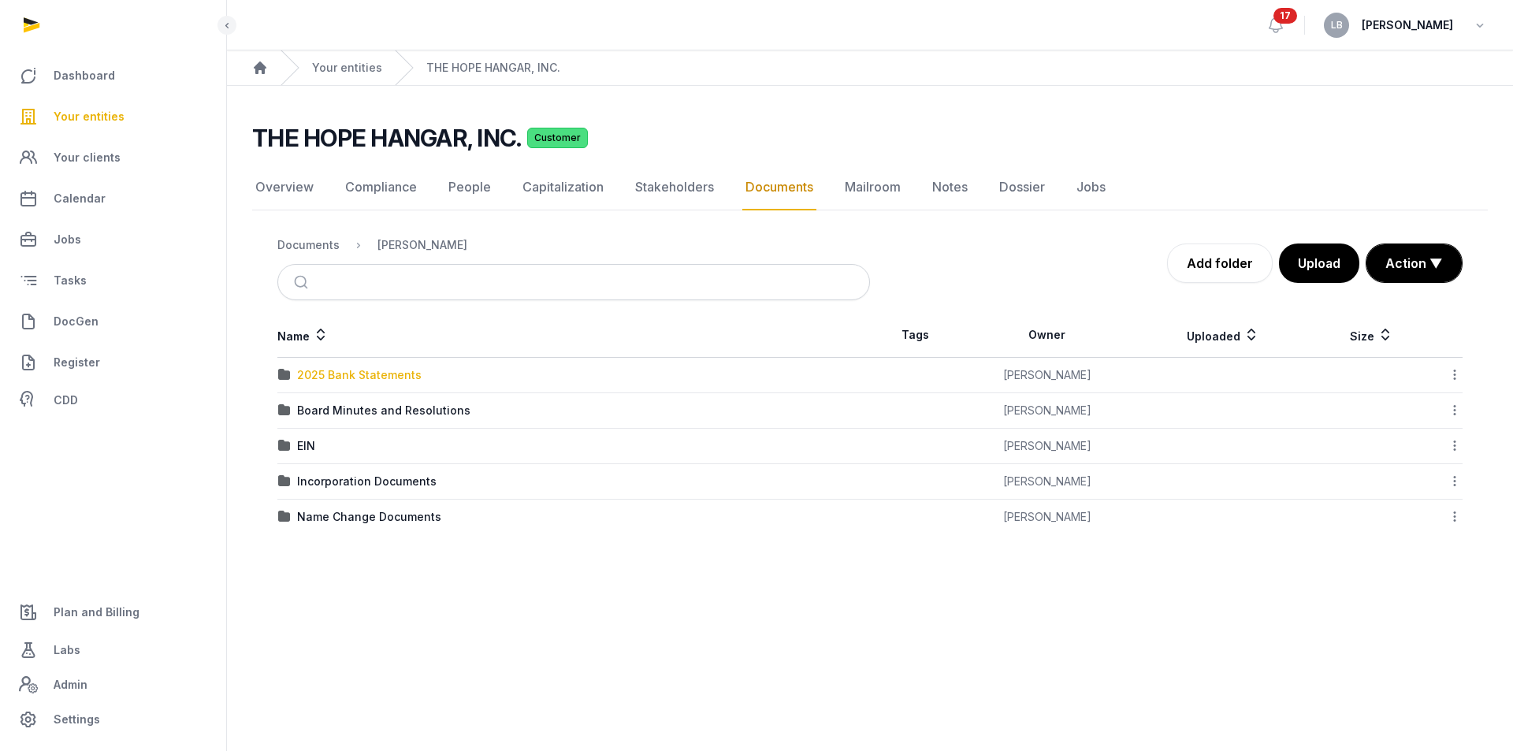
click at [362, 371] on div "2025 Bank Statements" at bounding box center [359, 375] width 124 height 16
click at [362, 371] on div "Name Tags Owner Uploaded Size 2025 Bank Statements Maddie Ziari Download Folder…" at bounding box center [870, 423] width 1236 height 221
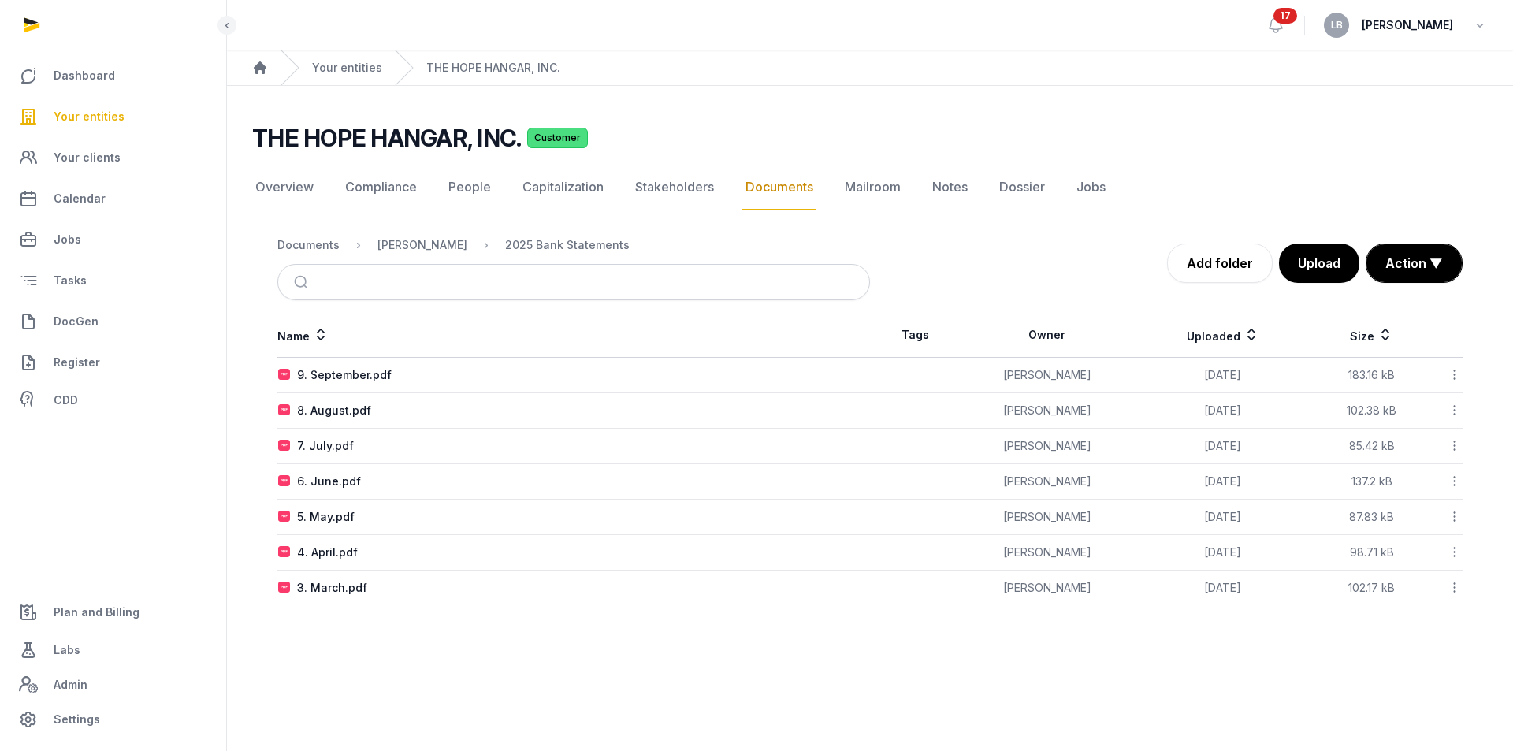
click at [1451, 377] on icon at bounding box center [1454, 374] width 14 height 17
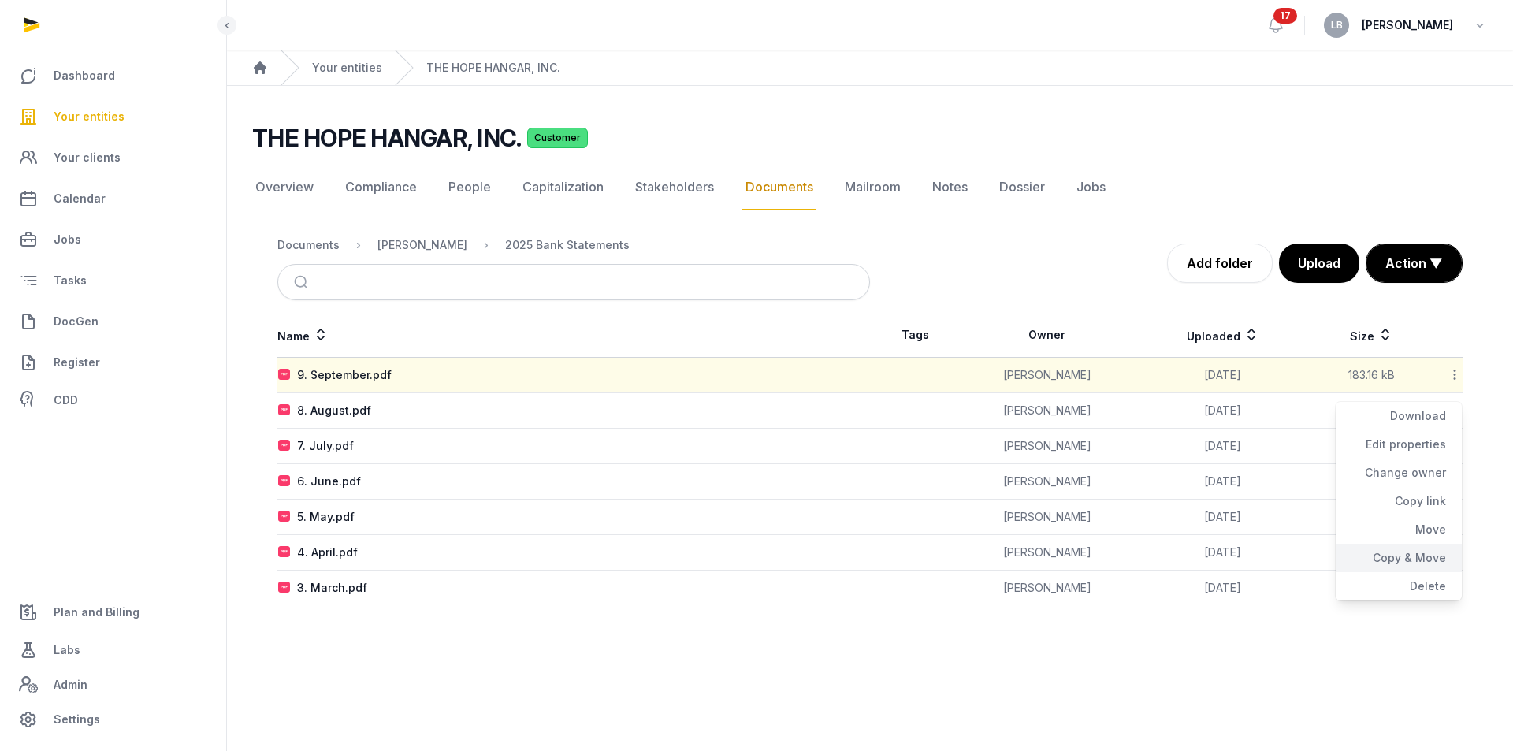
click at [1435, 562] on div "Copy & Move" at bounding box center [1399, 558] width 126 height 28
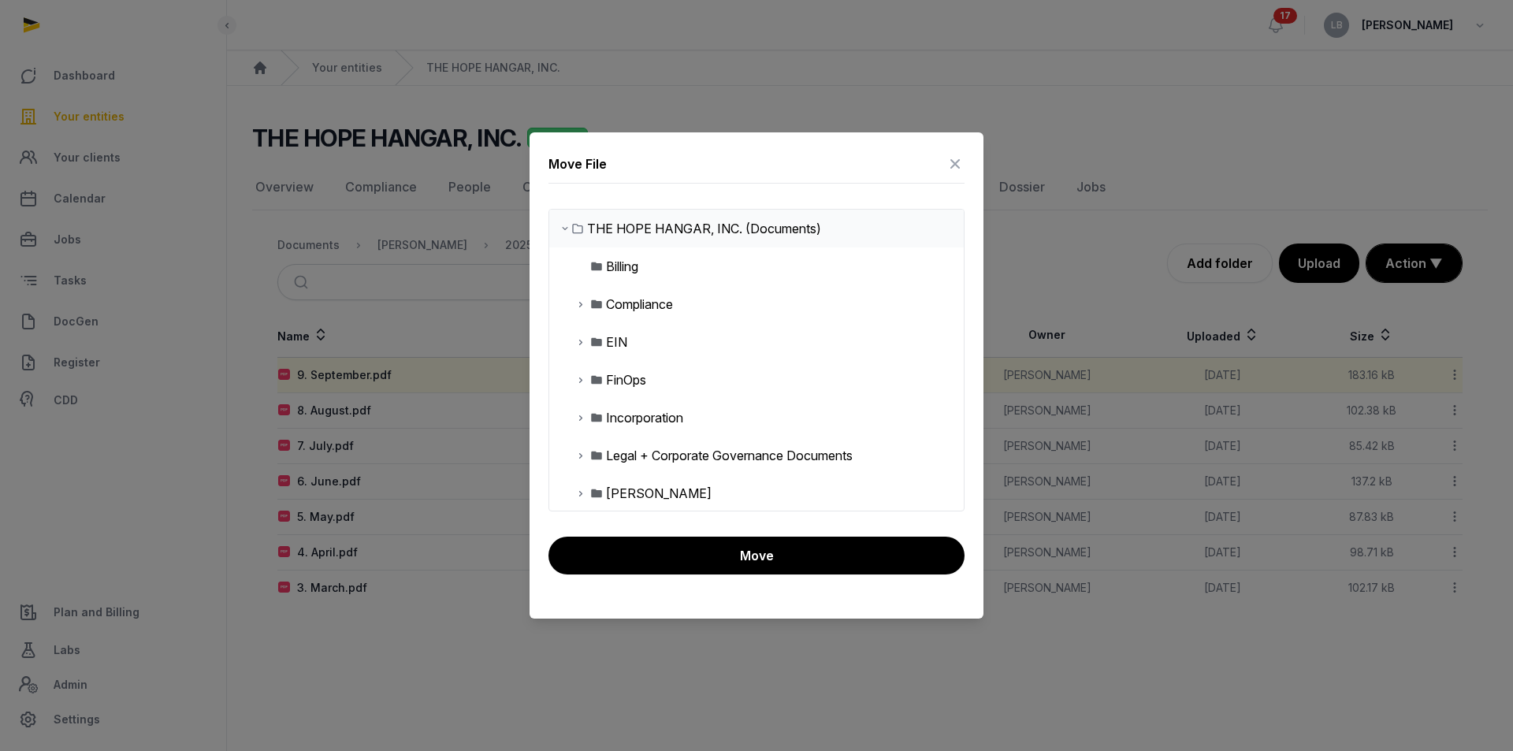
click at [626, 382] on div "FinOps" at bounding box center [626, 379] width 40 height 19
click at [584, 378] on icon at bounding box center [580, 379] width 13 height 19
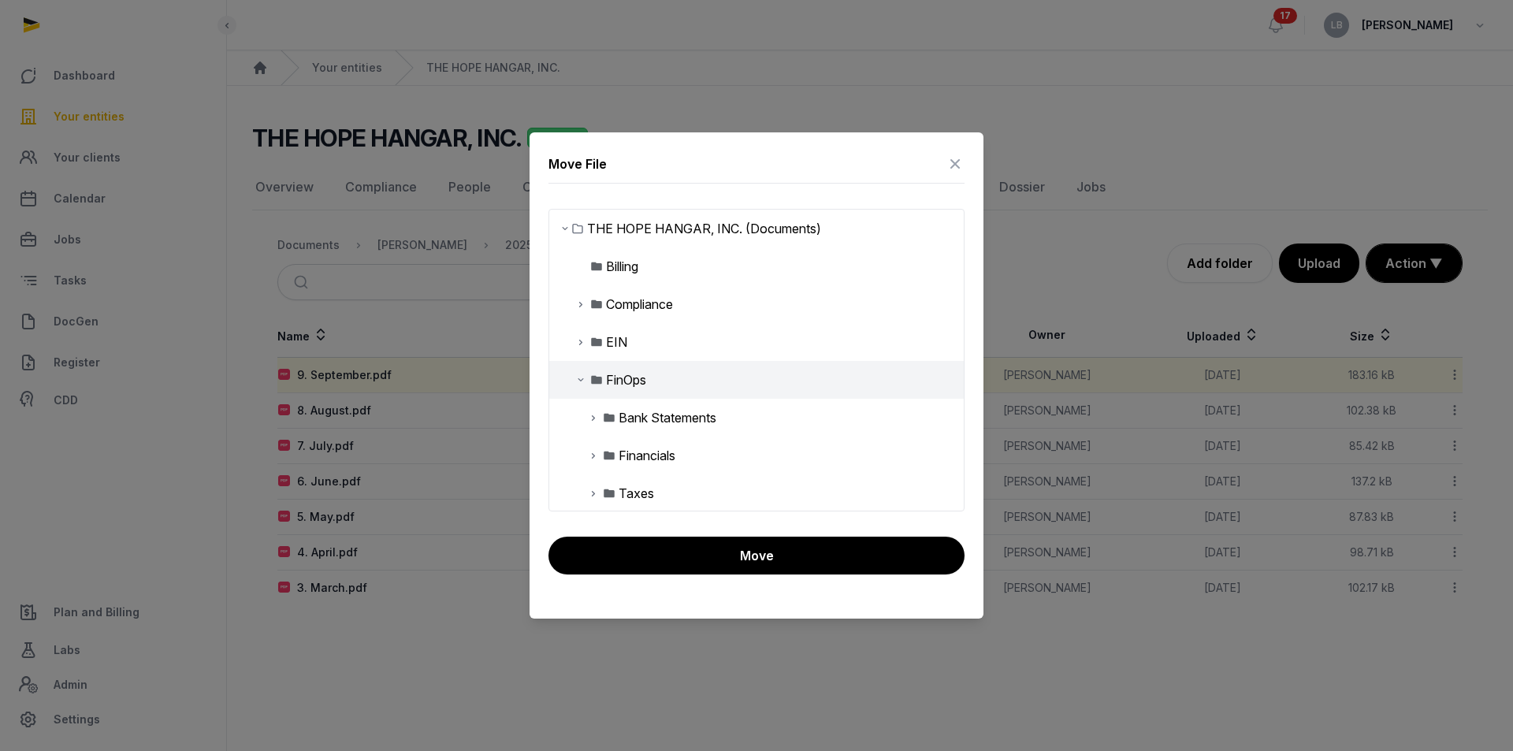
click at [596, 419] on icon at bounding box center [593, 417] width 13 height 19
click at [687, 497] on div "Bank Statements (2025)" at bounding box center [700, 493] width 139 height 19
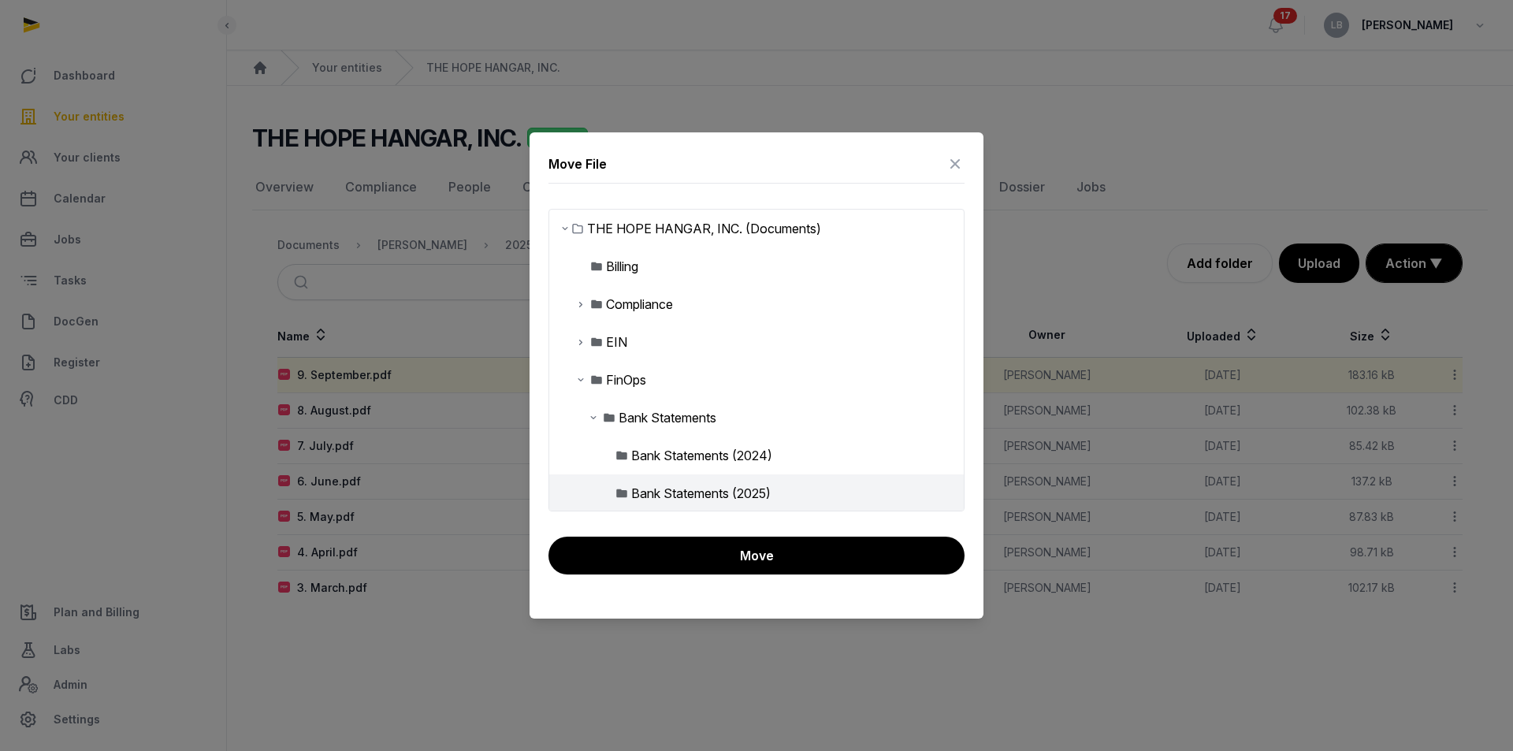
click at [686, 496] on div "Bank Statements (2025)" at bounding box center [700, 493] width 139 height 19
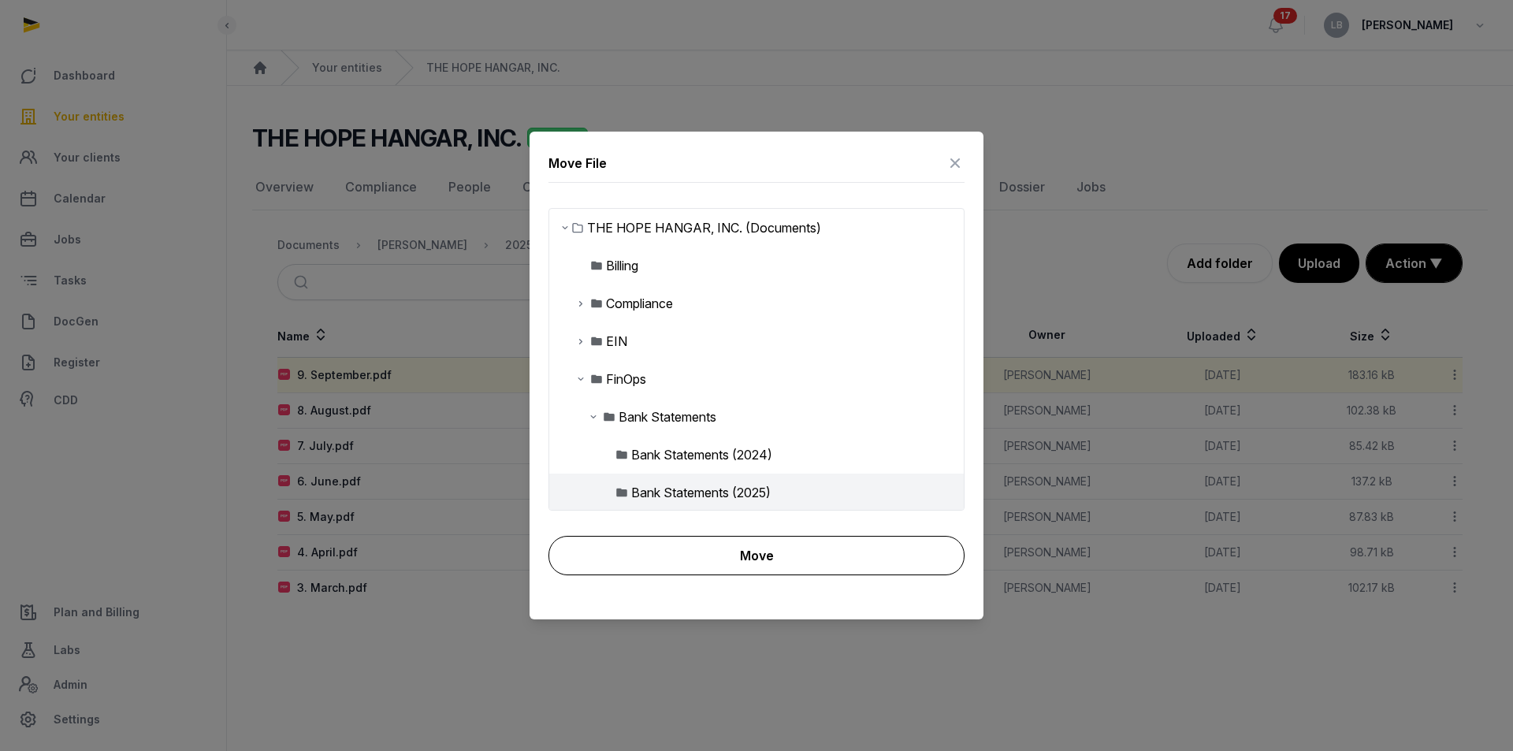
click at [722, 548] on button "Move" at bounding box center [756, 555] width 416 height 39
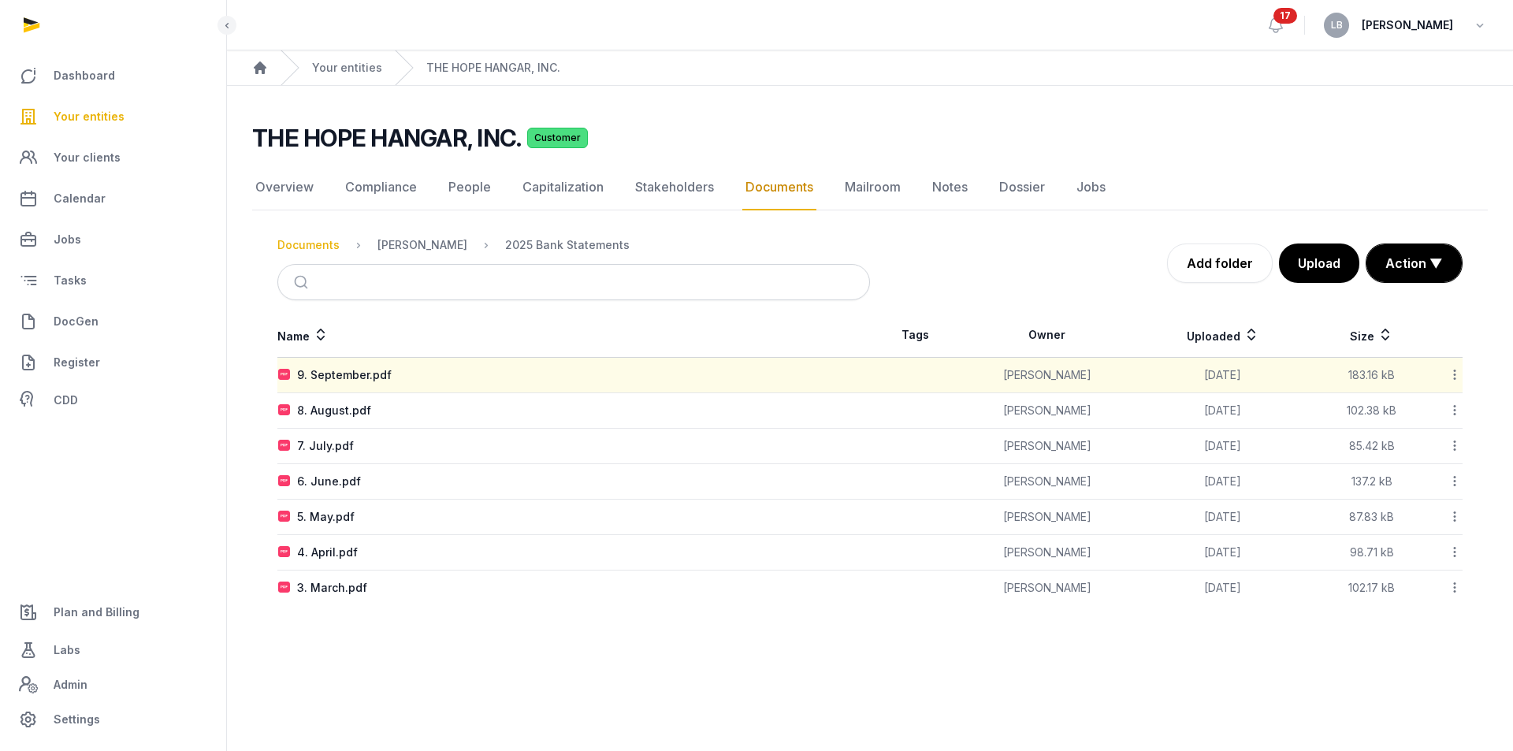
click at [309, 252] on div "Documents" at bounding box center [308, 245] width 62 height 16
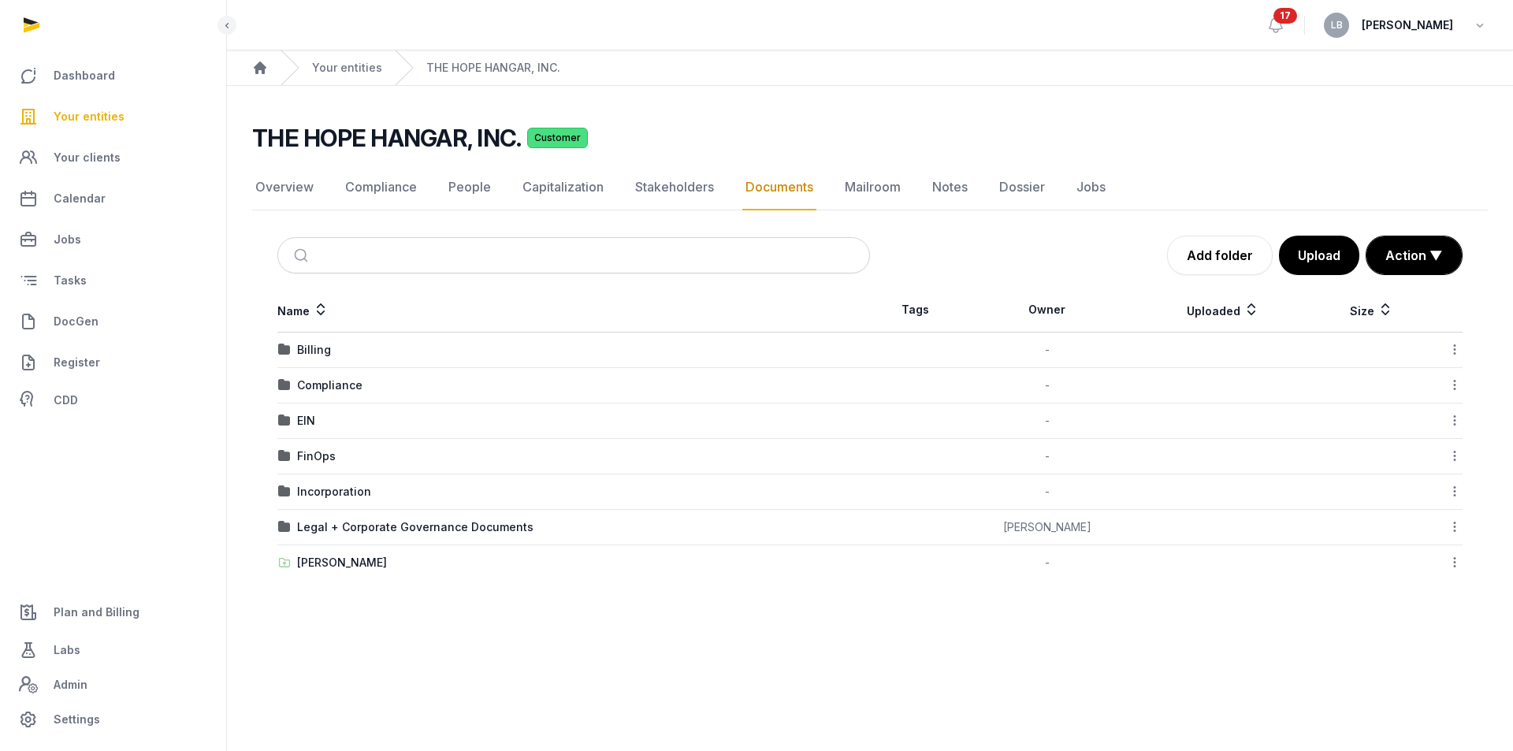
click at [316, 448] on td "FinOps" at bounding box center [573, 456] width 593 height 35
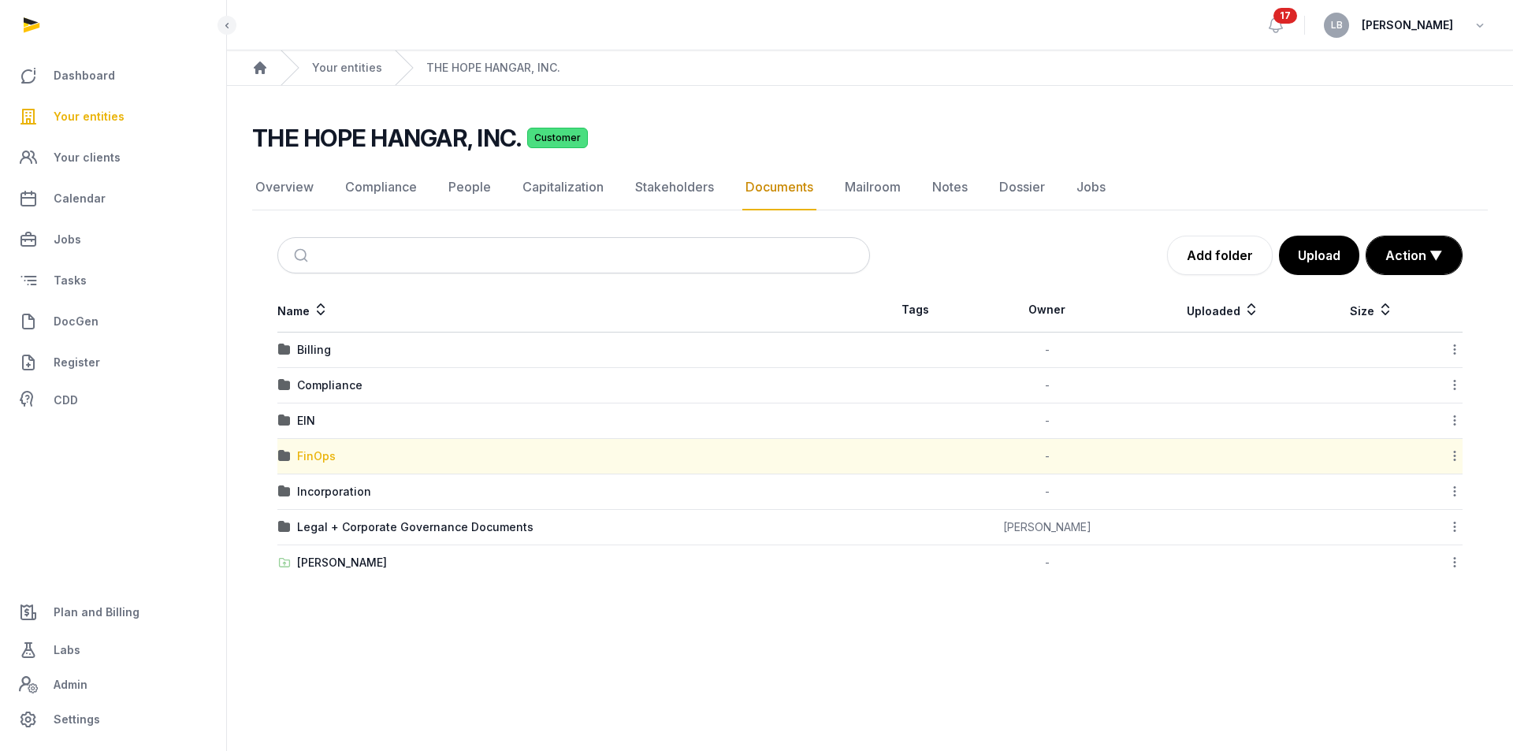
click at [316, 455] on div "FinOps" at bounding box center [316, 456] width 39 height 16
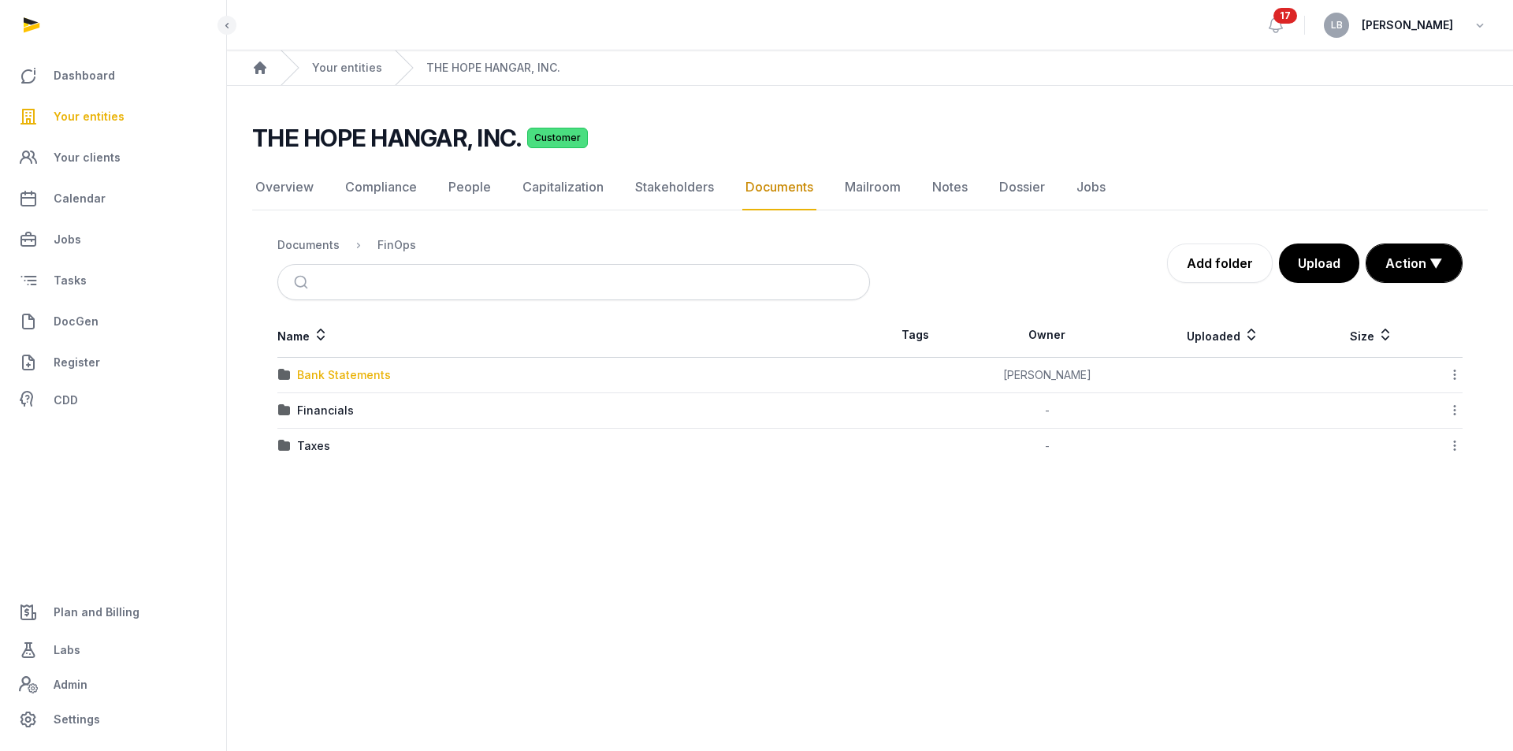
click at [339, 373] on div "Bank Statements" at bounding box center [344, 375] width 94 height 16
click at [370, 414] on div "Bank Statements (2025)" at bounding box center [363, 411] width 132 height 16
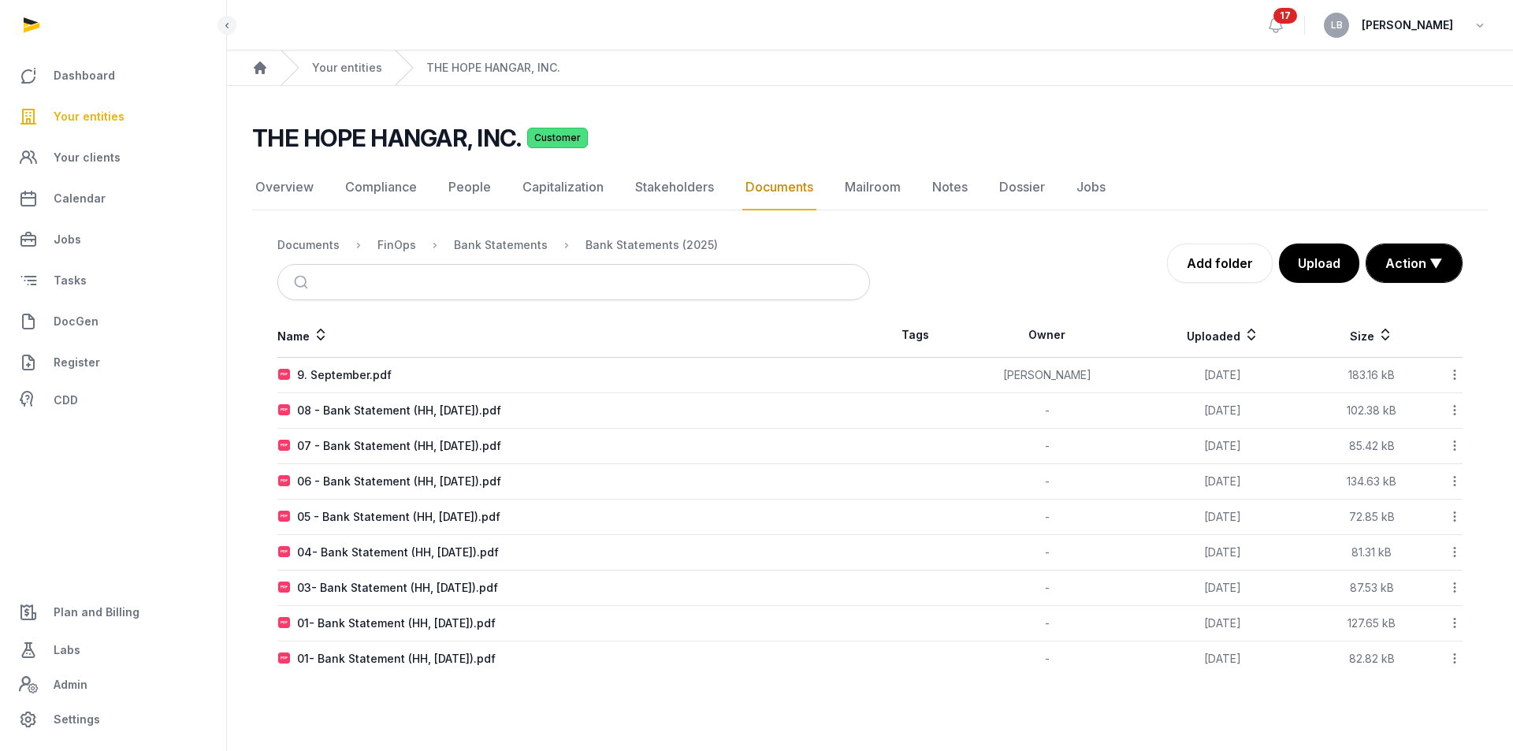
click at [1451, 373] on icon at bounding box center [1454, 374] width 14 height 17
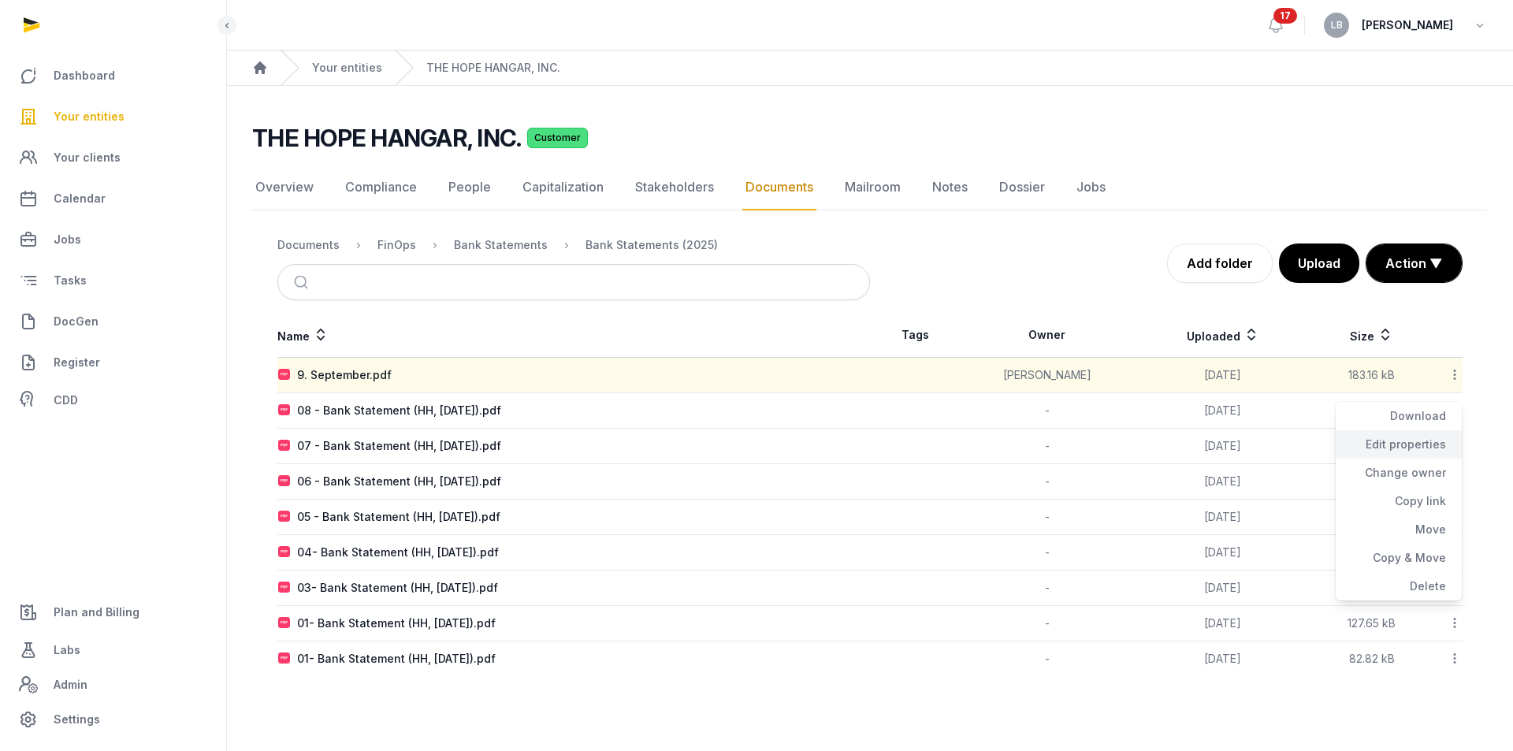
click at [1419, 445] on div "Edit properties" at bounding box center [1399, 444] width 126 height 28
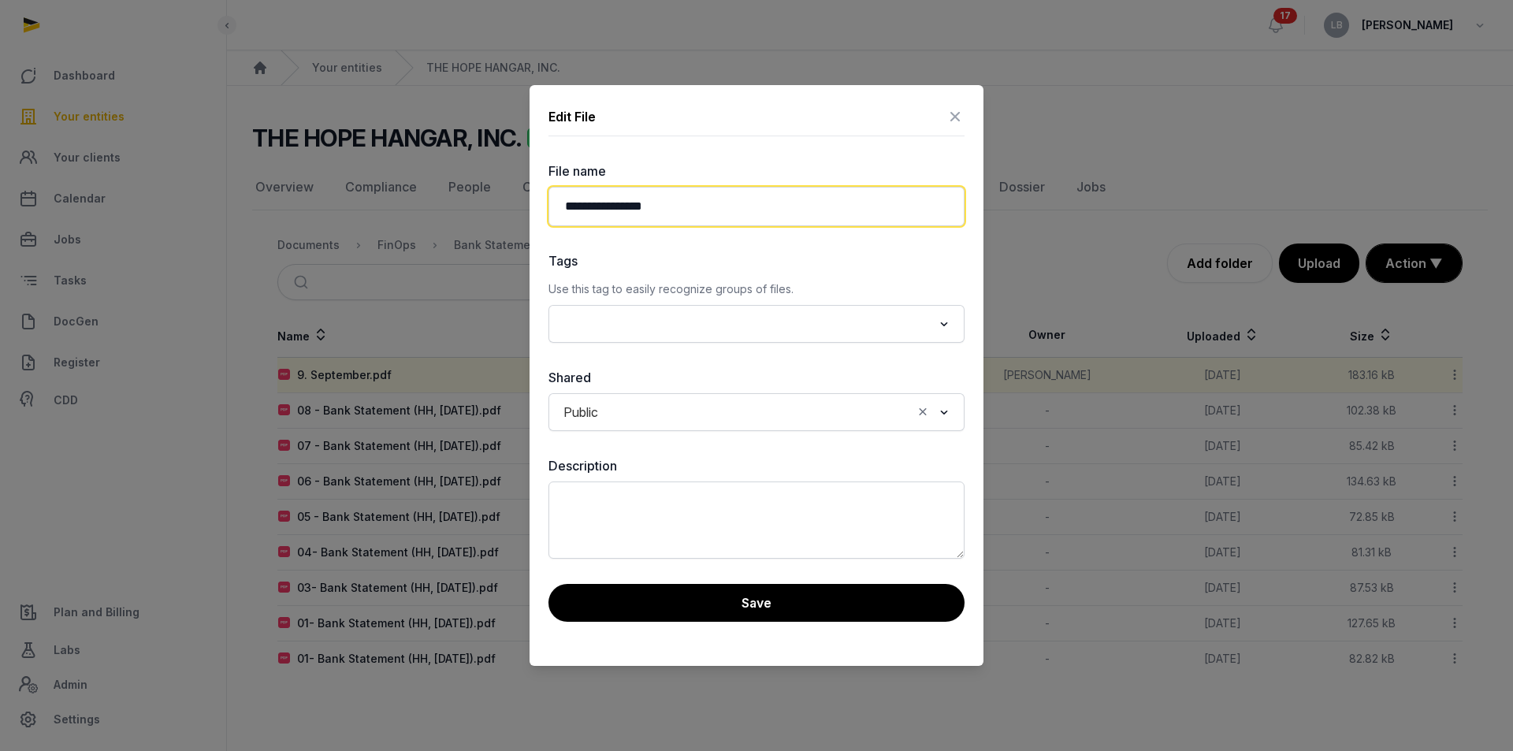
drag, startPoint x: 644, startPoint y: 208, endPoint x: 485, endPoint y: 203, distance: 158.5
click at [489, 205] on div "**********" at bounding box center [756, 375] width 1513 height 751
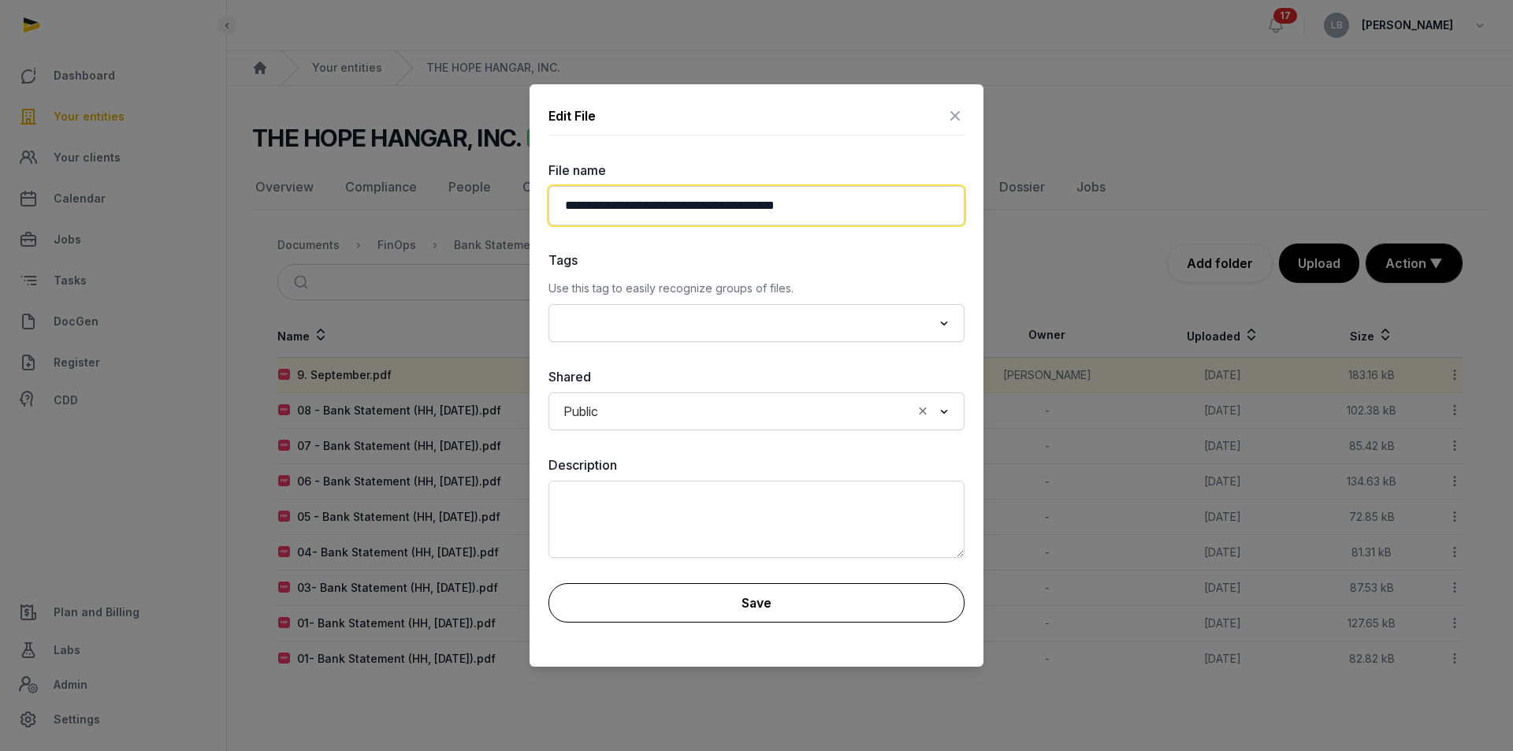
type input "**********"
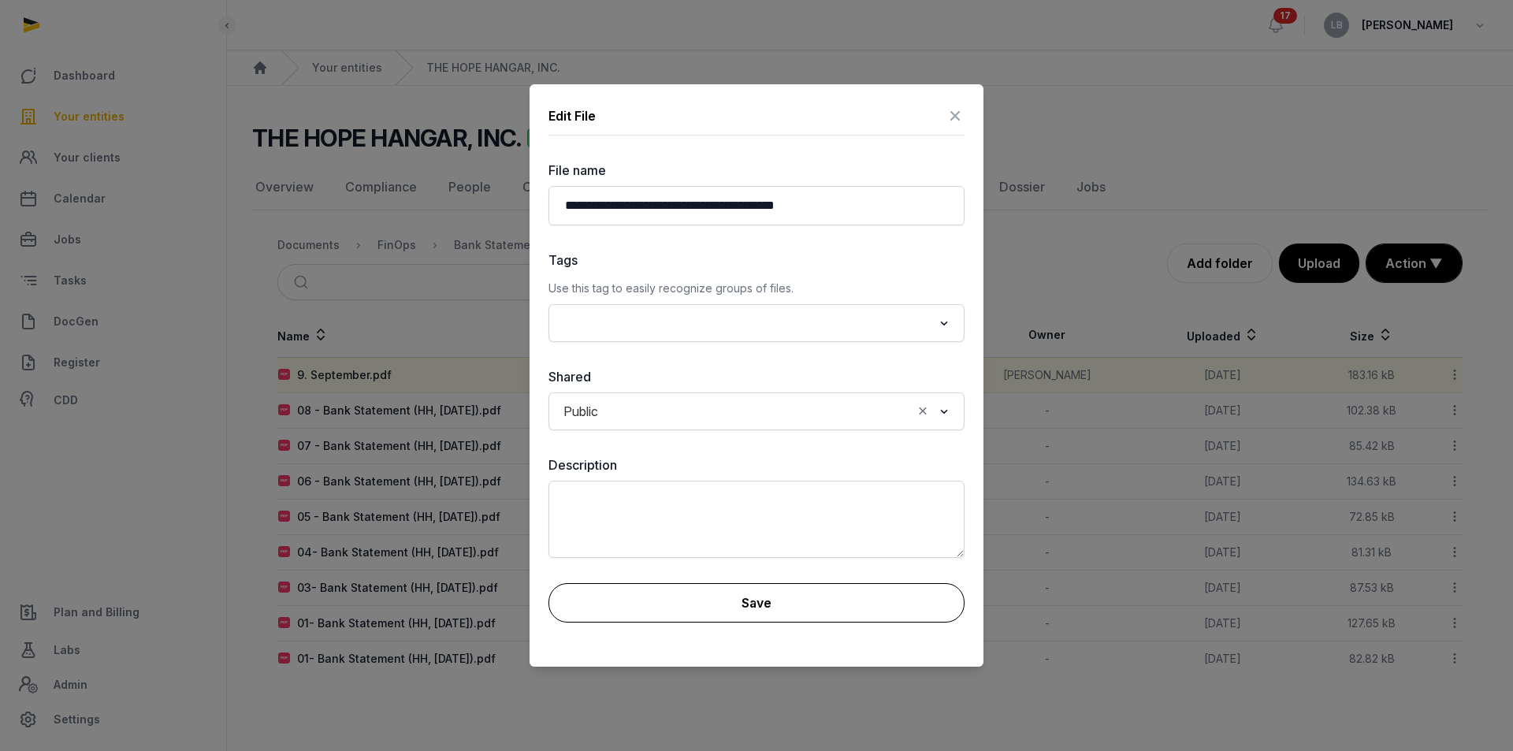
click at [805, 602] on button "Save" at bounding box center [756, 602] width 416 height 39
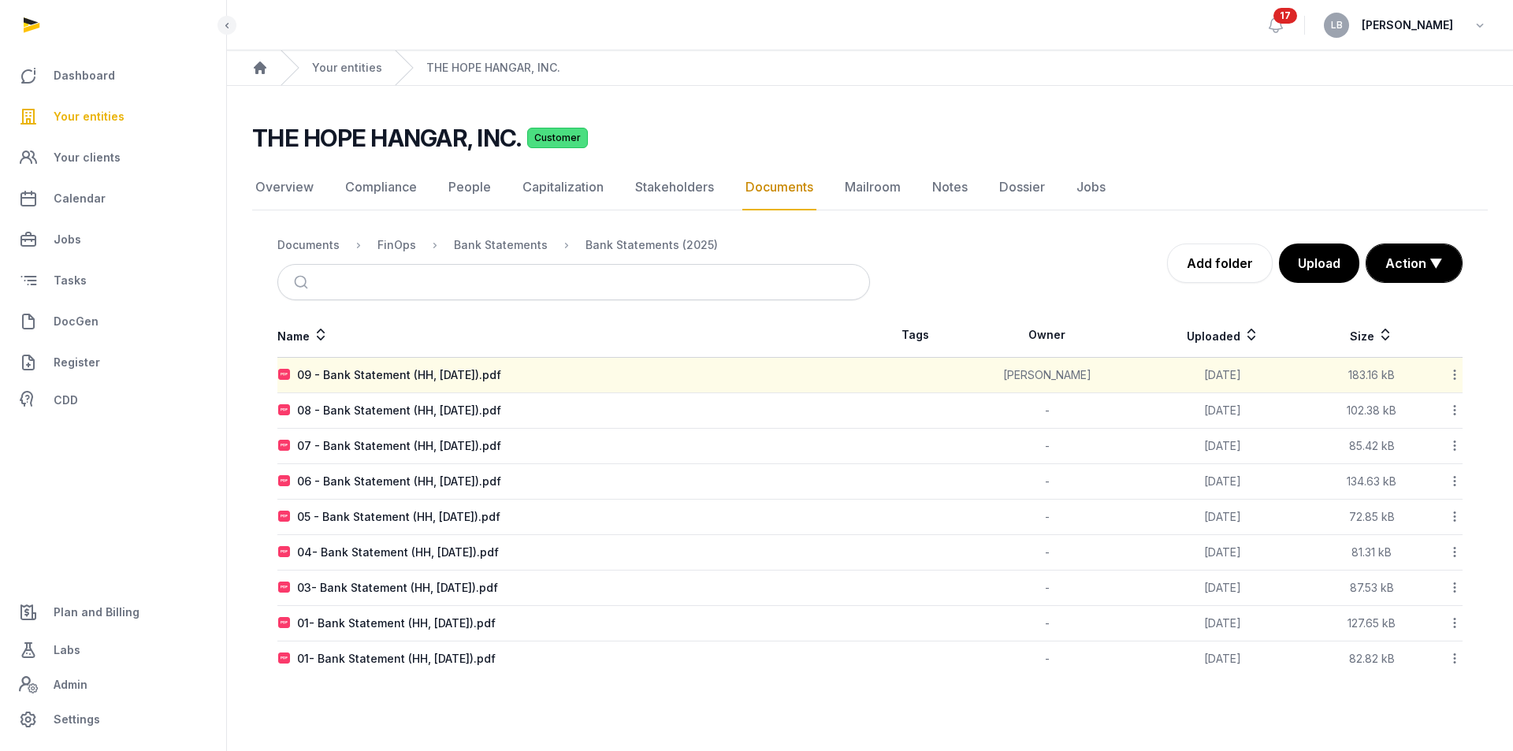
click at [1457, 372] on icon at bounding box center [1454, 374] width 14 height 17
click at [1408, 469] on div "Change owner" at bounding box center [1399, 473] width 126 height 28
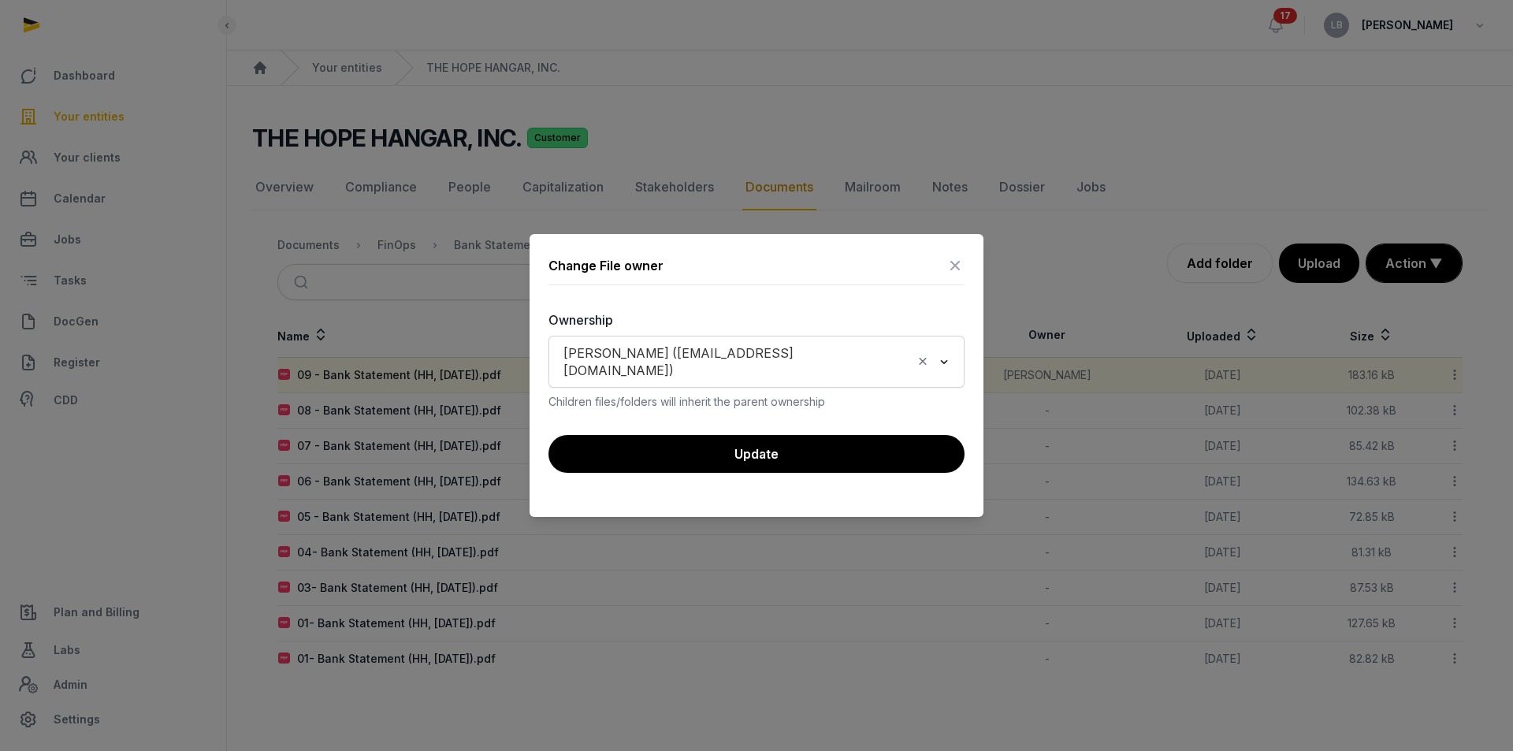
click at [926, 366] on icon "Clear Selected" at bounding box center [923, 361] width 14 height 17
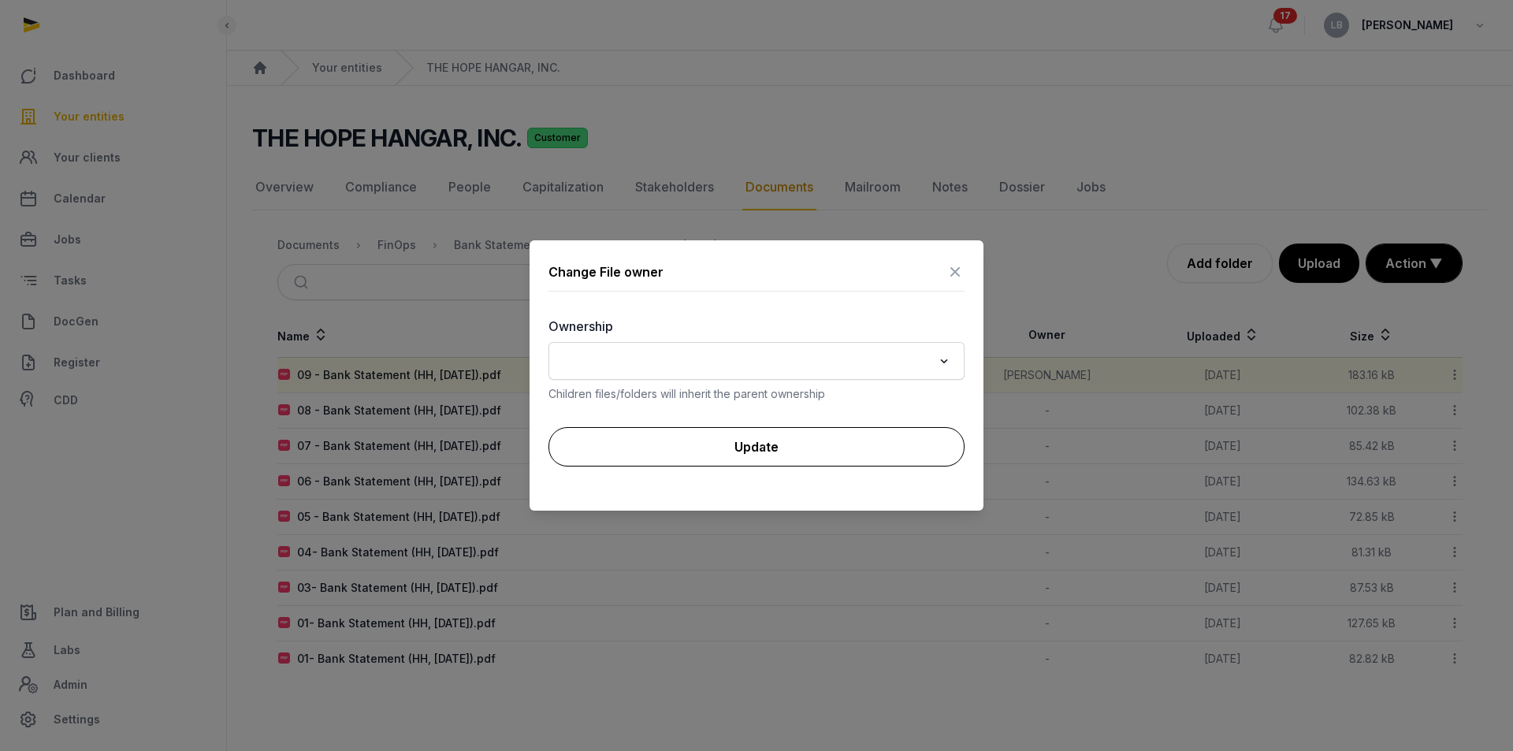
click at [909, 431] on button "Update" at bounding box center [756, 446] width 416 height 39
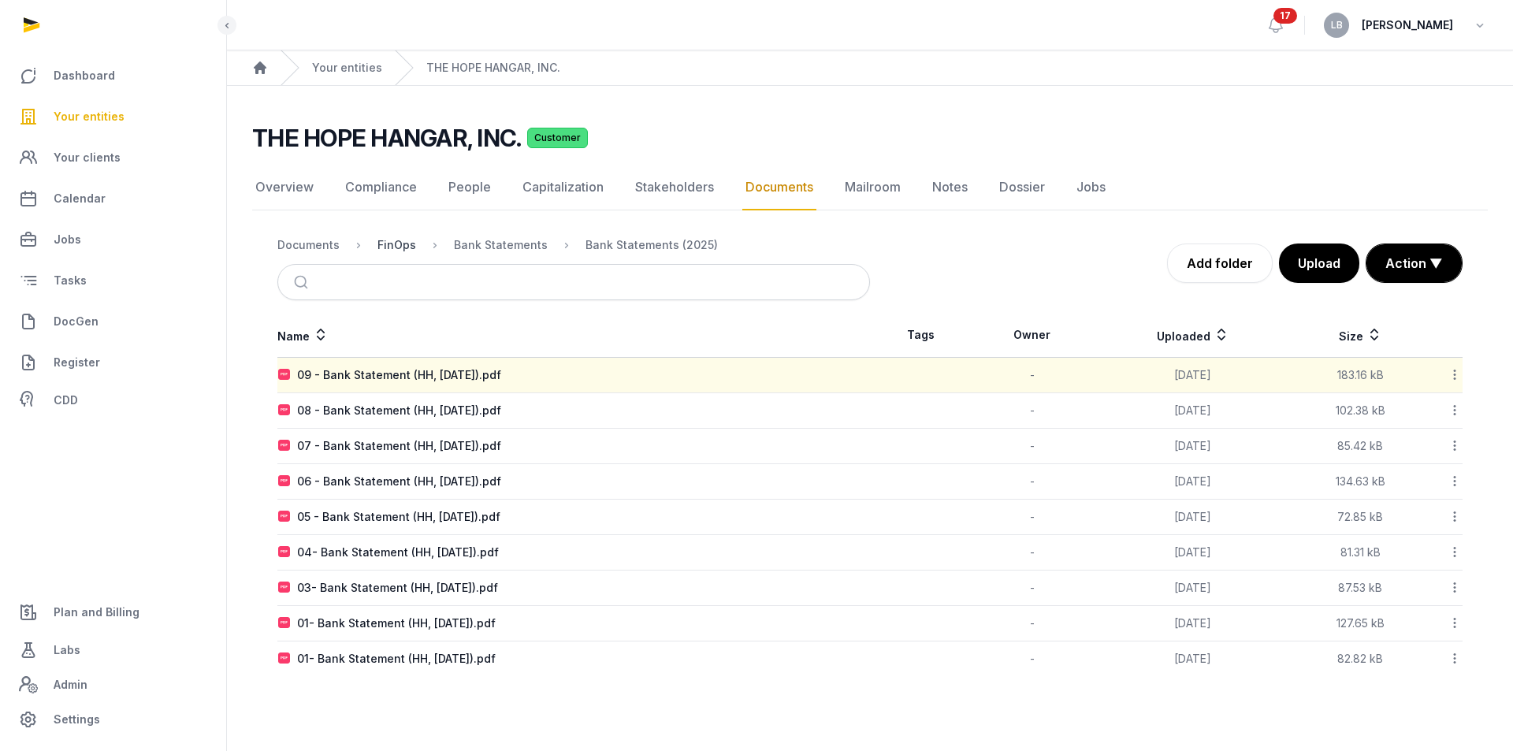
click at [404, 241] on div "FinOps" at bounding box center [396, 245] width 39 height 16
